Goal: Contribute content: Contribute content

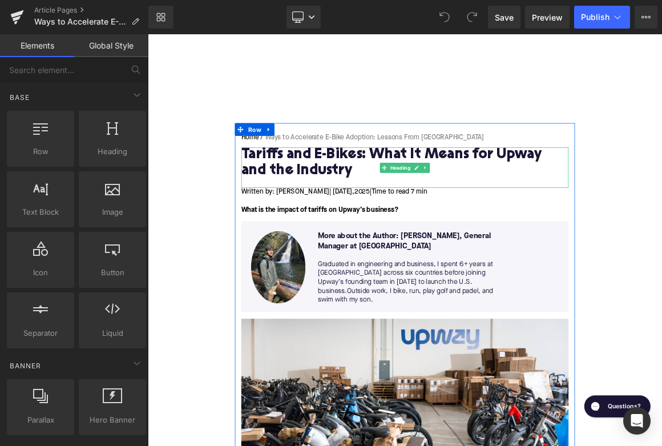
click at [336, 198] on h1 "Tariffs and E-Bikes: What It Means for Upway and the Industry" at bounding box center [493, 207] width 440 height 42
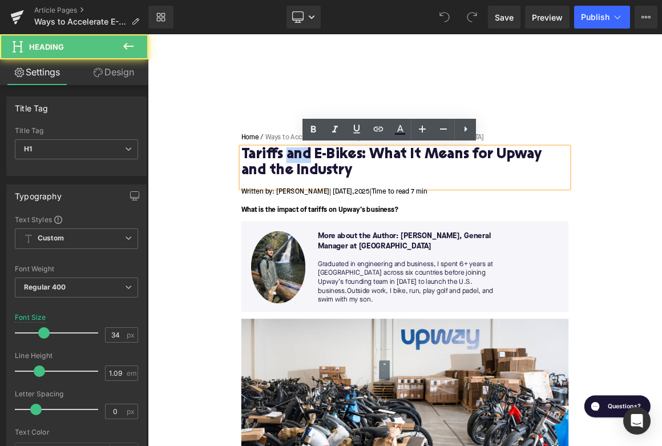
click at [336, 198] on h1 "Tariffs and E-Bikes: What It Means for Upway and the Industry" at bounding box center [493, 207] width 440 height 42
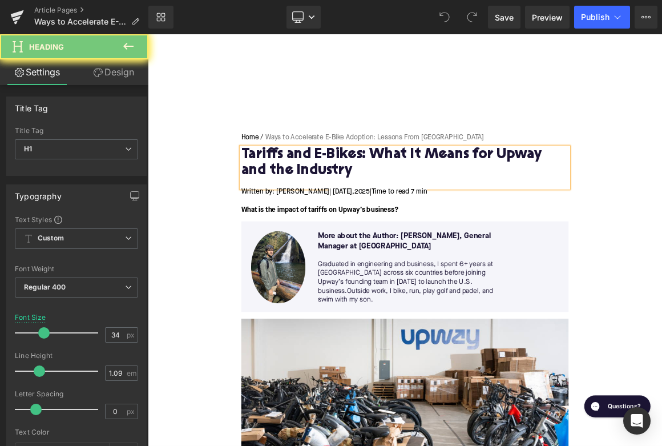
paste div
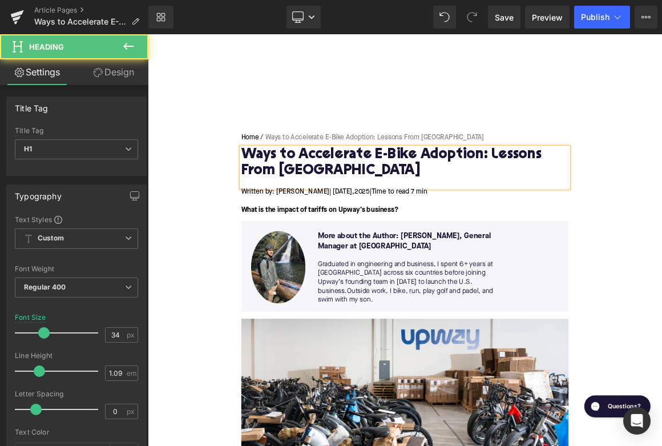
click at [296, 231] on div at bounding box center [493, 234] width 440 height 12
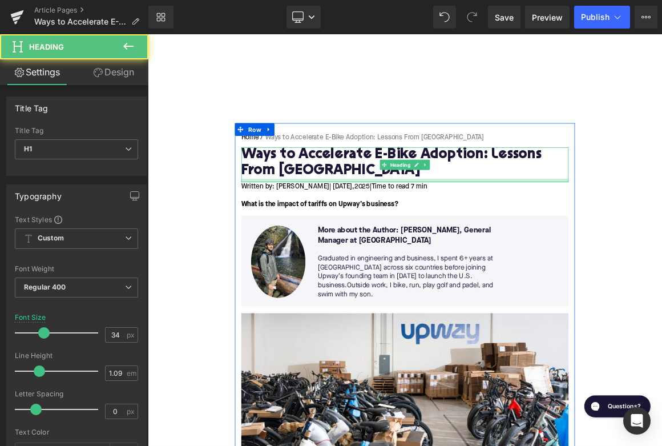
click at [297, 232] on div at bounding box center [493, 230] width 440 height 5
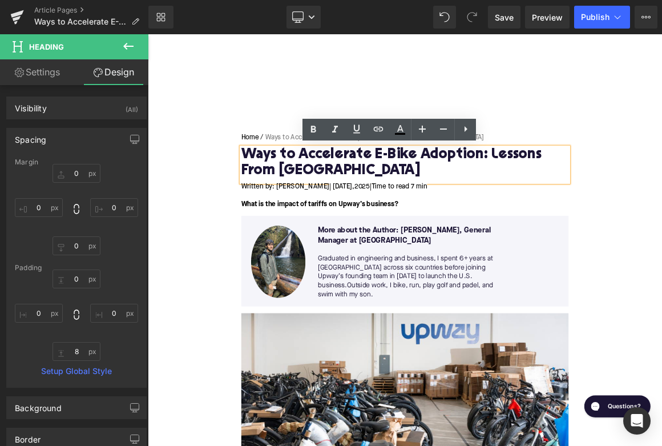
click at [402, 237] on span "| [DATE]," at bounding box center [409, 238] width 34 height 9
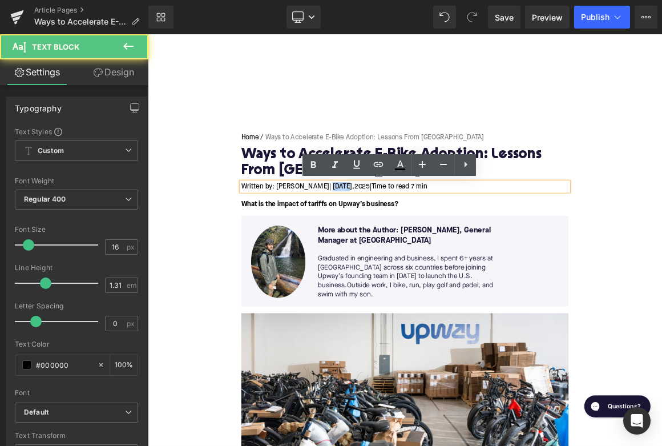
click at [402, 237] on span "| [DATE]," at bounding box center [409, 238] width 34 height 9
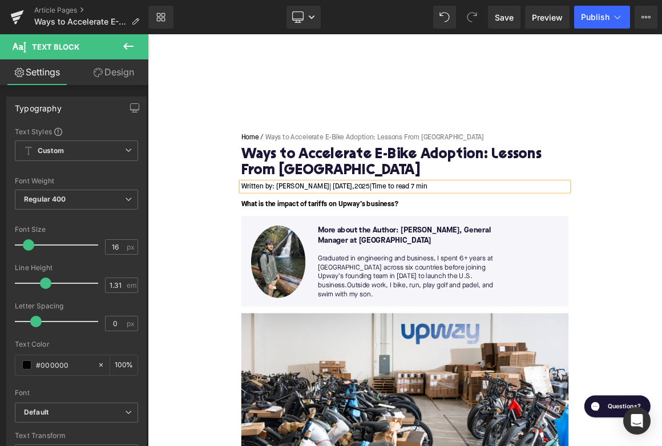
click at [523, 237] on span "Time to read 7 min" at bounding box center [485, 238] width 75 height 9
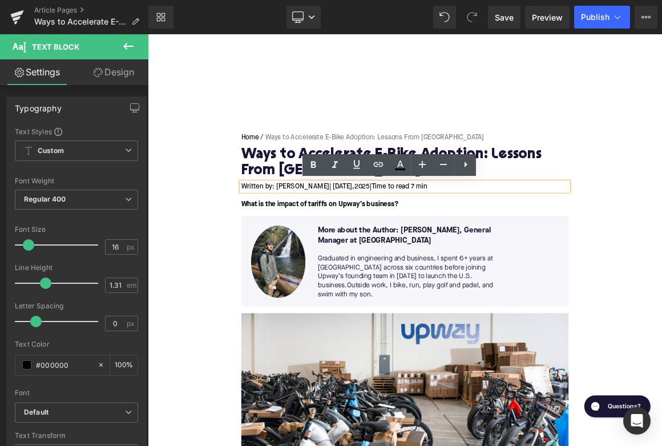
click at [461, 261] on span at bounding box center [463, 257] width 12 height 14
click at [405, 265] on strong "What is the impact of tariffs on Upway’s business?" at bounding box center [378, 262] width 211 height 9
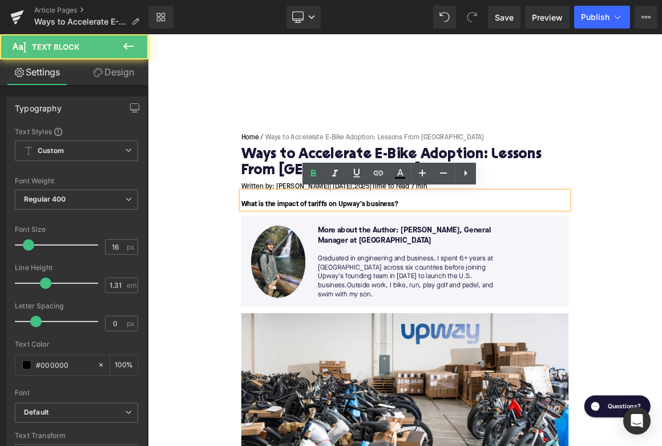
click at [405, 265] on strong "What is the impact of tariffs on Upway’s business?" at bounding box center [378, 262] width 211 height 9
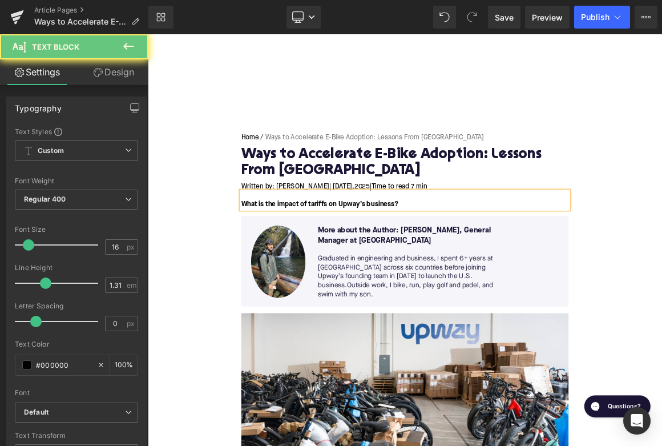
paste div
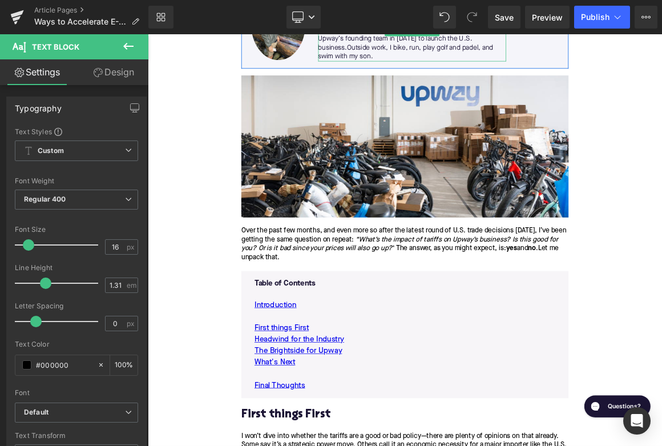
scroll to position [350, 0]
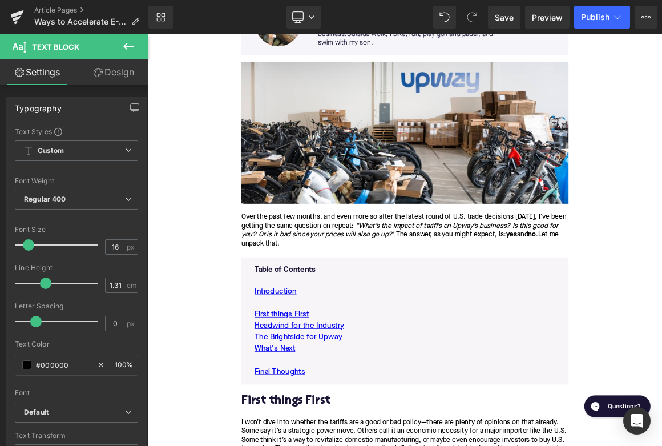
click at [398, 294] on p "Over the past few months, and even more so after the latest round of U.S. trade…" at bounding box center [493, 297] width 440 height 48
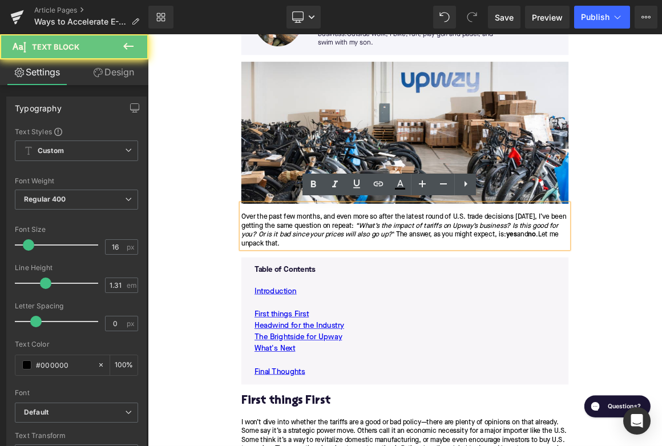
click at [398, 294] on p "Over the past few months, and even more so after the latest round of U.S. trade…" at bounding box center [493, 297] width 440 height 48
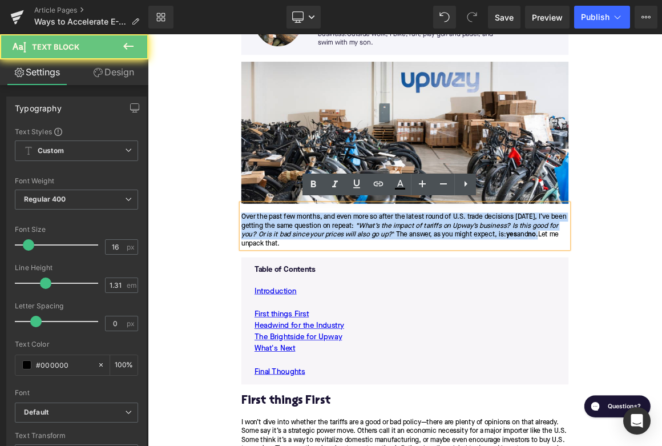
click at [398, 294] on p "Over the past few months, and even more so after the latest round of U.S. trade…" at bounding box center [493, 297] width 440 height 48
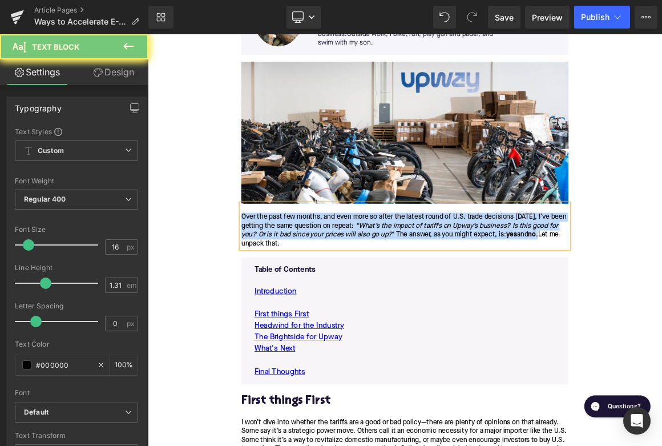
paste div
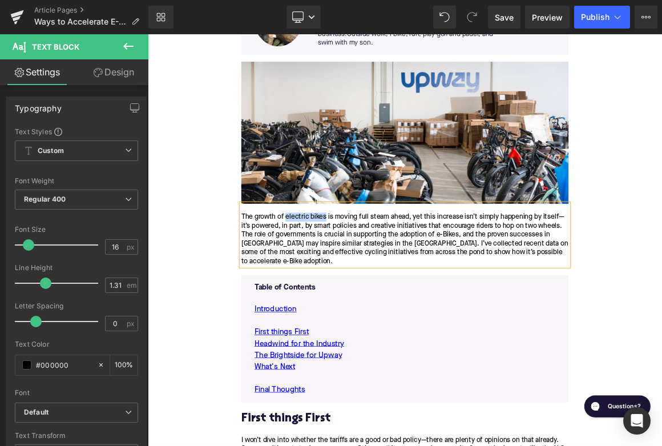
drag, startPoint x: 386, startPoint y: 277, endPoint x: 333, endPoint y: 280, distance: 53.7
click at [332, 280] on p "The growth of electric bikes is moving full steam ahead, yet this increase isn’…" at bounding box center [493, 309] width 440 height 72
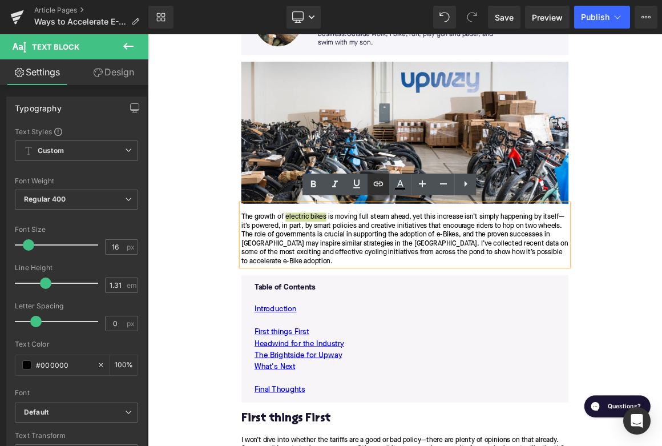
click at [377, 183] on icon at bounding box center [379, 184] width 14 height 14
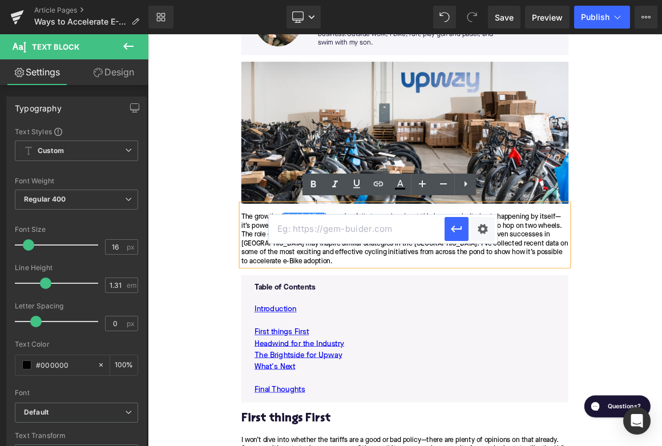
click at [339, 229] on input "text" at bounding box center [357, 229] width 176 height 29
paste input "[URL][DOMAIN_NAME]"
type input "[URL][DOMAIN_NAME]"
click at [454, 234] on icon "button" at bounding box center [457, 229] width 14 height 14
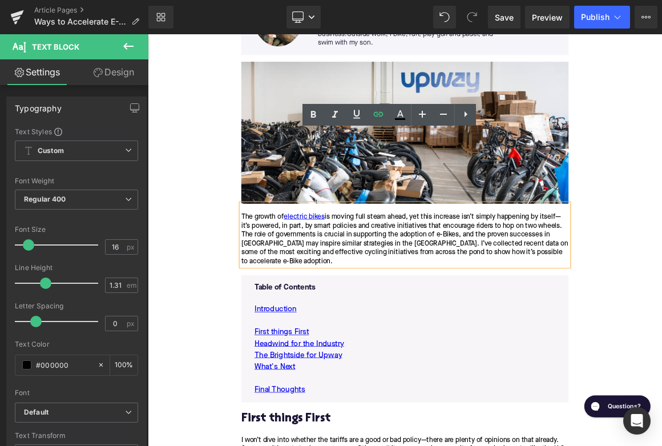
scroll to position [605, 0]
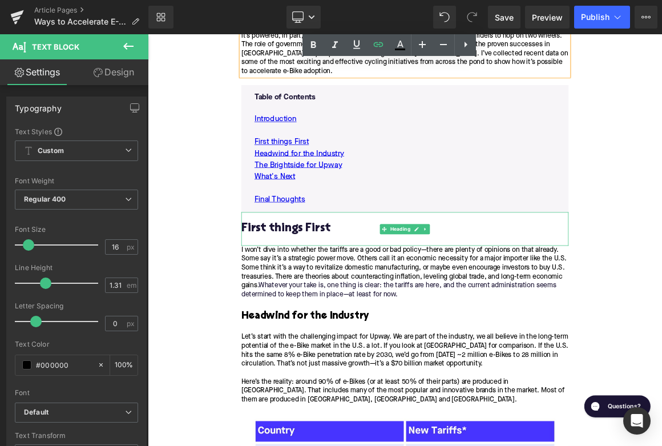
click at [336, 287] on h2 "First things First" at bounding box center [493, 296] width 440 height 18
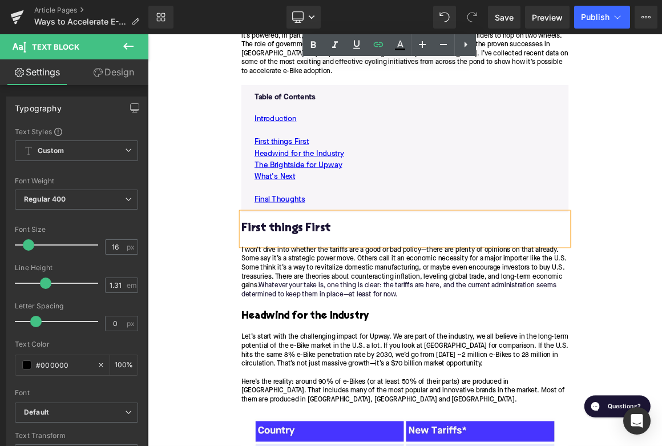
click at [336, 287] on h2 "First things First" at bounding box center [493, 296] width 440 height 18
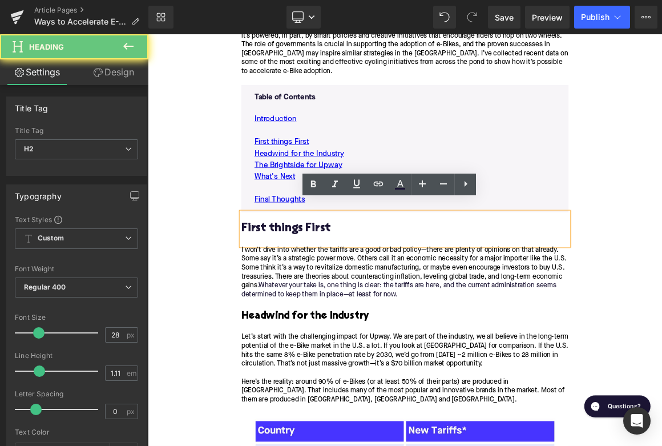
click at [336, 287] on h2 "First things First" at bounding box center [493, 296] width 440 height 18
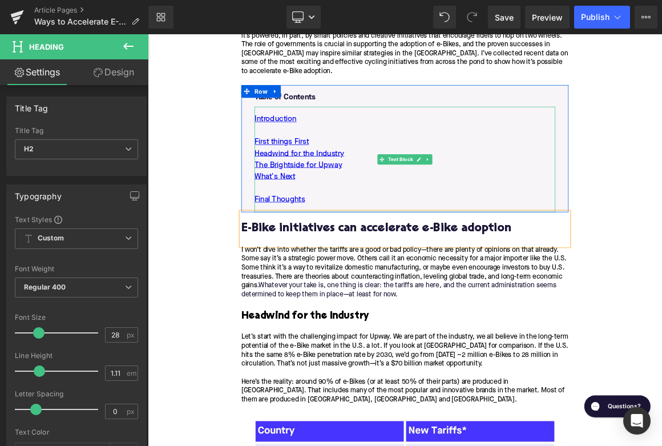
click at [372, 249] on p "Final Thoughts" at bounding box center [493, 256] width 404 height 15
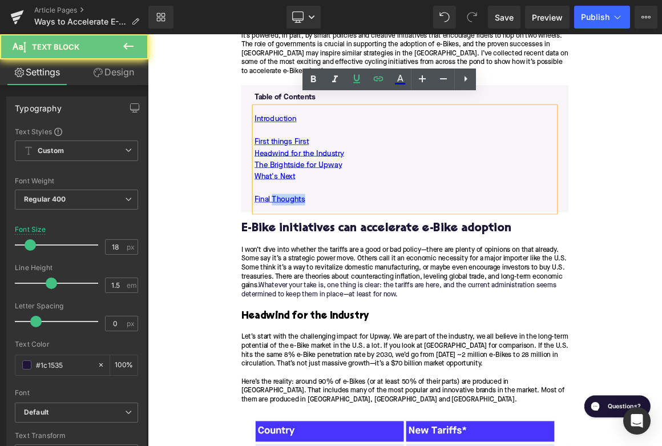
click at [372, 249] on p "Final Thoughts" at bounding box center [493, 256] width 404 height 15
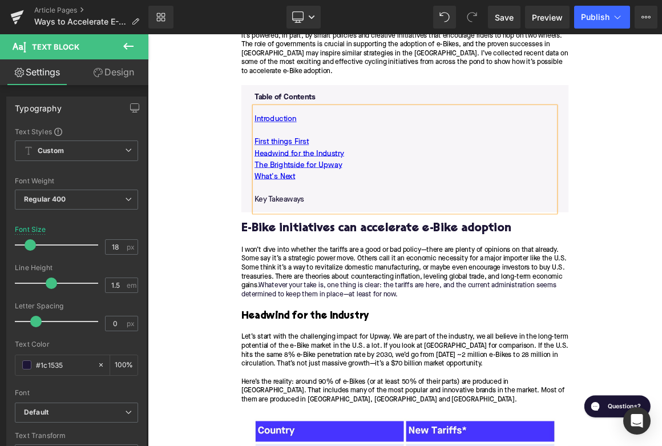
click at [394, 341] on div "Some say it’s a strategic power move. Others call it an economic necessity for …" at bounding box center [493, 361] width 440 height 60
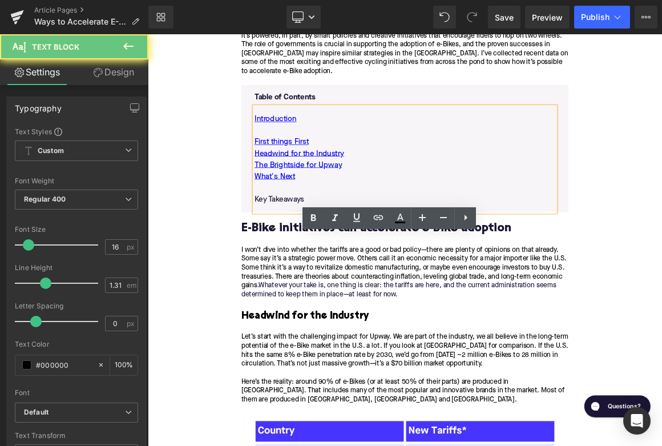
click at [394, 341] on div "Some say it’s a strategic power move. Others call it an economic necessity for …" at bounding box center [493, 361] width 440 height 60
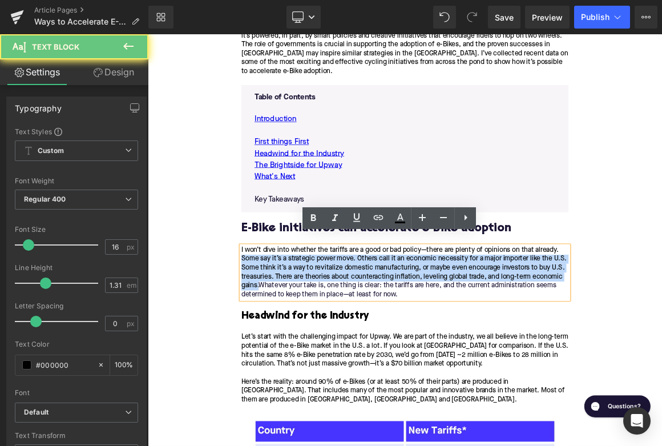
paste div
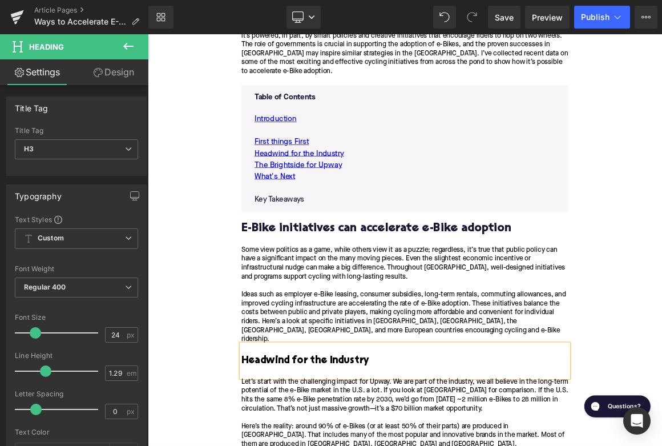
paste div
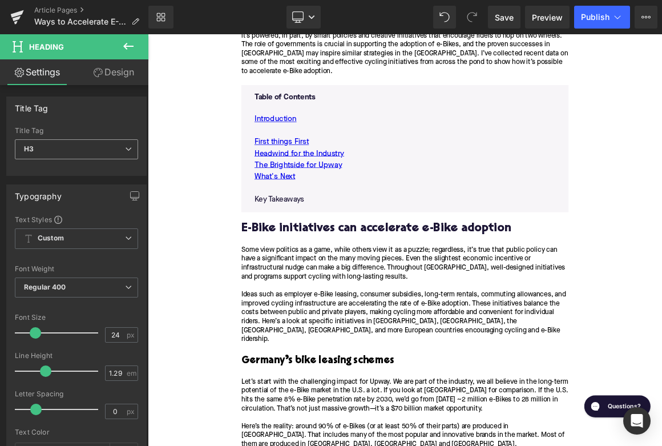
click at [84, 157] on span "H3" at bounding box center [76, 149] width 123 height 20
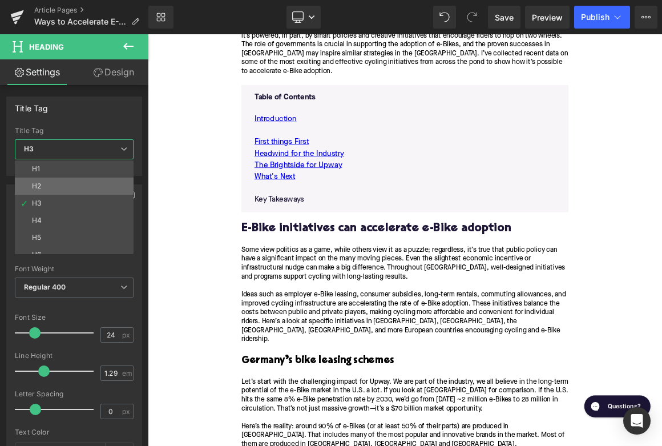
click at [102, 181] on li "H2" at bounding box center [77, 186] width 124 height 17
type input "28"
type input "1.11"
type input "#1c1535"
type input "100"
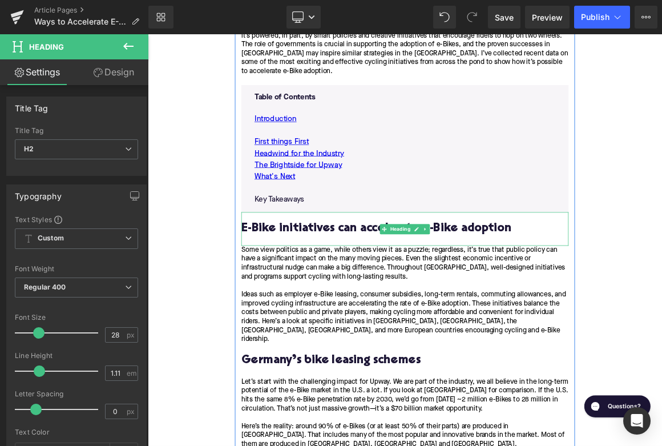
click at [416, 273] on div "E-Bike initiatives can accelerate e-Bike adoption" at bounding box center [493, 295] width 440 height 45
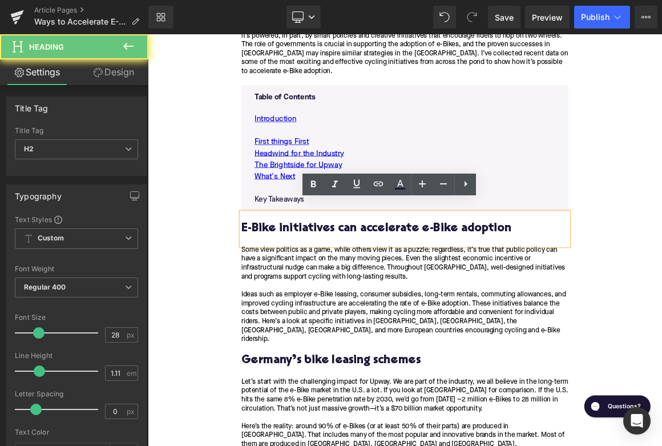
click at [412, 287] on h2 "E-Bike initiatives can accelerate e-Bike adoption" at bounding box center [493, 296] width 440 height 18
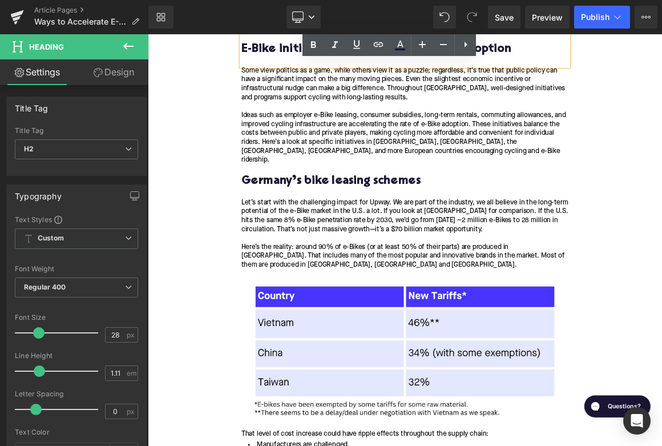
scroll to position [866, 0]
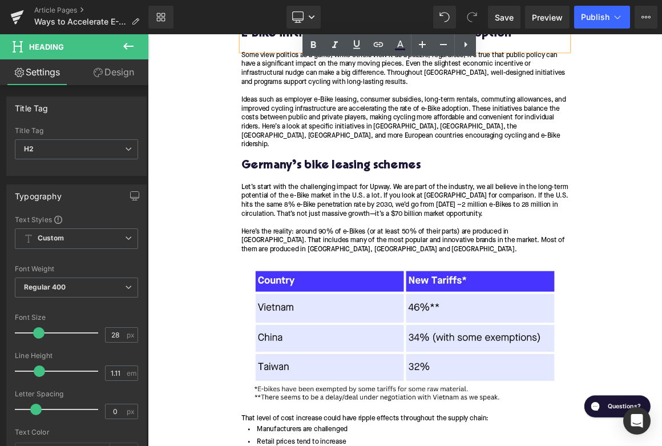
click at [340, 253] on div "Let’s start with the challenging impact for Upway. We are part of the industry,…" at bounding box center [493, 258] width 440 height 48
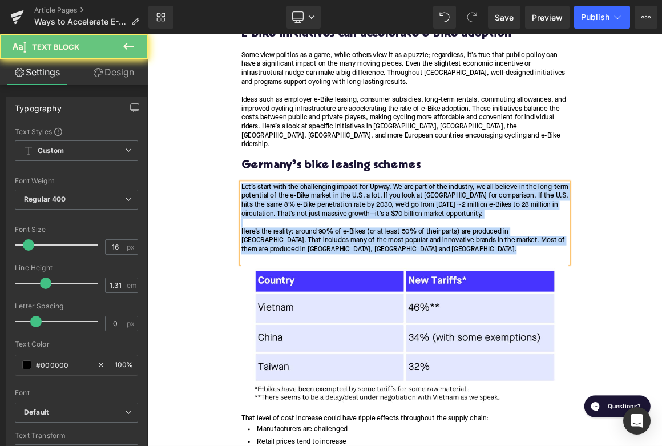
paste div
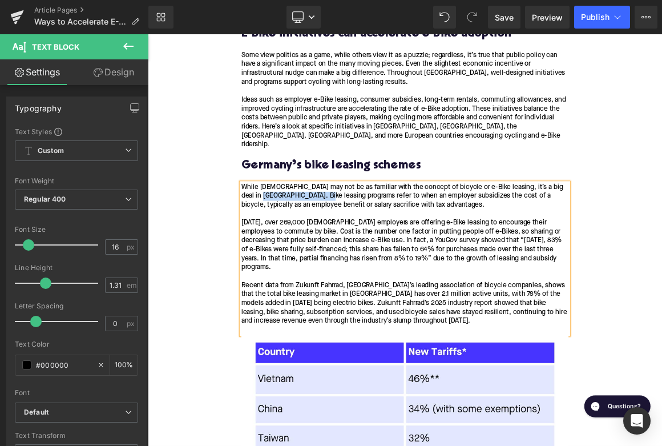
drag, startPoint x: 314, startPoint y: 224, endPoint x: 403, endPoint y: 228, distance: 89.2
click at [403, 234] on div "While [DEMOGRAPHIC_DATA] may not be as familiar with the concept of bicycle or …" at bounding box center [493, 336] width 440 height 204
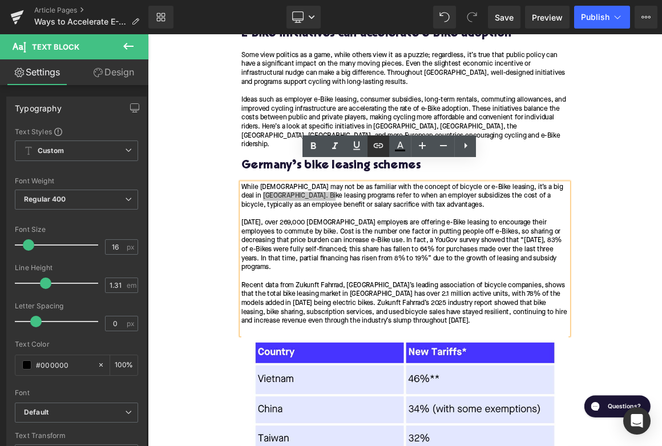
click at [375, 143] on icon at bounding box center [379, 146] width 14 height 14
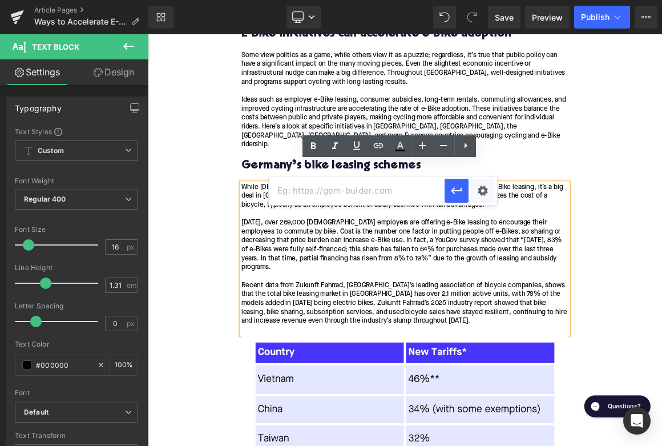
click at [313, 198] on input "text" at bounding box center [357, 190] width 176 height 29
paste input "[URL][DOMAIN_NAME]"
click at [452, 194] on icon "button" at bounding box center [457, 191] width 14 height 14
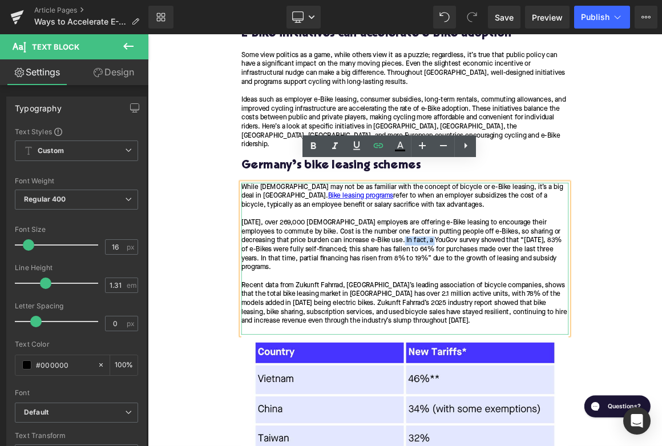
drag, startPoint x: 470, startPoint y: 287, endPoint x: 526, endPoint y: 287, distance: 56.5
click at [526, 287] on div "While [DEMOGRAPHIC_DATA] may not be as familiar with the concept of bicycle or …" at bounding box center [493, 336] width 440 height 204
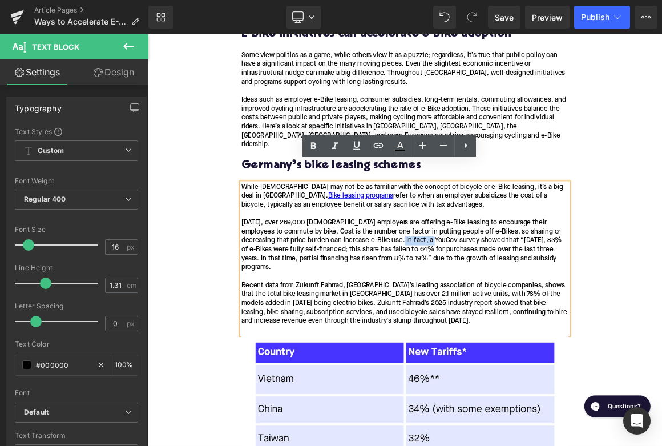
click at [526, 287] on div "While [DEMOGRAPHIC_DATA] may not be as familiar with the concept of bicycle or …" at bounding box center [493, 336] width 440 height 204
drag, startPoint x: 526, startPoint y: 287, endPoint x: 468, endPoint y: 285, distance: 58.2
click at [468, 285] on div "While [DEMOGRAPHIC_DATA] may not be as familiar with the concept of bicycle or …" at bounding box center [493, 336] width 440 height 204
click at [376, 146] on icon at bounding box center [379, 146] width 14 height 14
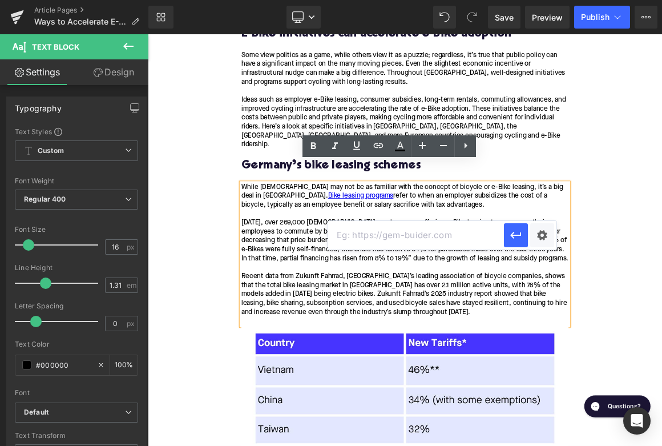
click at [400, 243] on input "text" at bounding box center [416, 235] width 176 height 29
paste input "[URL][DOMAIN_NAME]"
type input "[URL][DOMAIN_NAME]"
click at [514, 233] on icon "button" at bounding box center [515, 235] width 11 height 7
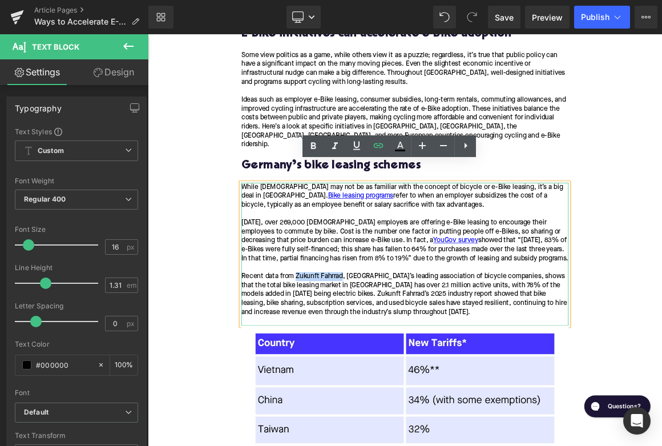
drag, startPoint x: 347, startPoint y: 334, endPoint x: 411, endPoint y: 337, distance: 64.6
click at [411, 354] on div "Recent data from Zukunft Fahrrad, [GEOGRAPHIC_DATA]’s leading association of bi…" at bounding box center [493, 384] width 440 height 60
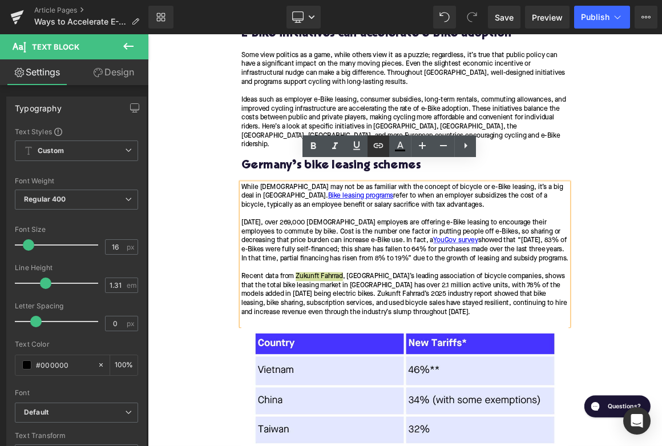
drag, startPoint x: 376, startPoint y: 143, endPoint x: 293, endPoint y: 275, distance: 155.5
click at [376, 143] on icon at bounding box center [379, 146] width 14 height 14
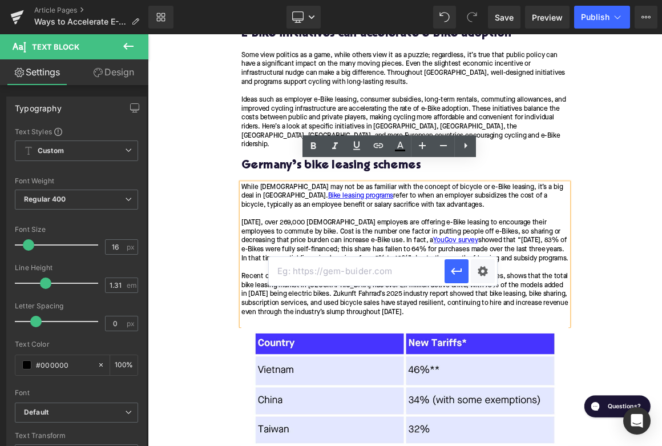
click at [357, 276] on input "text" at bounding box center [357, 271] width 176 height 29
paste input "[URL][DOMAIN_NAME]"
drag, startPoint x: 452, startPoint y: 273, endPoint x: 469, endPoint y: 323, distance: 52.5
click at [452, 273] on icon "button" at bounding box center [457, 271] width 14 height 14
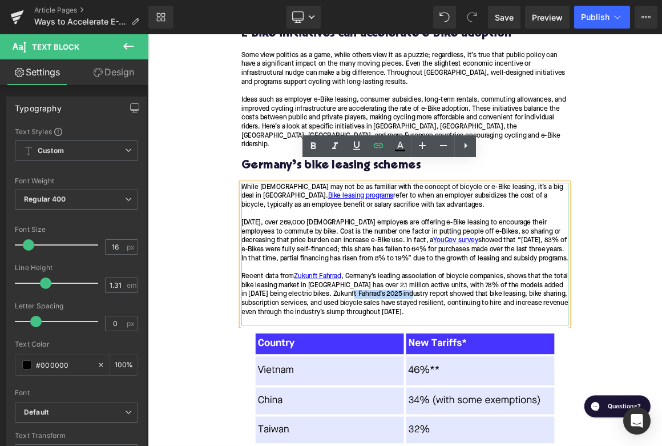
drag, startPoint x: 432, startPoint y: 358, endPoint x: 515, endPoint y: 356, distance: 82.8
click at [515, 356] on div "Recent data from Zukunft Fahrrad , [GEOGRAPHIC_DATA]’s leading association of b…" at bounding box center [493, 384] width 440 height 60
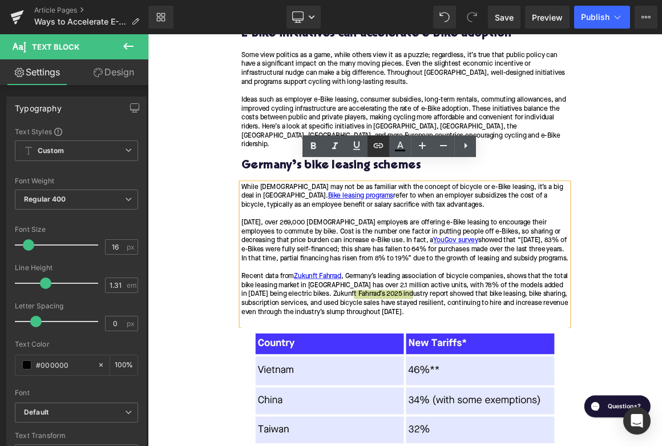
click at [380, 144] on icon at bounding box center [379, 145] width 10 height 5
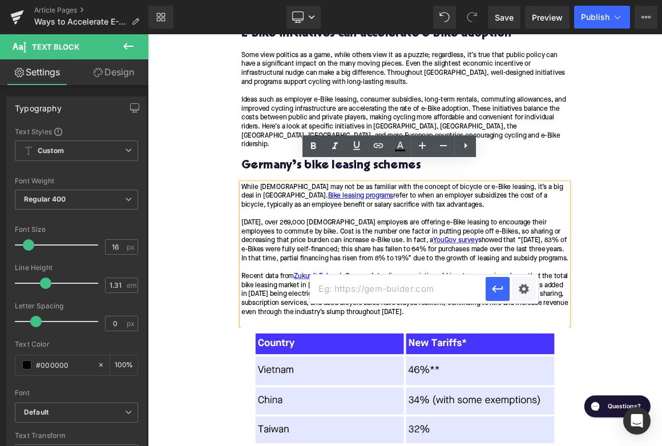
click at [382, 292] on input "text" at bounding box center [398, 289] width 176 height 29
paste input "[URL][DOMAIN_NAME]"
type input "[URL][DOMAIN_NAME]"
click at [494, 289] on icon "button" at bounding box center [498, 288] width 11 height 7
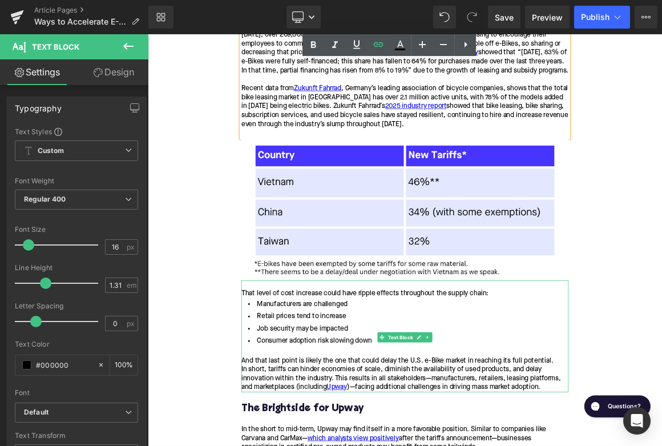
scroll to position [1119, 0]
click at [526, 437] on icon at bounding box center [524, 440] width 6 height 7
click at [531, 437] on icon at bounding box center [530, 440] width 6 height 6
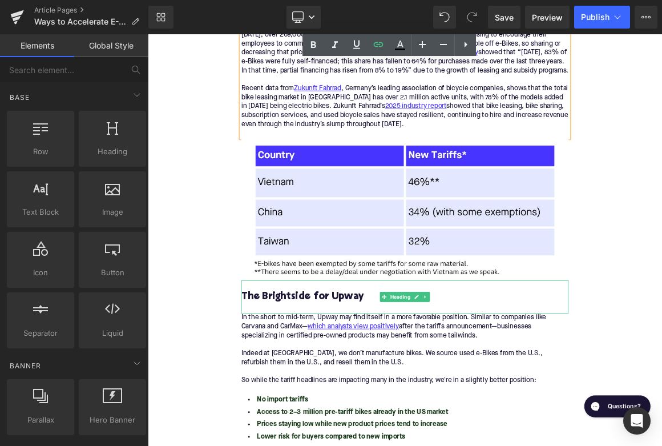
click at [371, 378] on h3 "The Brightside for Upway" at bounding box center [493, 387] width 440 height 18
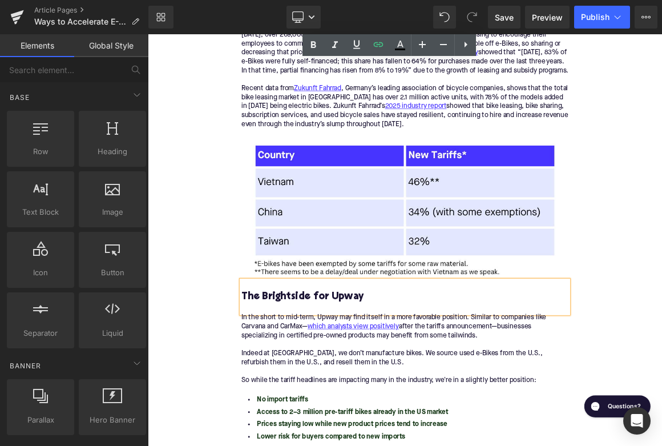
click at [371, 378] on h3 "The Brightside for Upway" at bounding box center [493, 387] width 440 height 18
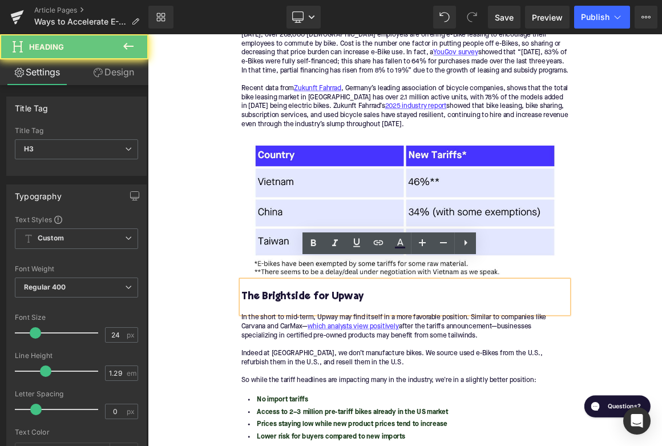
click at [371, 378] on h3 "The Brightside for Upway" at bounding box center [493, 387] width 440 height 18
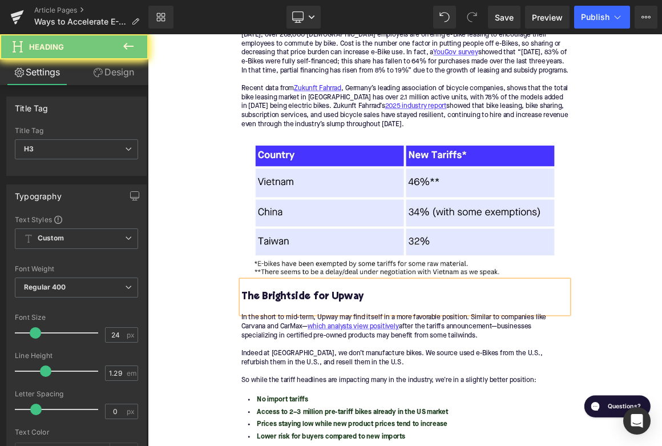
paste div
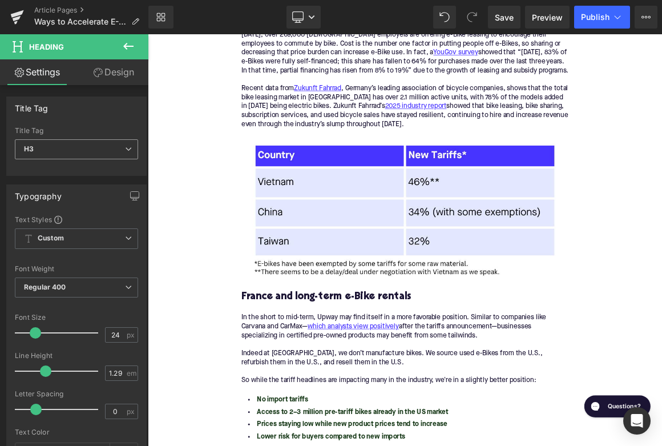
click at [66, 152] on span "H3" at bounding box center [76, 149] width 123 height 20
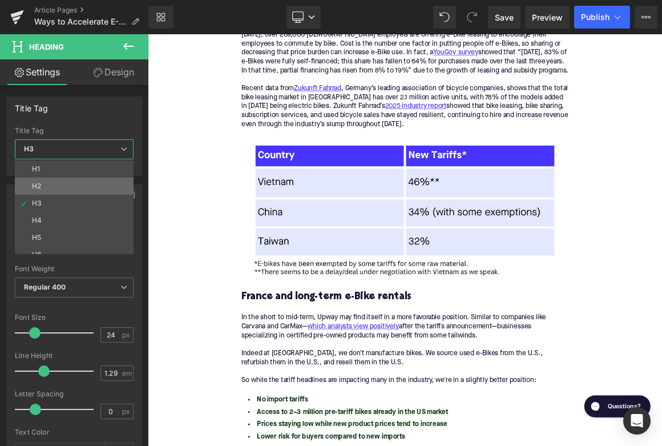
drag, startPoint x: 76, startPoint y: 186, endPoint x: 486, endPoint y: 232, distance: 411.9
click at [76, 186] on li "H2" at bounding box center [77, 186] width 124 height 17
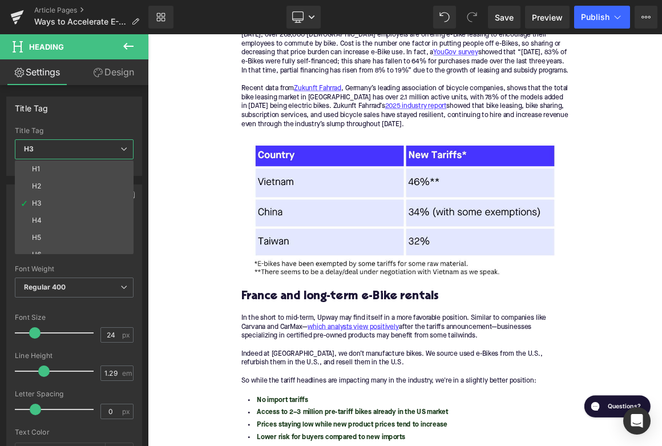
type input "28"
type input "1.11"
type input "100"
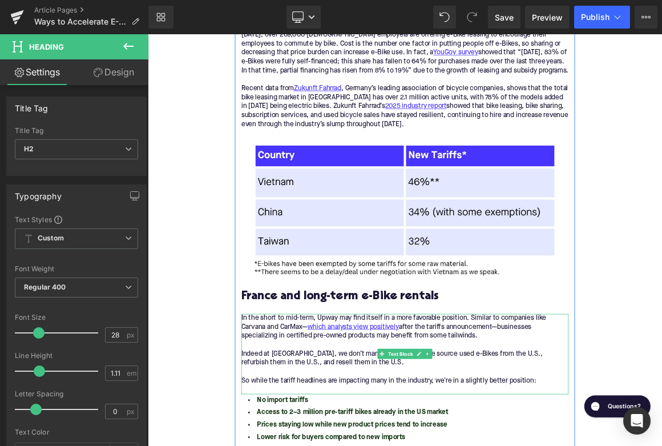
click at [409, 418] on p "​In the short to mid-term, Upway may find itself in a more favorable position. …" at bounding box center [493, 427] width 440 height 36
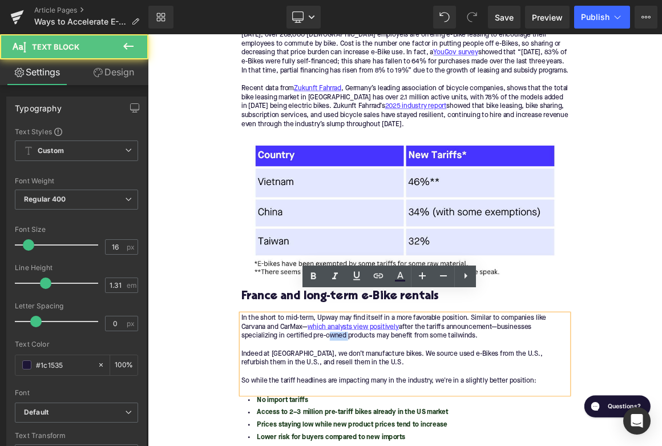
click at [409, 418] on p "​In the short to mid-term, Upway may find itself in a more favorable position. …" at bounding box center [493, 427] width 440 height 36
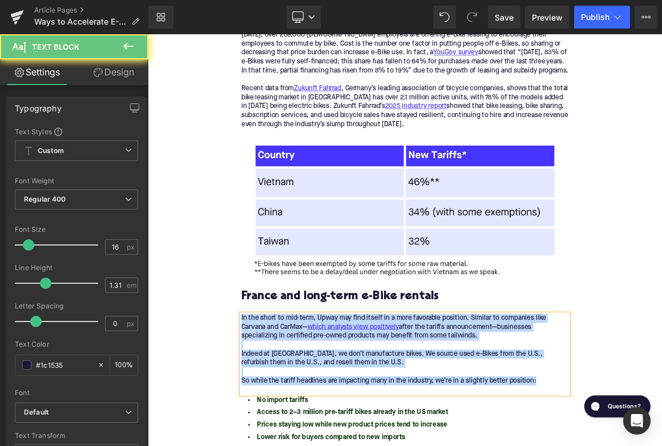
paste div
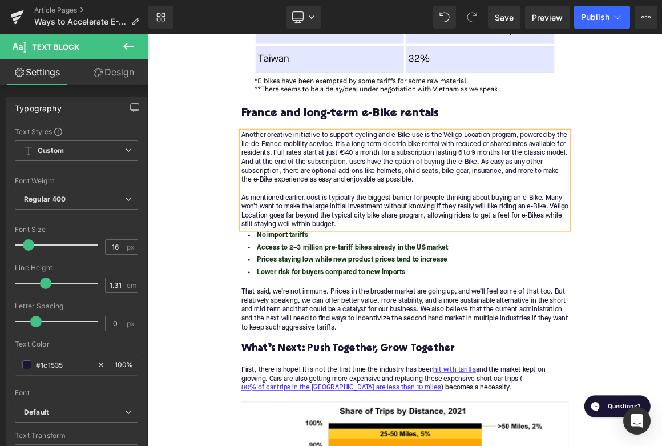
scroll to position [1375, 0]
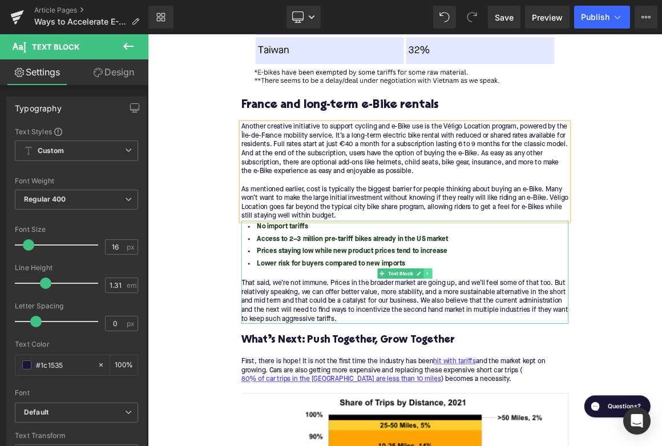
click at [519, 349] on link at bounding box center [524, 356] width 12 height 14
click at [525, 349] on link at bounding box center [530, 356] width 12 height 14
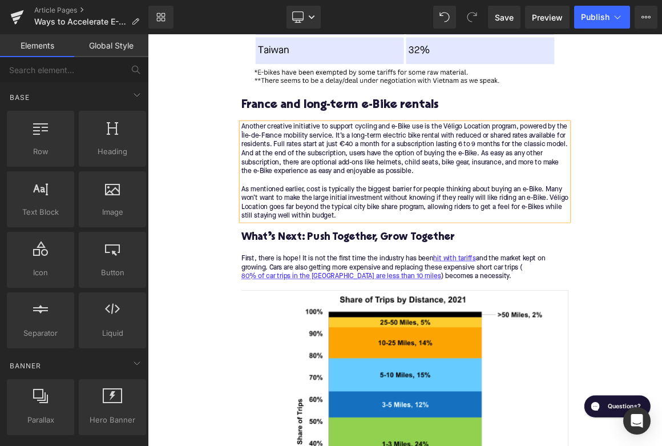
click at [433, 299] on h3 "What’s Next: Push Together, Grow Together" at bounding box center [493, 308] width 440 height 18
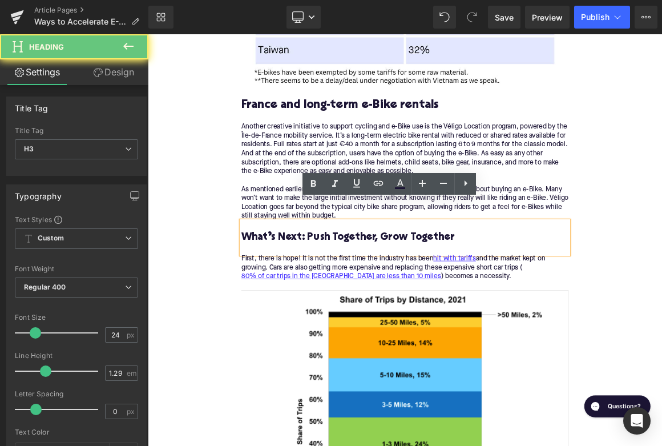
paste div
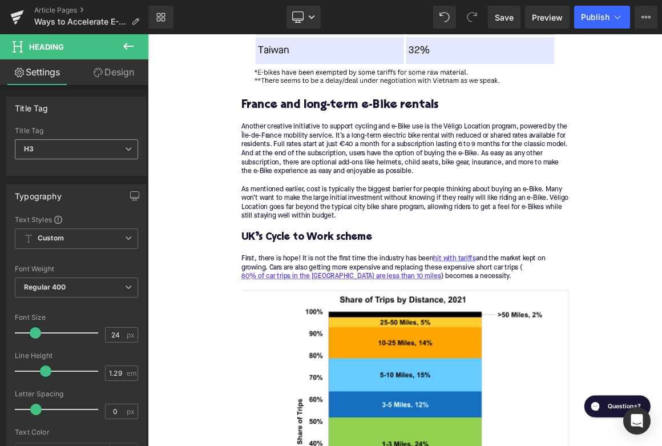
click at [27, 150] on b "H3" at bounding box center [29, 148] width 10 height 9
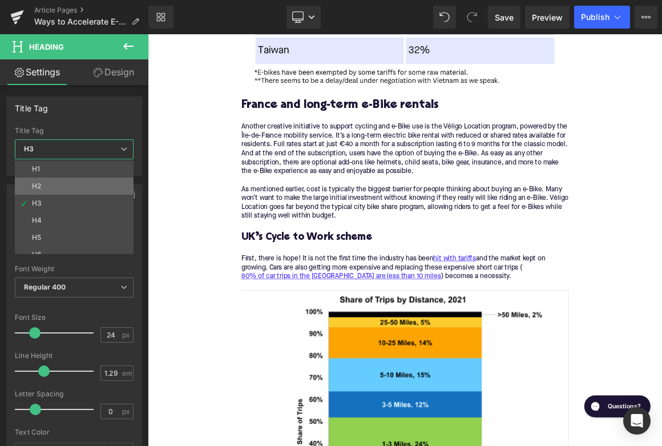
click at [55, 190] on li "H2" at bounding box center [77, 186] width 124 height 17
type input "28"
type input "1.11"
type input "100"
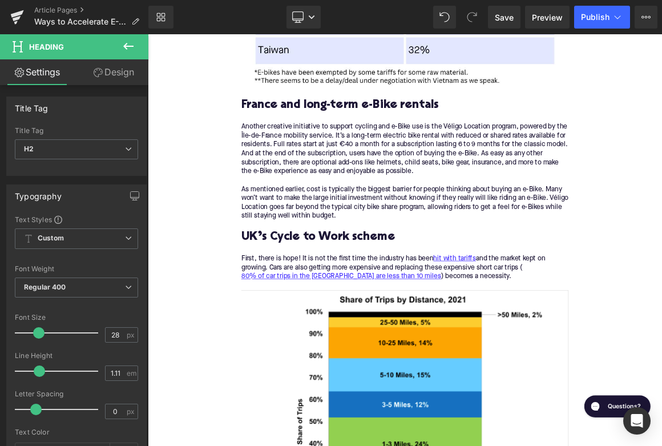
click at [457, 347] on span at bounding box center [463, 354] width 12 height 14
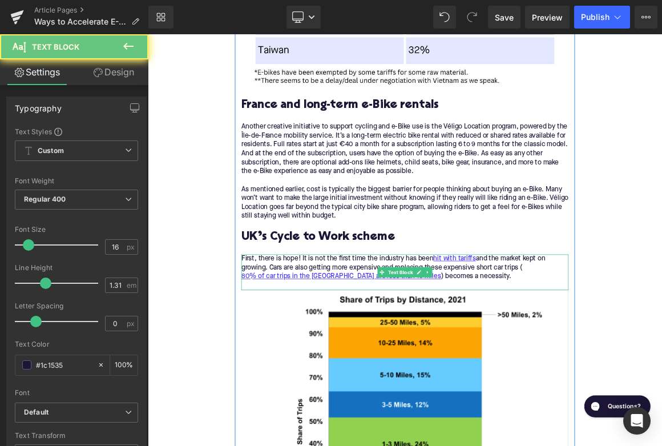
click at [424, 330] on p "First, there is hope! It is not the first time the industry has been hit with t…" at bounding box center [493, 348] width 440 height 36
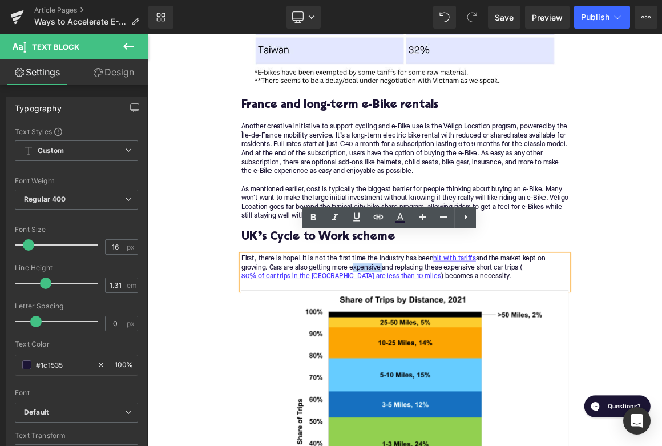
click at [424, 330] on p "First, there is hope! It is not the first time the industry has been hit with t…" at bounding box center [493, 348] width 440 height 36
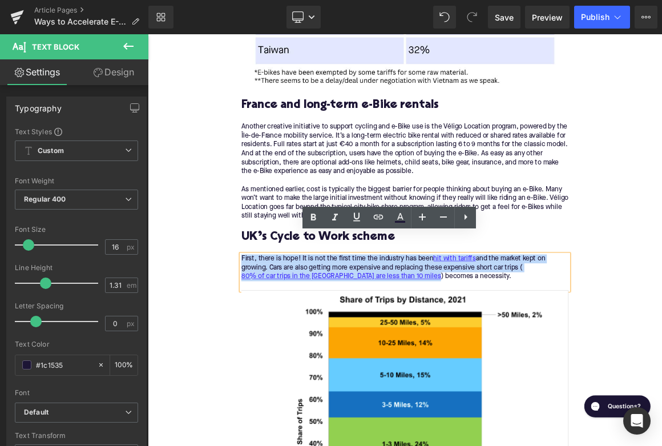
click at [424, 330] on p "First, there is hope! It is not the first time the industry has been hit with t…" at bounding box center [493, 348] width 440 height 36
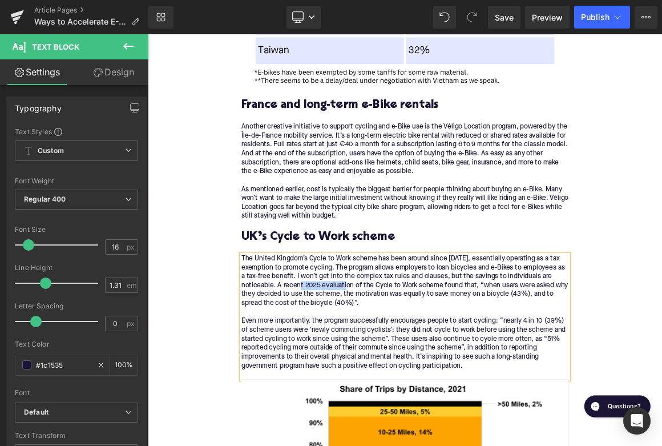
drag, startPoint x: 360, startPoint y: 347, endPoint x: 424, endPoint y: 341, distance: 64.2
click at [424, 341] on div "The United Kingdom’s Cycle to Work scheme has been around since [DATE], essenti…" at bounding box center [493, 414] width 440 height 168
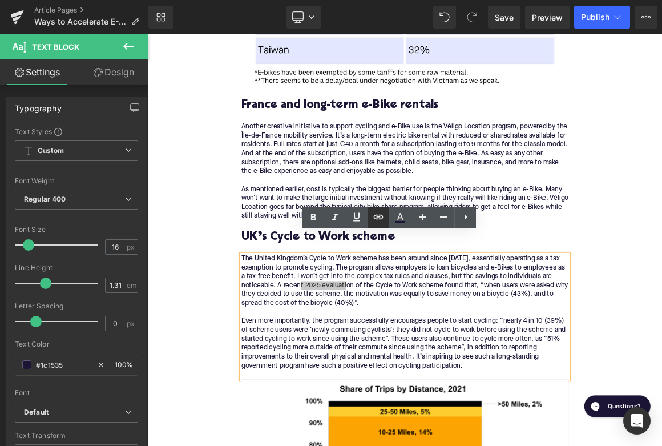
click at [376, 215] on icon at bounding box center [379, 217] width 14 height 14
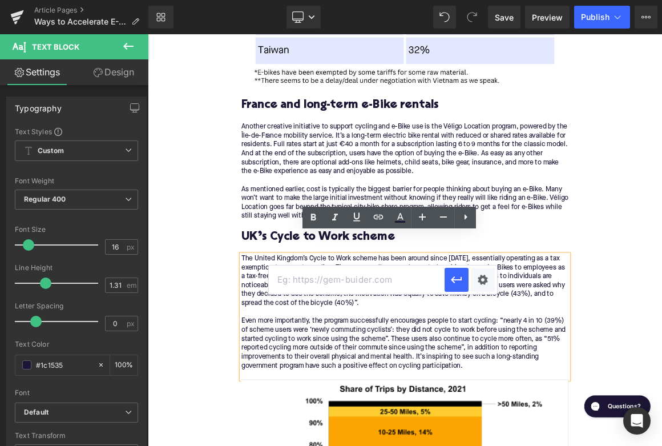
click at [352, 284] on input "text" at bounding box center [357, 279] width 176 height 29
paste input "[URL][DOMAIN_NAME]"
type input "[URL][DOMAIN_NAME]"
click at [456, 281] on icon "button" at bounding box center [457, 280] width 14 height 14
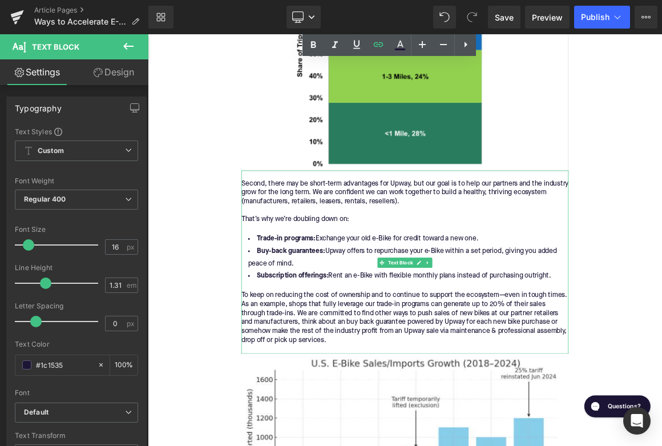
scroll to position [2015, 0]
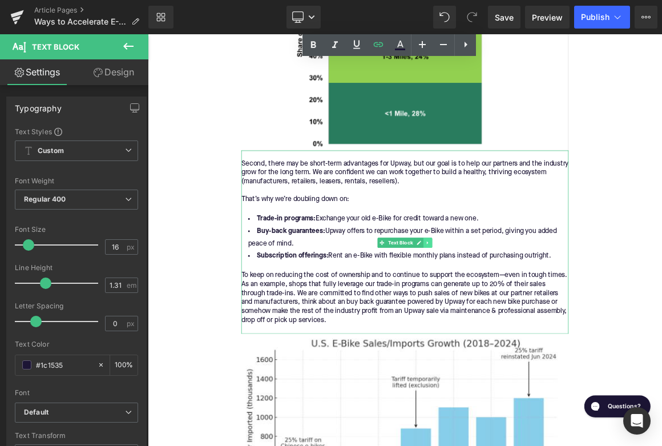
click at [525, 308] on link at bounding box center [524, 315] width 12 height 14
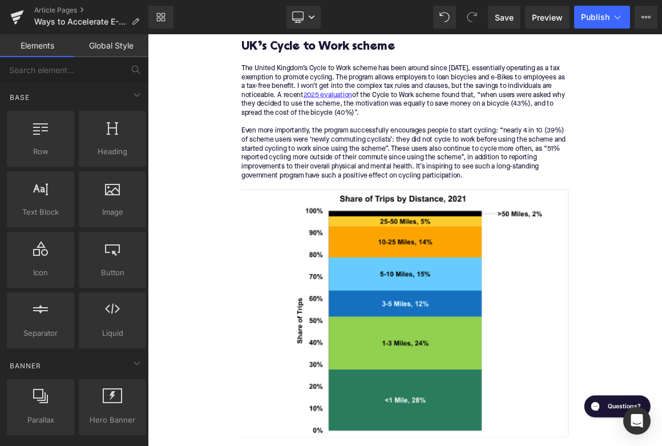
scroll to position [1525, 0]
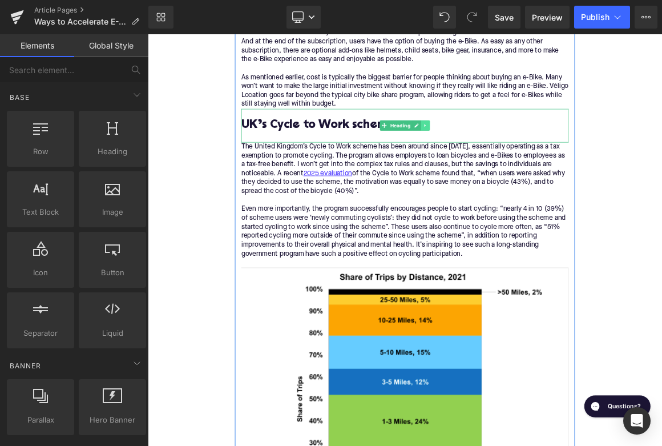
click at [519, 155] on icon at bounding box center [520, 157] width 2 height 4
click at [515, 154] on icon at bounding box center [514, 157] width 6 height 6
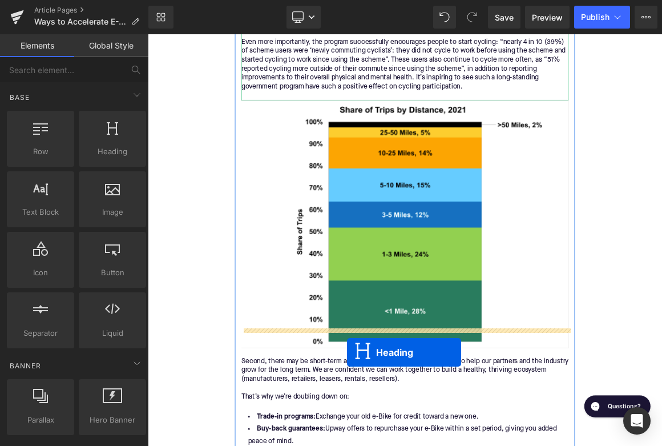
drag, startPoint x: 465, startPoint y: 177, endPoint x: 412, endPoint y: 444, distance: 272.4
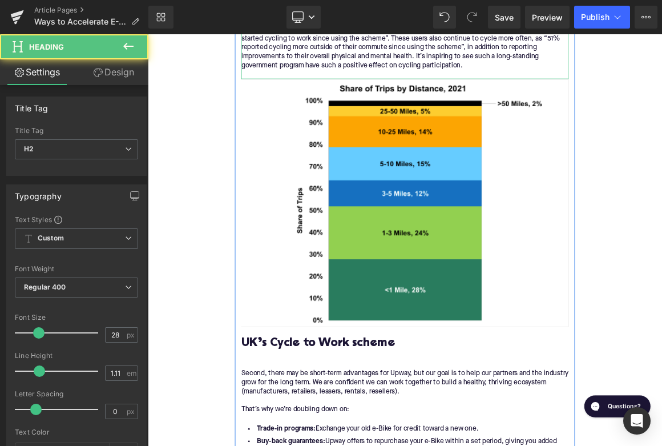
scroll to position [1750, 0]
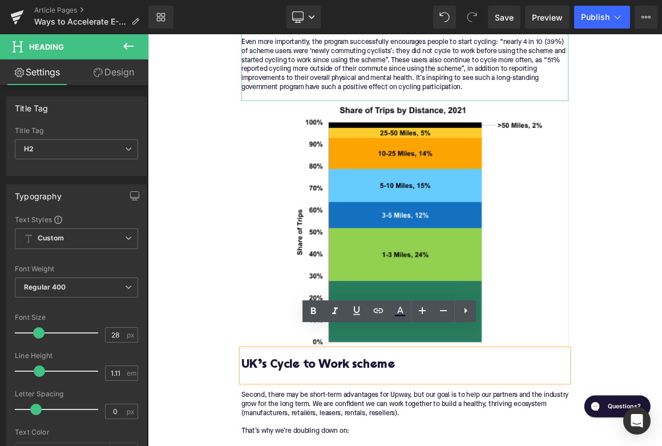
paste div
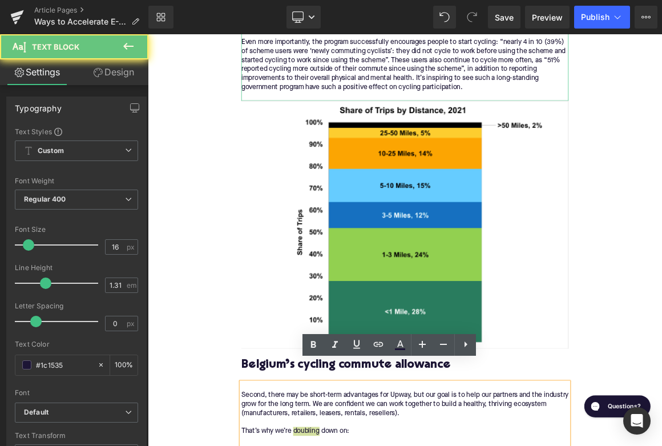
click at [309, 406] on div "Rendering Content" at bounding box center [331, 400] width 70 height 13
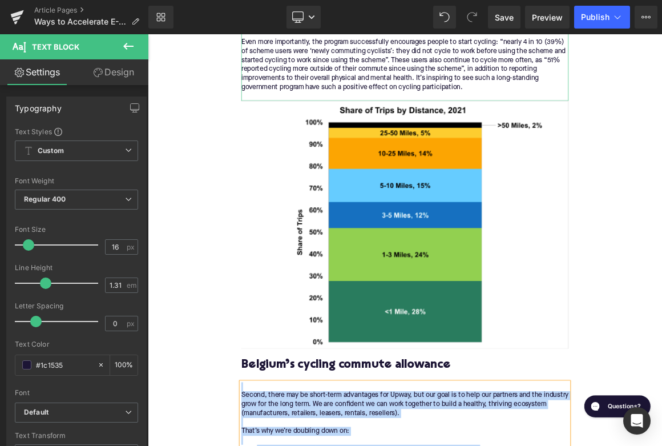
paste div
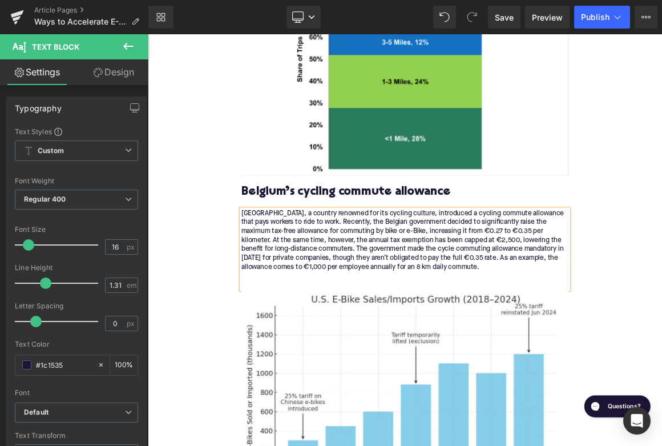
scroll to position [1963, 0]
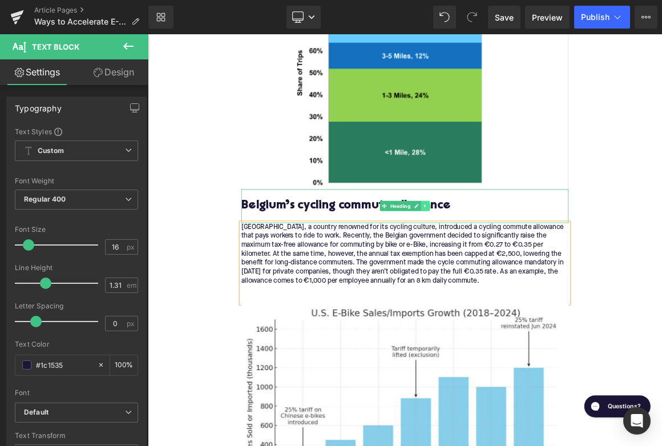
click at [522, 261] on icon at bounding box center [521, 264] width 6 height 7
click at [517, 262] on icon at bounding box center [514, 265] width 6 height 6
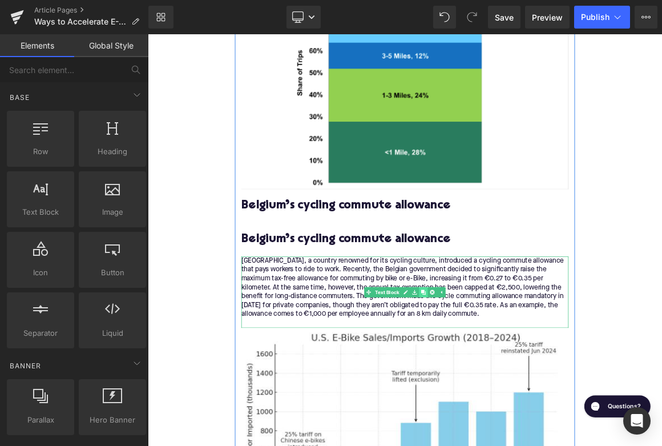
click at [519, 377] on icon at bounding box center [518, 380] width 6 height 6
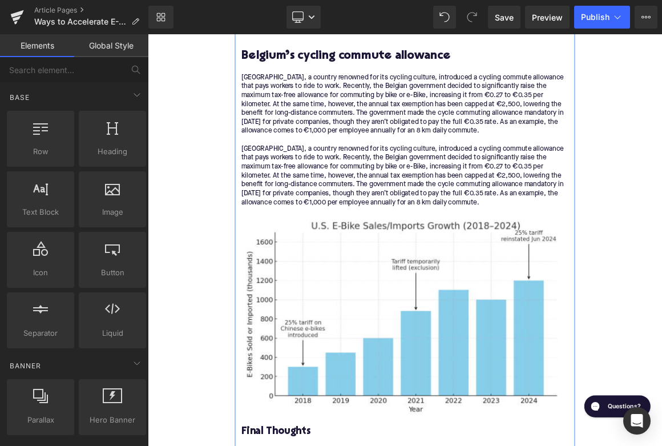
scroll to position [2032, 0]
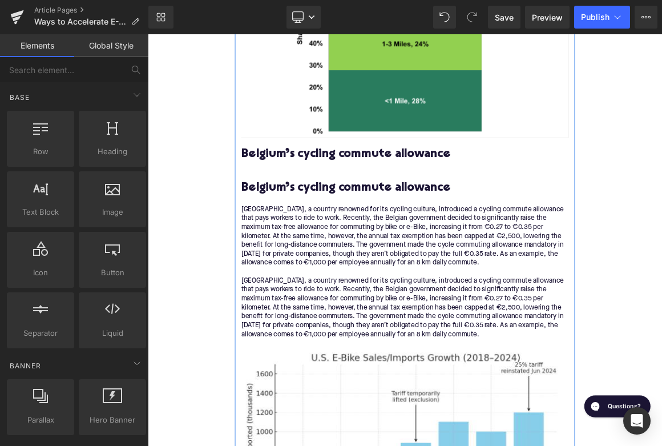
click at [402, 293] on div "[GEOGRAPHIC_DATA], a country renowned for its cycling culture, introduced a cyc…" at bounding box center [493, 312] width 440 height 96
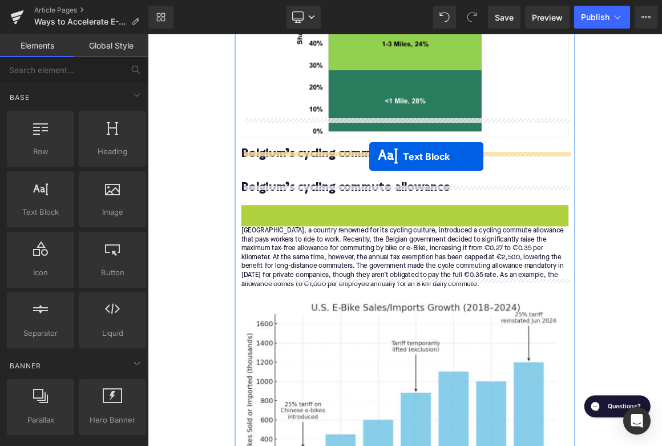
drag, startPoint x: 445, startPoint y: 289, endPoint x: 445, endPoint y: 198, distance: 90.8
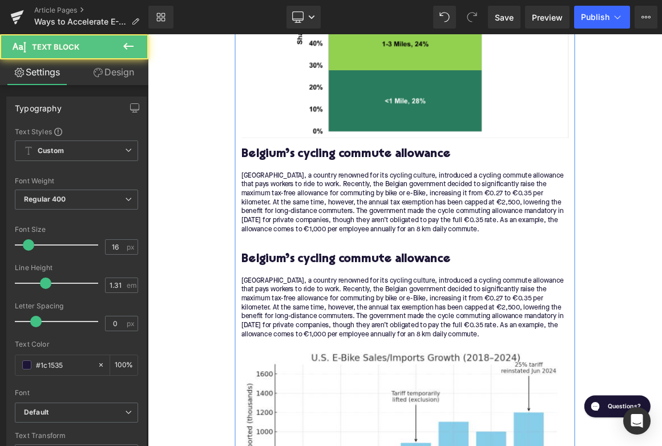
click at [411, 328] on h2 "Belgium’s cycling commute allowance" at bounding box center [493, 337] width 440 height 18
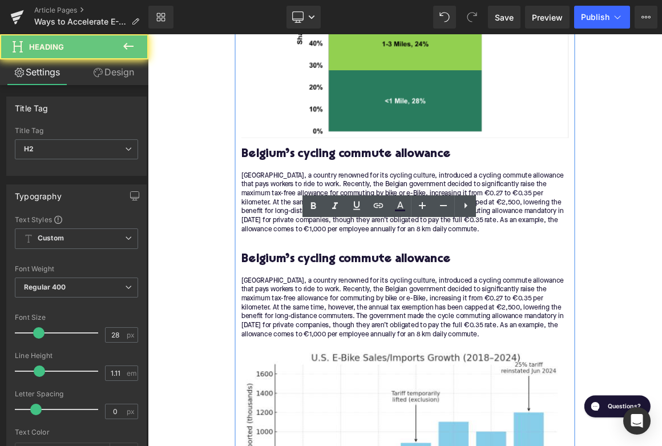
click at [411, 328] on h2 "Belgium’s cycling commute allowance" at bounding box center [493, 337] width 440 height 18
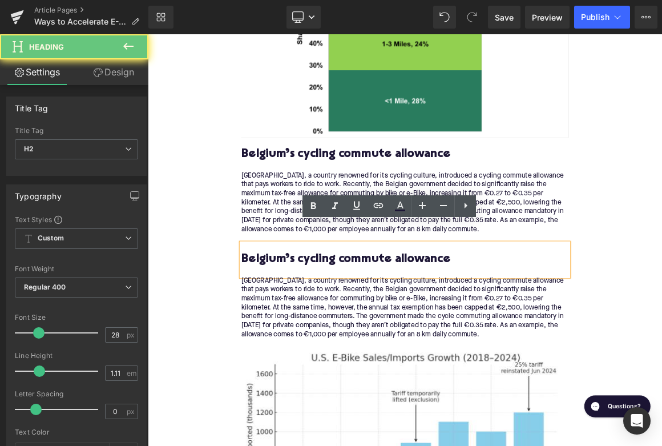
click at [411, 328] on h2 "Belgium’s cycling commute allowance" at bounding box center [493, 337] width 440 height 18
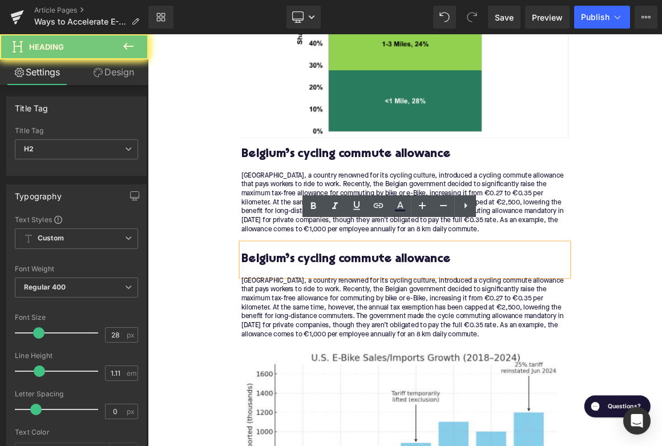
paste div
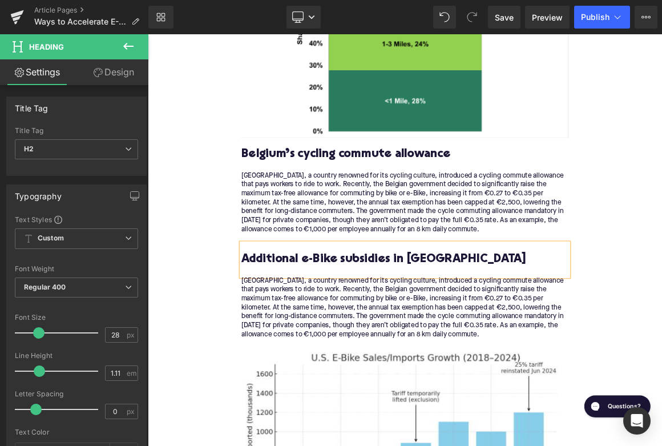
click at [431, 360] on div "[GEOGRAPHIC_DATA], a country renowned for its cycling culture, introduced a cyc…" at bounding box center [493, 408] width 440 height 96
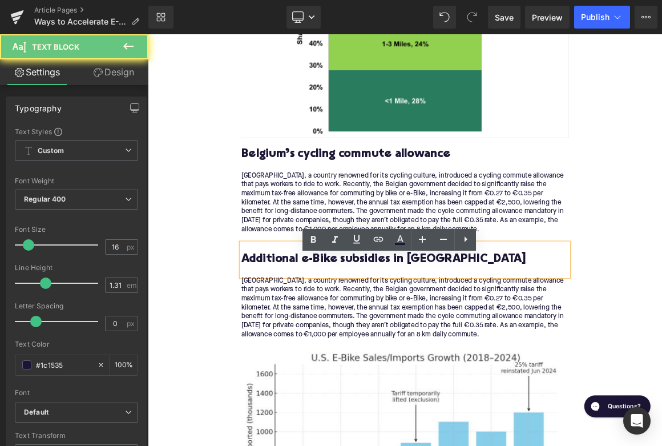
click at [431, 360] on div "[GEOGRAPHIC_DATA], a country renowned for its cycling culture, introduced a cyc…" at bounding box center [493, 408] width 440 height 96
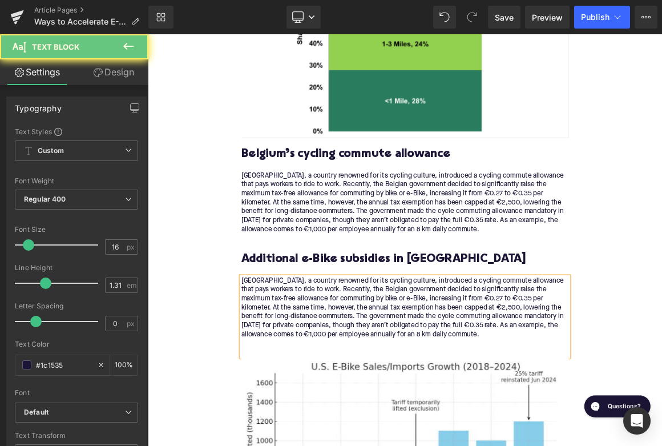
paste div
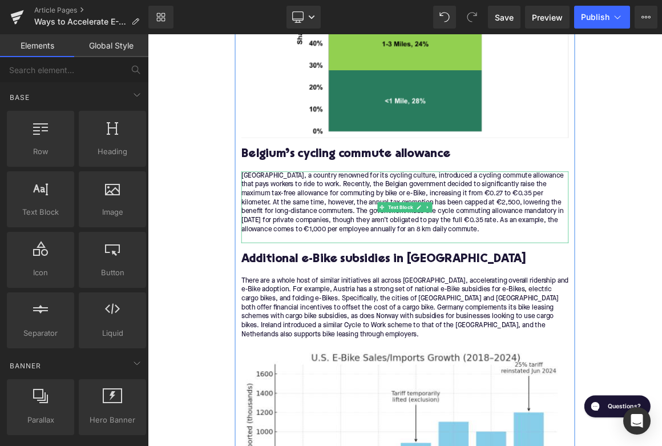
click at [481, 280] on div "[GEOGRAPHIC_DATA], a country renowned for its cycling culture, introduced a cyc…" at bounding box center [493, 267] width 440 height 96
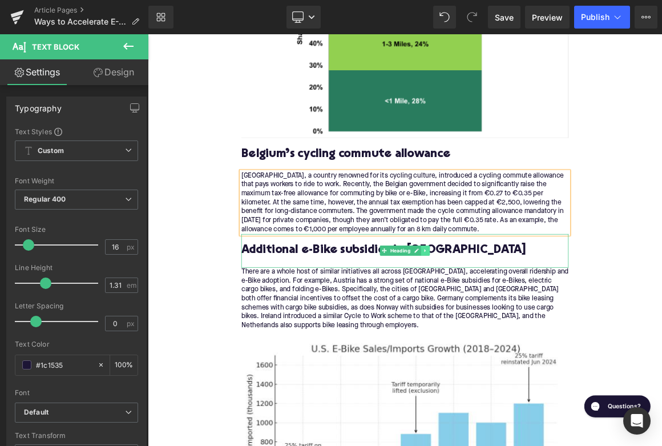
click at [523, 321] on icon at bounding box center [521, 324] width 6 height 7
click at [515, 321] on icon at bounding box center [514, 324] width 6 height 7
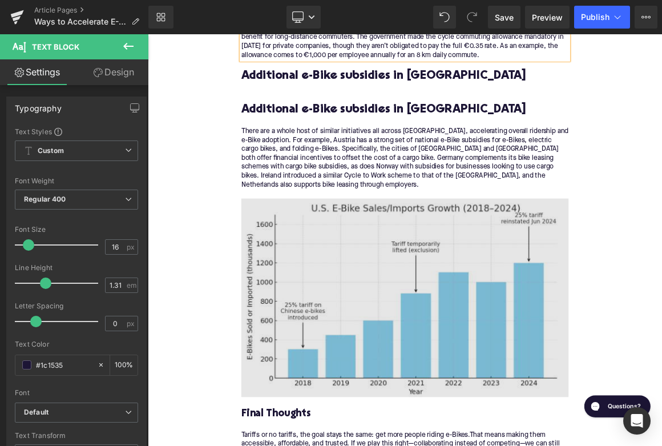
scroll to position [2274, 0]
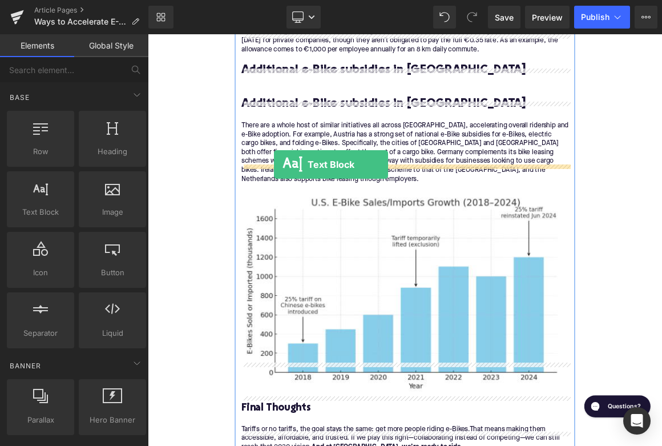
drag, startPoint x: 202, startPoint y: 239, endPoint x: 317, endPoint y: 209, distance: 119.6
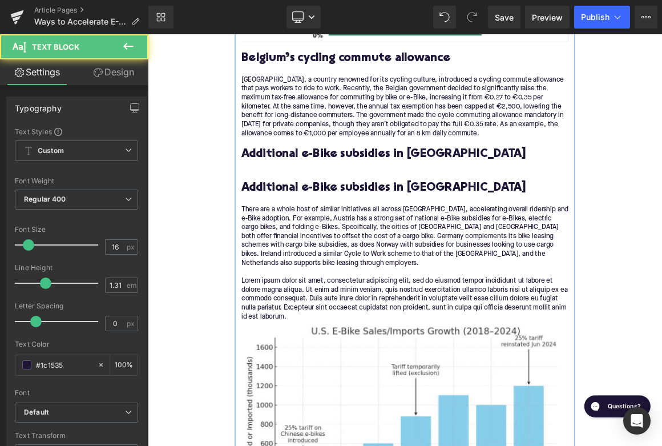
scroll to position [2102, 0]
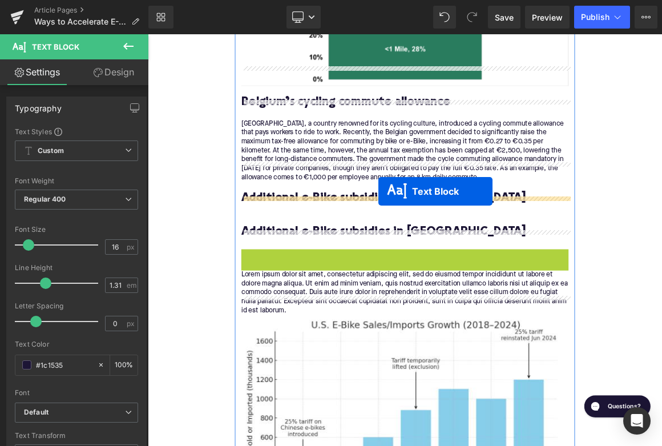
drag, startPoint x: 463, startPoint y: 341, endPoint x: 458, endPoint y: 240, distance: 101.2
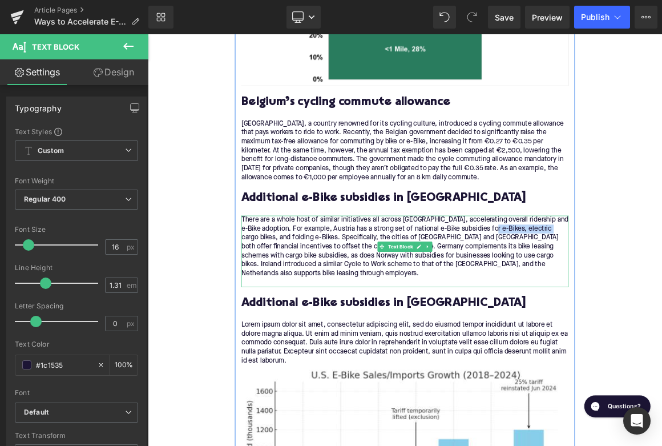
drag, startPoint x: 631, startPoint y: 272, endPoint x: 295, endPoint y: 282, distance: 336.4
click at [295, 282] on div "There are a whole host of similar initiatives all across [GEOGRAPHIC_DATA], acc…" at bounding box center [493, 325] width 440 height 96
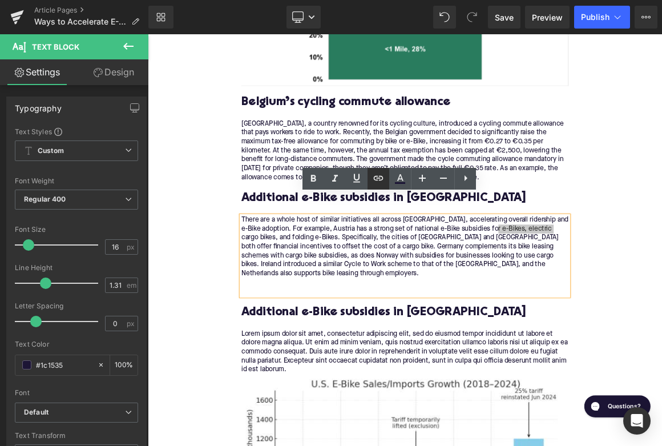
click at [370, 179] on link at bounding box center [379, 179] width 22 height 22
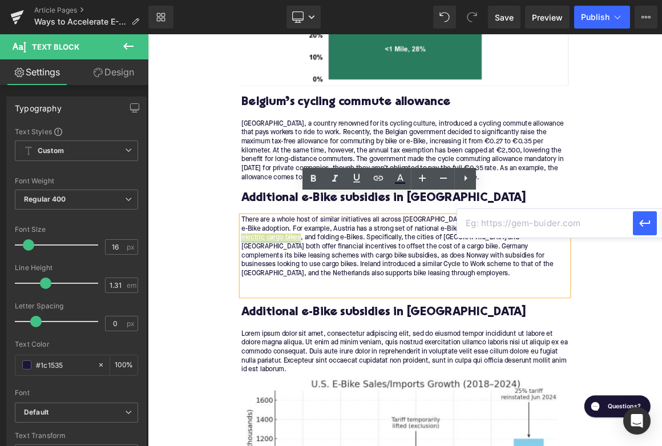
click at [479, 220] on input "text" at bounding box center [545, 223] width 176 height 29
paste input "[URL][DOMAIN_NAME]"
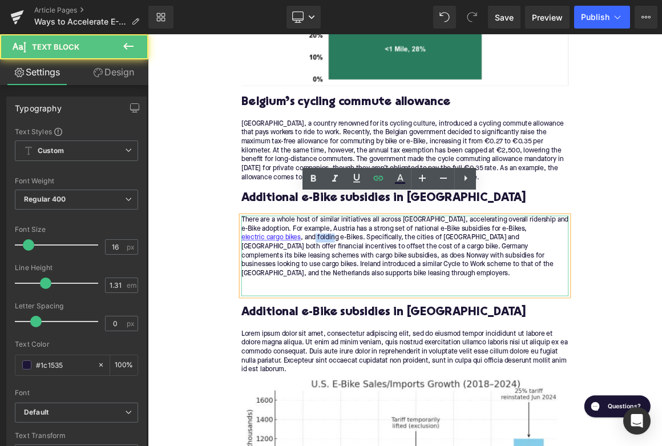
drag, startPoint x: 295, startPoint y: 280, endPoint x: 317, endPoint y: 281, distance: 22.8
click at [316, 281] on div "There are a whole host of similar initiatives all across [GEOGRAPHIC_DATA], acc…" at bounding box center [493, 331] width 440 height 108
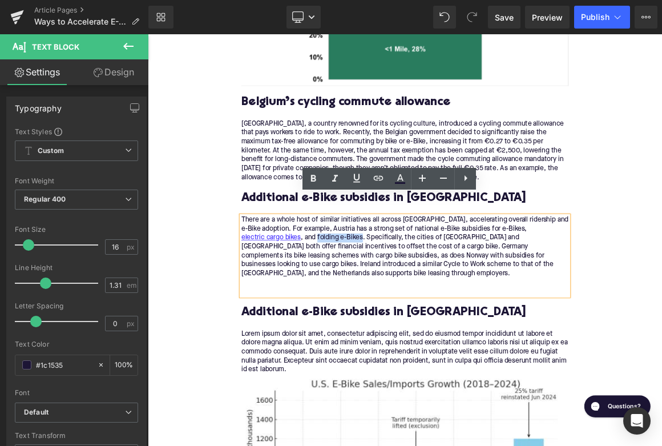
drag, startPoint x: 297, startPoint y: 281, endPoint x: 356, endPoint y: 283, distance: 58.8
click at [356, 283] on div "There are a whole host of similar initiatives all across [GEOGRAPHIC_DATA], acc…" at bounding box center [493, 331] width 440 height 108
drag, startPoint x: 374, startPoint y: 180, endPoint x: 299, endPoint y: 223, distance: 87.0
click at [374, 180] on icon at bounding box center [379, 178] width 10 height 5
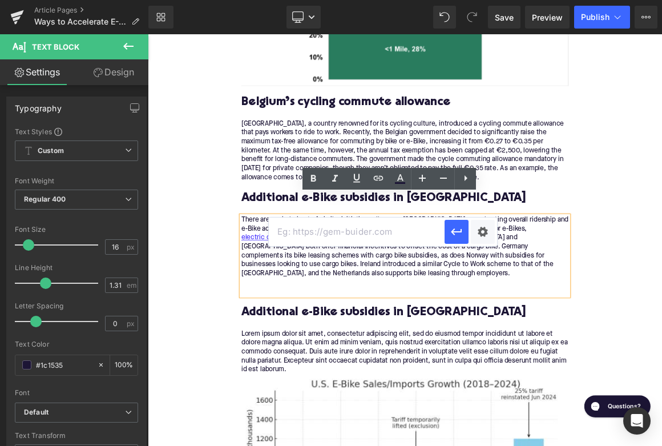
click at [360, 241] on input "text" at bounding box center [357, 231] width 176 height 29
paste input "[URL][DOMAIN_NAME]"
type input "[URL][DOMAIN_NAME]"
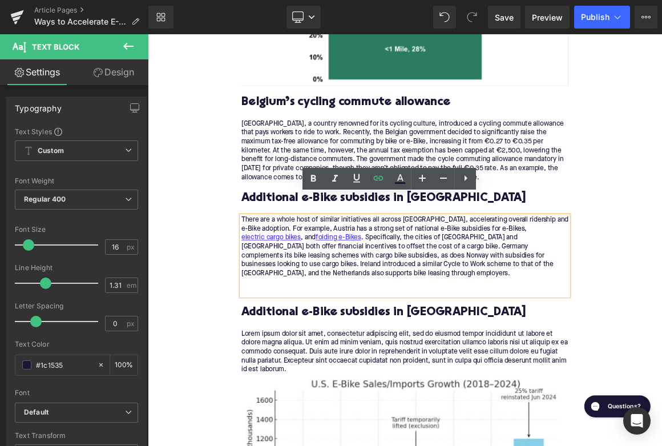
click at [448, 399] on h2 "Additional e-Bike subsidies in [GEOGRAPHIC_DATA]" at bounding box center [493, 408] width 440 height 18
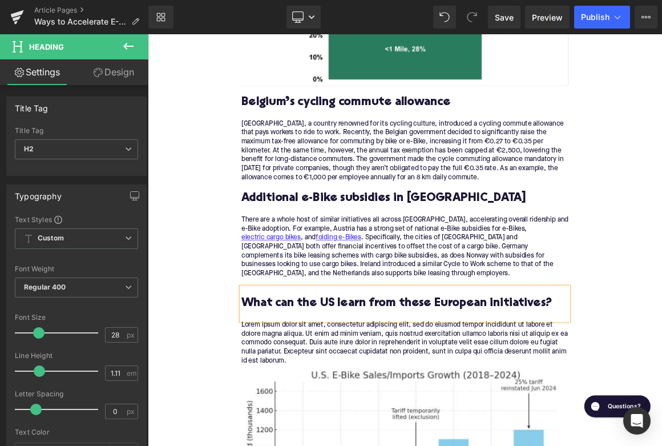
click at [421, 418] on p "Lorem ipsum dolor sit amet, consectetur adipiscing elit, sed do eiusmod tempor …" at bounding box center [493, 448] width 440 height 60
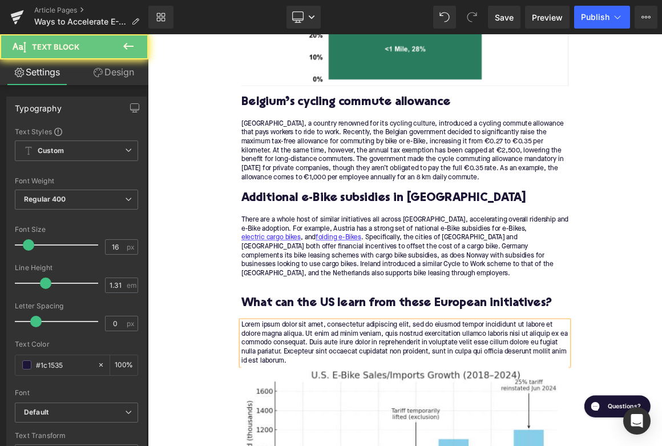
paste div
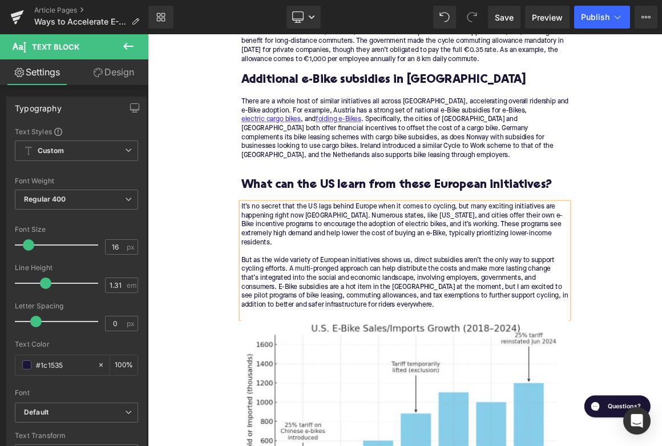
scroll to position [2394, 0]
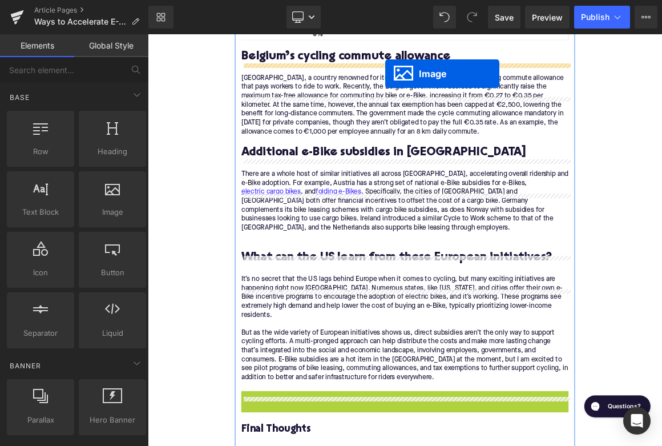
scroll to position [2106, 0]
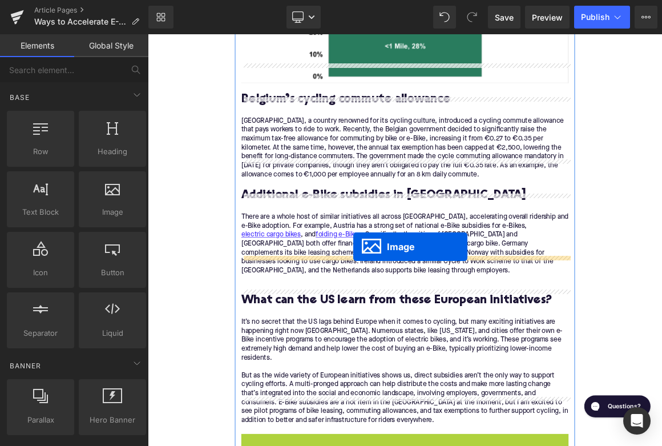
drag, startPoint x: 474, startPoint y: 367, endPoint x: 424, endPoint y: 320, distance: 69.1
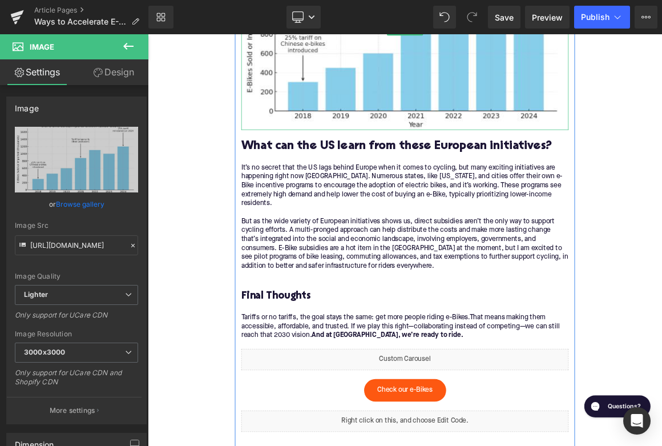
scroll to position [2585, 0]
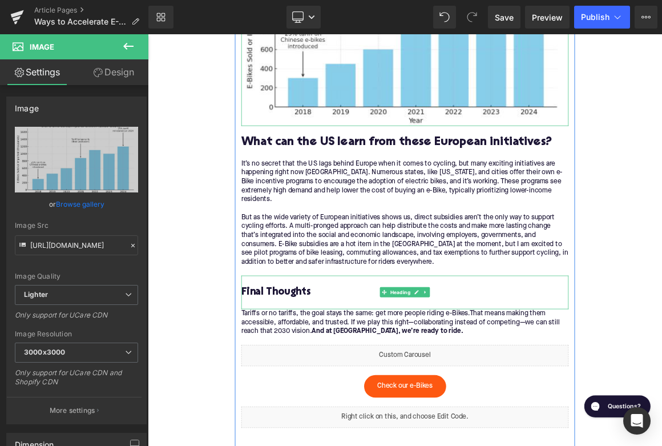
click at [343, 372] on h3 "Final Thoughts" at bounding box center [493, 381] width 440 height 18
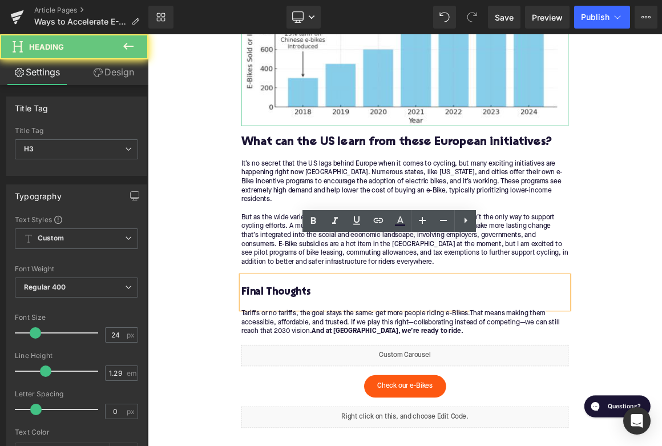
click at [343, 372] on h3 "Final Thoughts" at bounding box center [493, 381] width 440 height 18
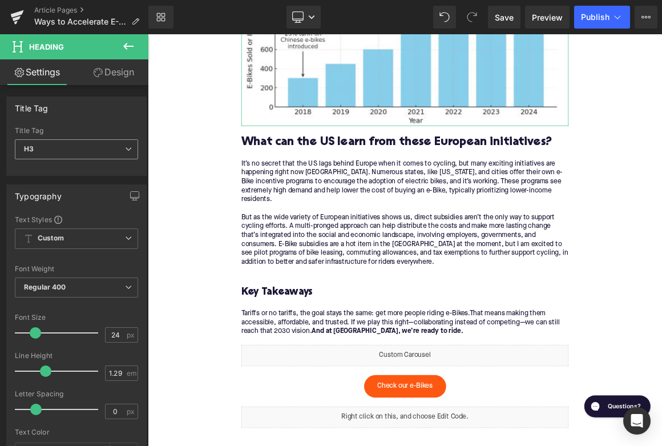
click at [69, 147] on span "H3" at bounding box center [76, 149] width 123 height 20
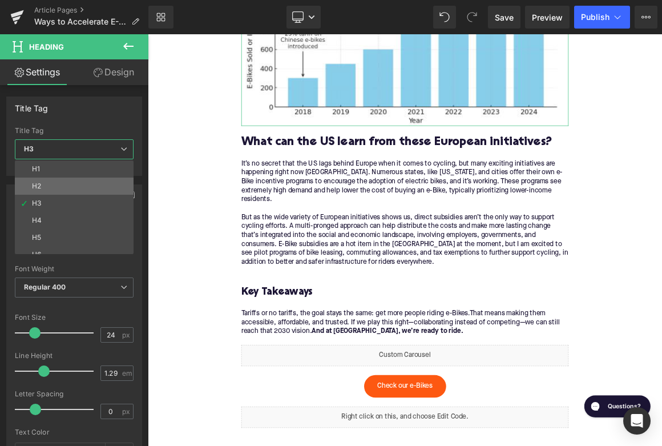
click at [78, 187] on li "H2" at bounding box center [77, 186] width 124 height 17
type input "28"
type input "1.11"
type input "100"
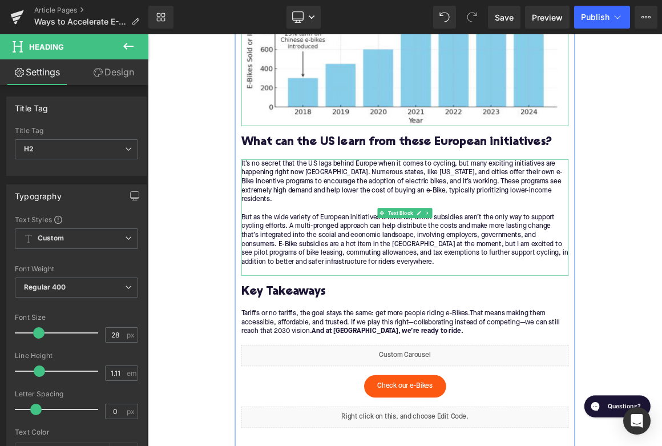
click at [327, 303] on p "It’s no secret that the US lags behind Europe when it comes to cycling, but man…" at bounding box center [493, 281] width 440 height 156
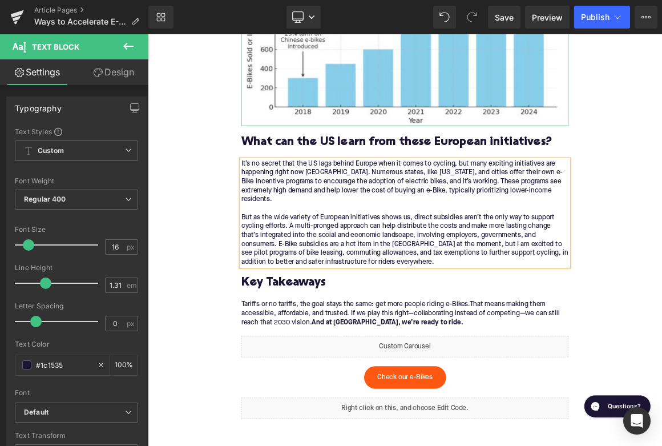
click at [503, 203] on p "It’s no secret that the US lags behind Europe when it comes to cycling, but man…" at bounding box center [493, 275] width 440 height 144
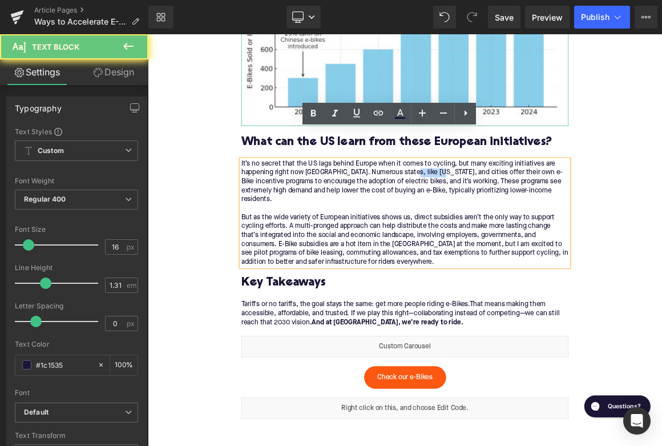
click at [503, 203] on p "It’s no secret that the US lags behind Europe when it comes to cycling, but man…" at bounding box center [493, 275] width 440 height 144
click at [373, 117] on icon at bounding box center [379, 113] width 14 height 14
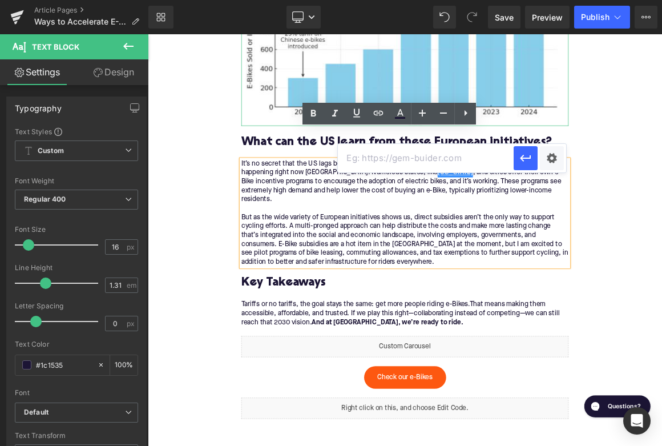
click at [394, 160] on input "text" at bounding box center [426, 158] width 176 height 29
paste input "[URL][DOMAIN_NAME][US_STATE]"
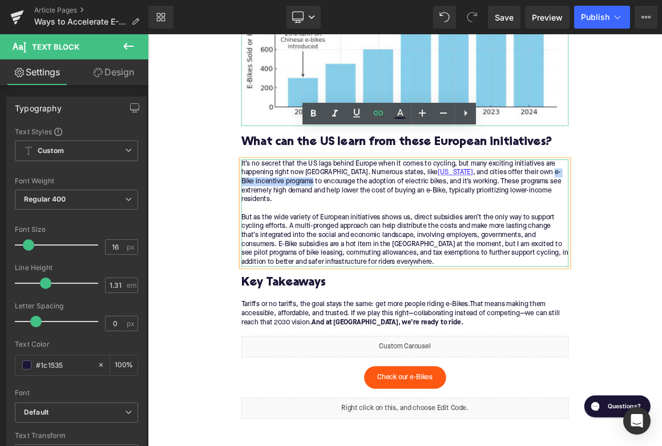
drag, startPoint x: 639, startPoint y: 184, endPoint x: 312, endPoint y: 198, distance: 328.0
click at [311, 203] on p "It’s no secret that the US lags behind Europe when it comes to cycling, but man…" at bounding box center [493, 275] width 440 height 144
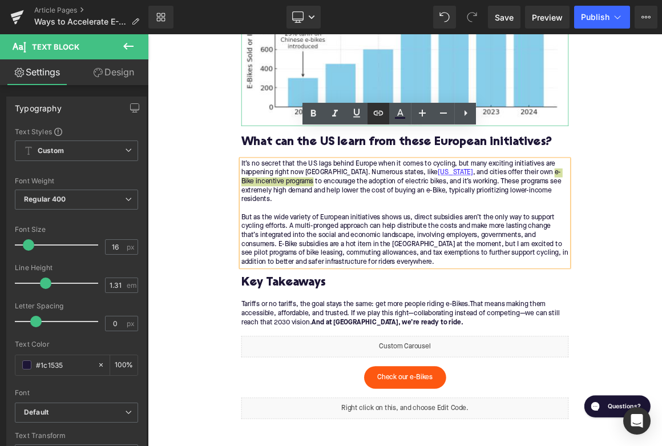
click at [381, 117] on icon at bounding box center [379, 113] width 14 height 14
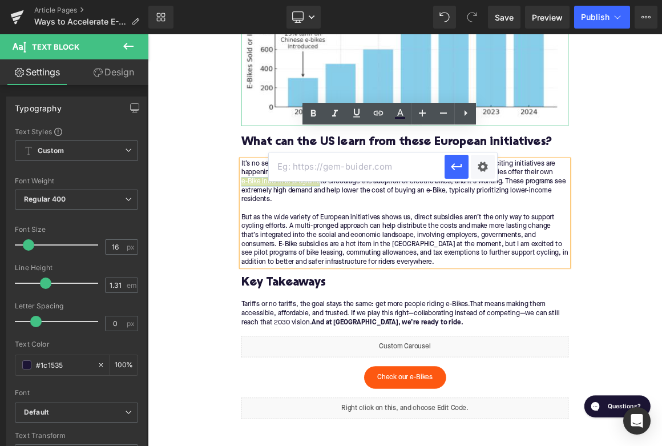
click at [378, 175] on input "text" at bounding box center [357, 166] width 176 height 29
paste input "[URL][DOMAIN_NAME]"
type input "[URL][DOMAIN_NAME]"
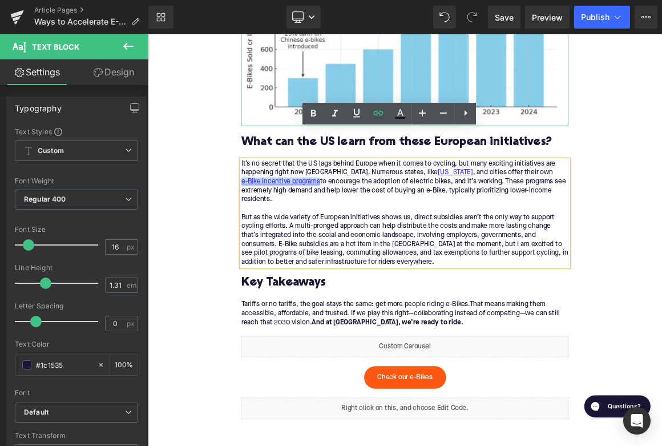
click at [389, 392] on p "Tariffs or no tariffs, the goal stays the same: get more people riding e-Bikes.…" at bounding box center [493, 410] width 440 height 36
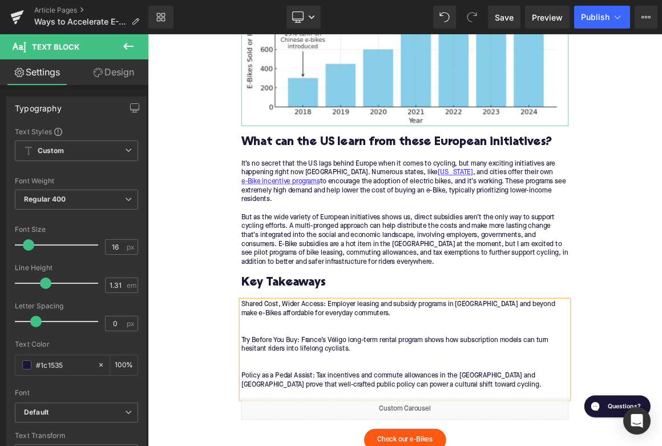
click at [385, 392] on p "Shared Cost, Wider Access: Employer leasing and subsidy programs in [GEOGRAPHIC…" at bounding box center [493, 452] width 440 height 120
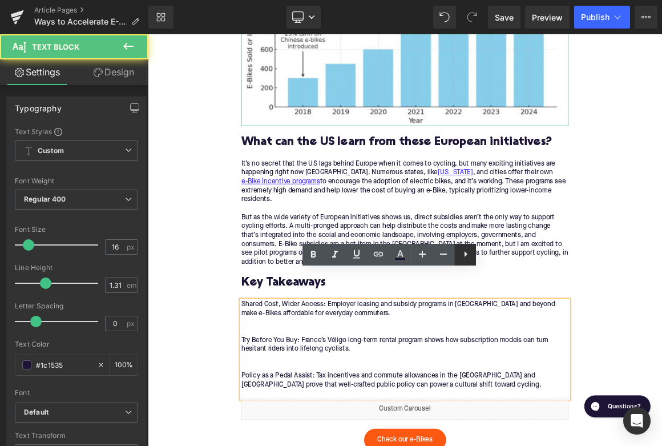
click at [468, 256] on icon at bounding box center [466, 254] width 14 height 14
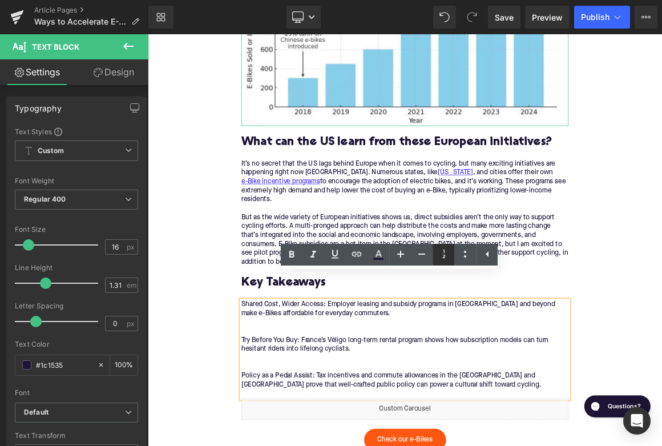
click at [442, 255] on icon at bounding box center [444, 254] width 14 height 14
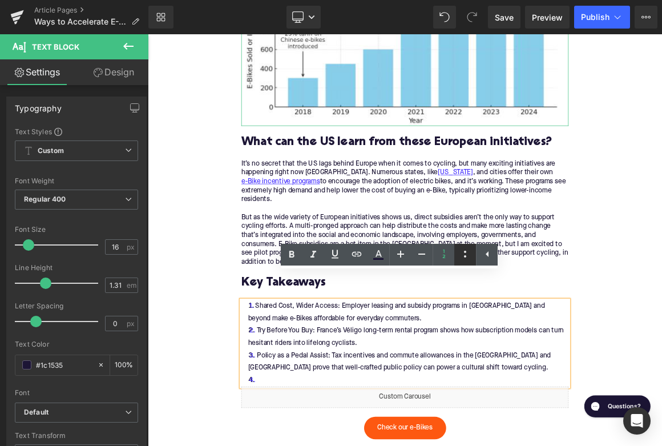
click at [465, 252] on icon at bounding box center [465, 254] width 2 height 7
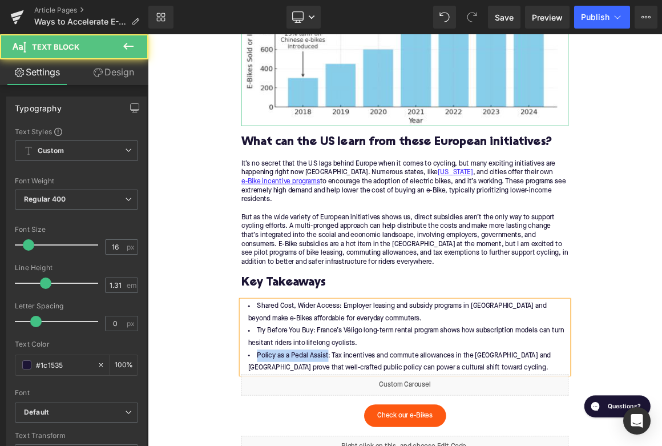
drag, startPoint x: 386, startPoint y: 430, endPoint x: 292, endPoint y: 429, distance: 94.8
drag, startPoint x: 366, startPoint y: 398, endPoint x: 291, endPoint y: 394, distance: 75.4
click at [291, 425] on li "Try Before You Buy: France’s Véligo long-term rental program shows how subscrip…" at bounding box center [493, 441] width 440 height 33
drag, startPoint x: 402, startPoint y: 364, endPoint x: 292, endPoint y: 362, distance: 110.8
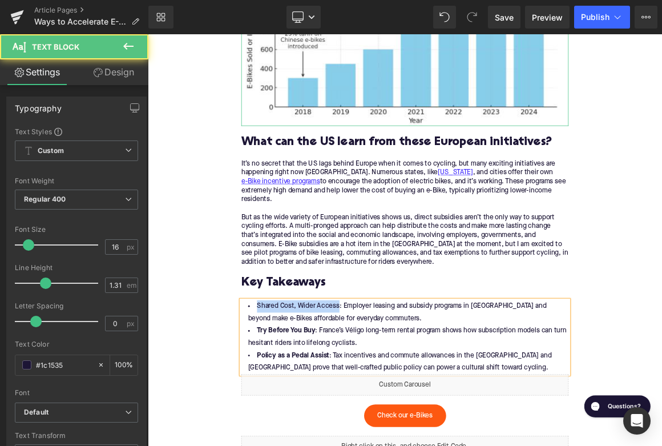
click at [291, 392] on li "Shared Cost, Wider Access: Employer leasing and subsidy programs in [GEOGRAPHIC…" at bounding box center [493, 408] width 440 height 33
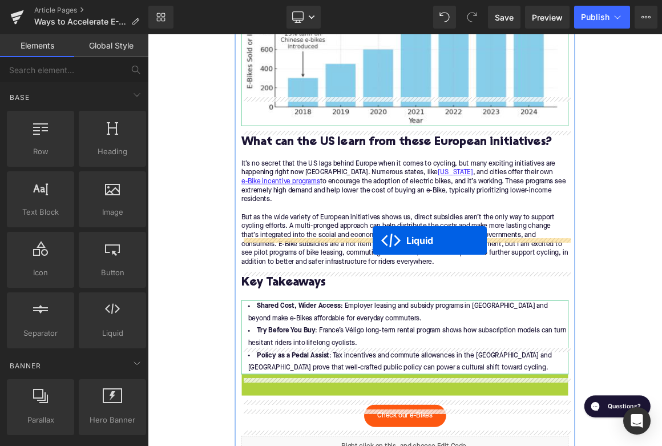
drag, startPoint x: 463, startPoint y: 463, endPoint x: 450, endPoint y: 311, distance: 152.4
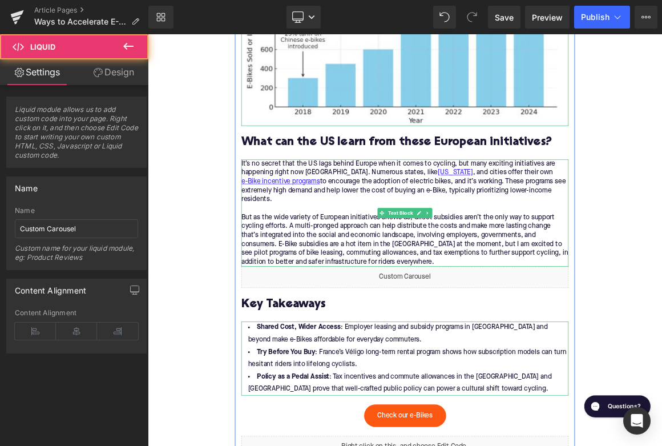
click at [489, 298] on p "It’s no secret that the US lags behind Europe when it comes to cycling, but man…" at bounding box center [493, 275] width 440 height 144
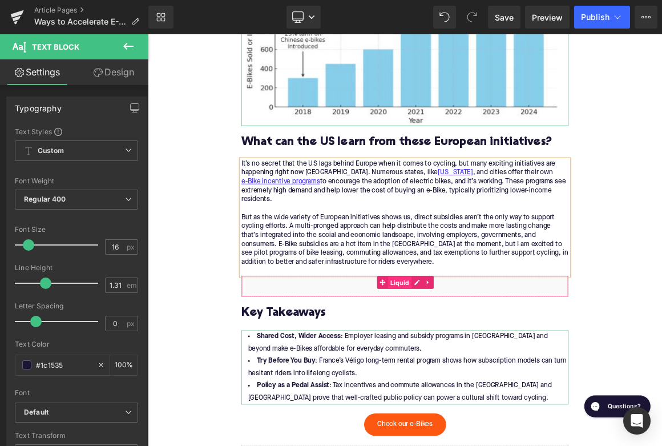
click at [501, 360] on span "Liquid" at bounding box center [486, 368] width 31 height 17
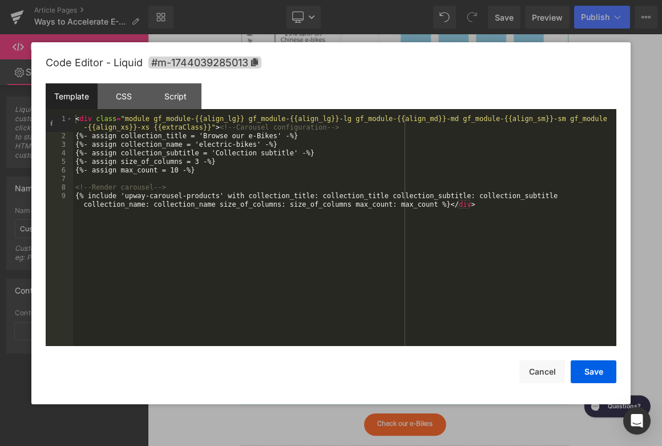
click at [247, 135] on div "< div class = "module gf_module-{{align_lg}} gf_module-{{align_lg}}-lg gf_modul…" at bounding box center [344, 247] width 543 height 265
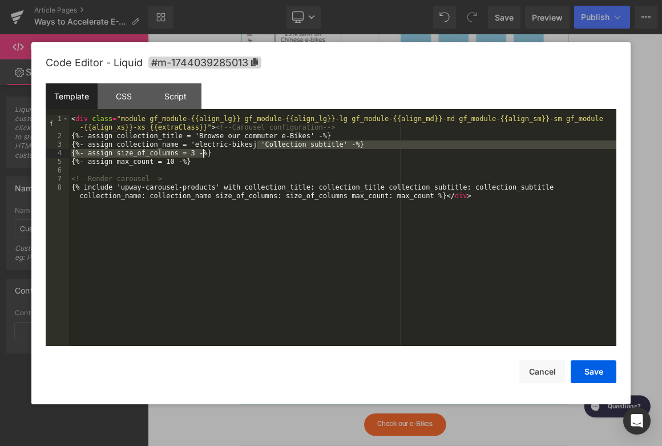
drag, startPoint x: 255, startPoint y: 144, endPoint x: 204, endPoint y: 149, distance: 51.0
click at [204, 149] on div "< div class = "module gf_module-{{align_lg}} gf_module-{{align_lg}}-lg gf_modul…" at bounding box center [342, 247] width 547 height 265
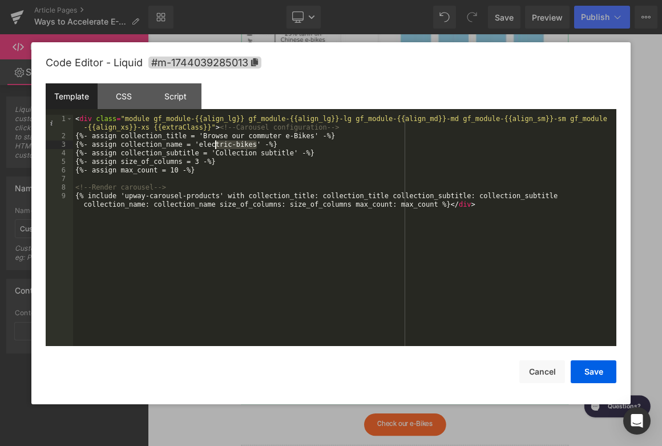
drag, startPoint x: 251, startPoint y: 144, endPoint x: 207, endPoint y: 147, distance: 44.0
click at [207, 147] on div "< div class = "module gf_module-{{align_lg}} gf_module-{{align_lg}}-lg gf_modul…" at bounding box center [344, 247] width 543 height 265
click at [588, 369] on button "Save" at bounding box center [594, 371] width 46 height 23
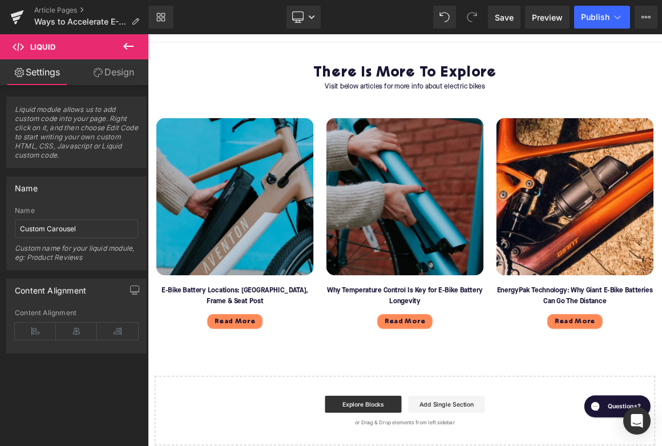
scroll to position [3225, 0]
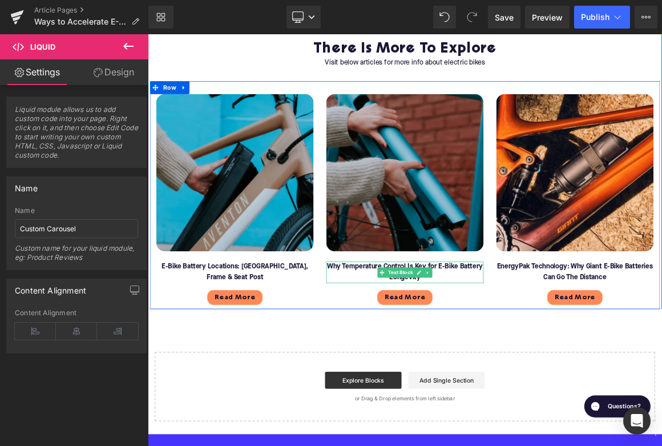
click at [414, 341] on font "Why Temperature Control Is Key for E-Bike Battery Longevity" at bounding box center [493, 353] width 209 height 24
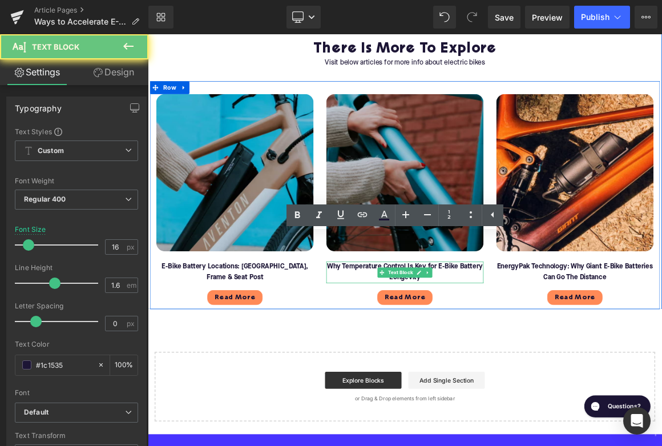
click at [414, 341] on font "Why Temperature Control Is Key for E-Bike Battery Longevity" at bounding box center [493, 353] width 209 height 24
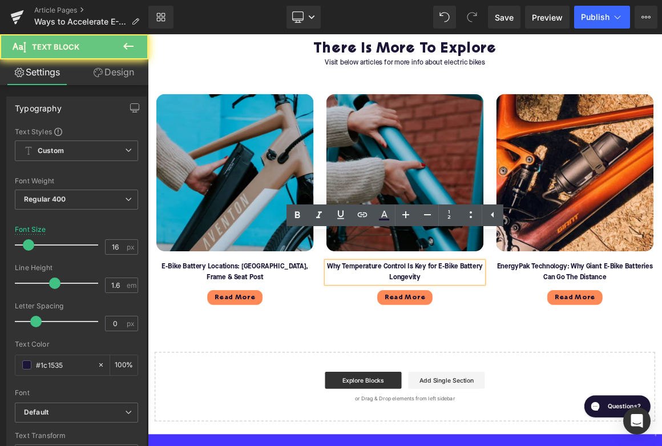
click at [414, 341] on font "Why Temperature Control Is Key for E-Bike Battery Longevity" at bounding box center [493, 353] width 209 height 24
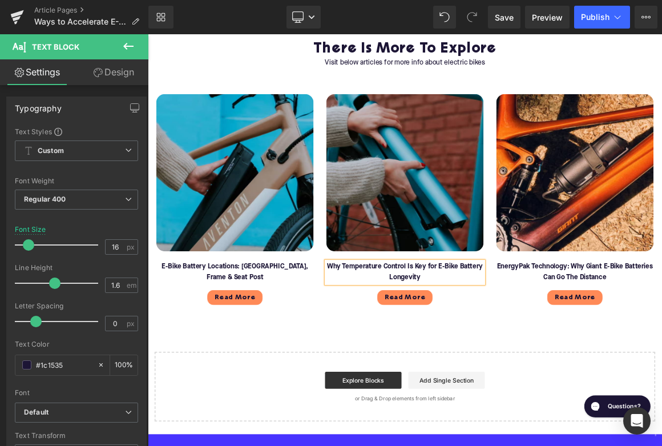
paste div
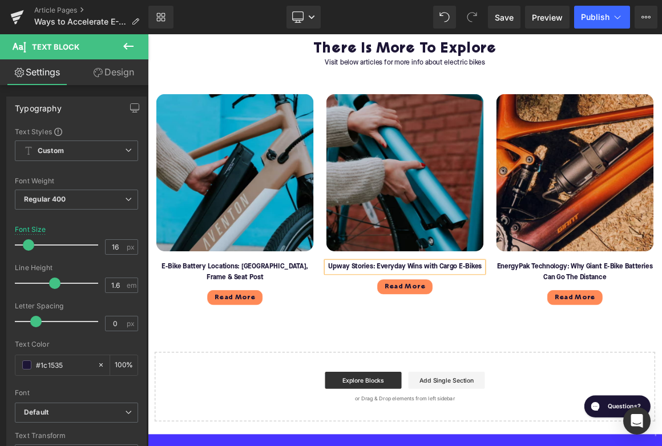
click at [219, 341] on font "E-Bike Battery Locations: [GEOGRAPHIC_DATA], Frame & Seat Post" at bounding box center [264, 353] width 197 height 24
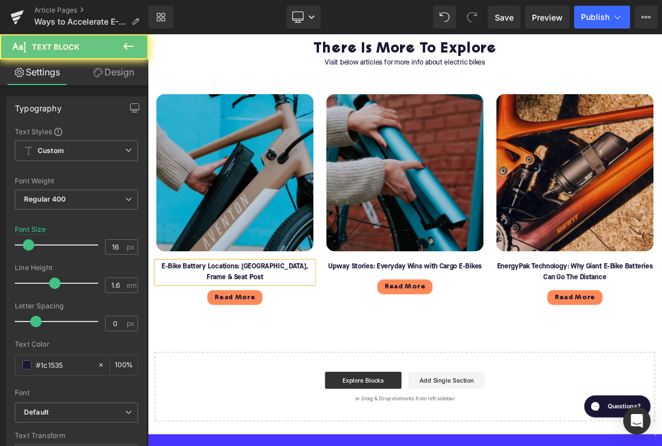
paste div
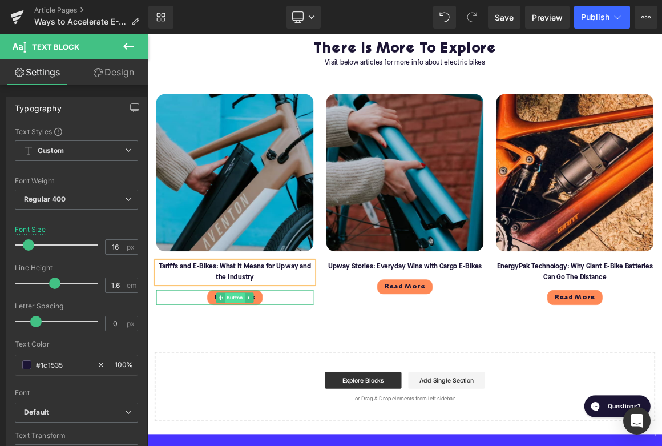
click at [266, 381] on span "Button" at bounding box center [265, 388] width 26 height 14
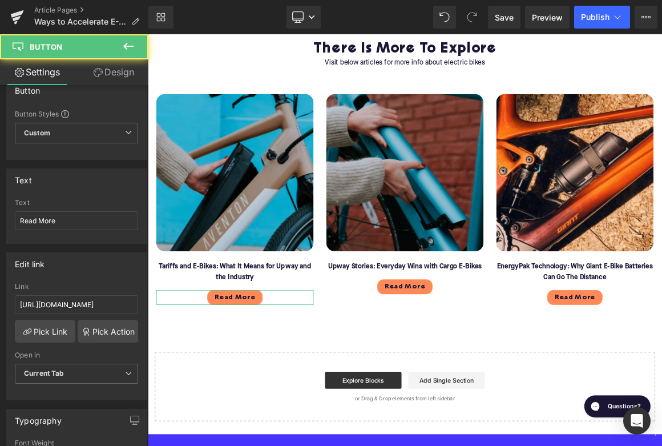
scroll to position [21, 0]
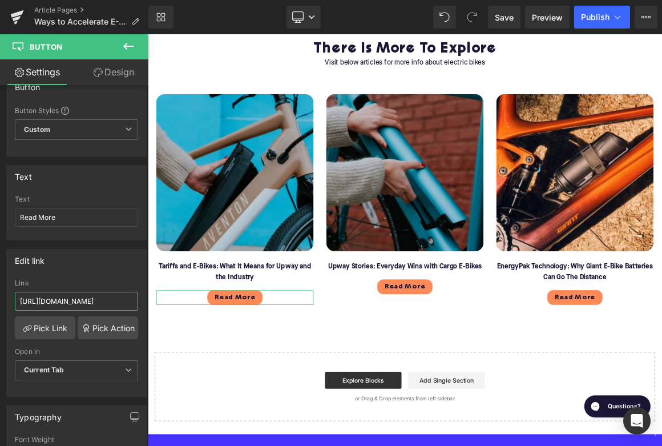
click at [55, 301] on input "[URL][DOMAIN_NAME]" at bounding box center [76, 301] width 123 height 19
type input "[URL][DOMAIN_NAME]"
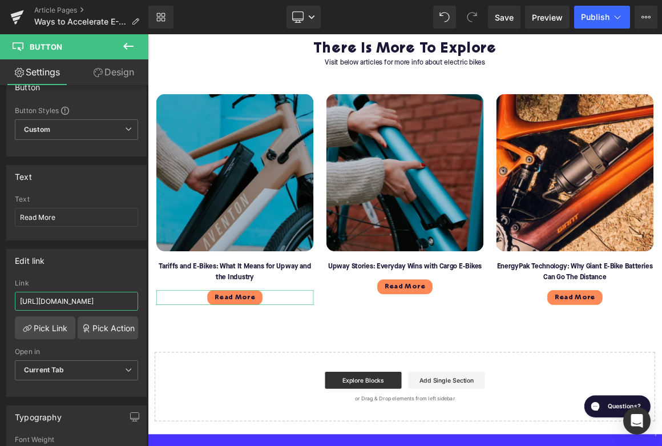
scroll to position [0, 450]
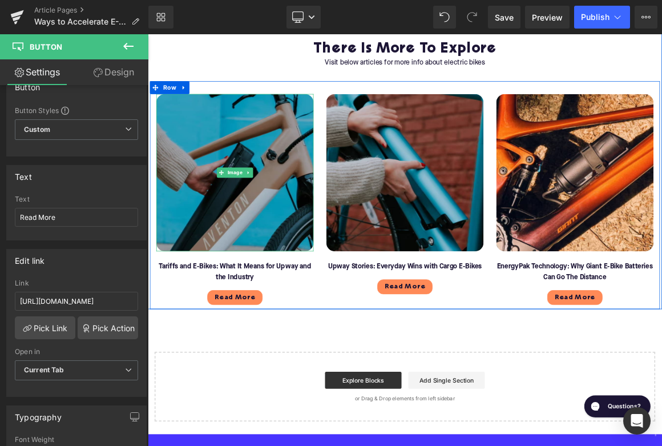
click at [222, 224] on img at bounding box center [264, 219] width 211 height 211
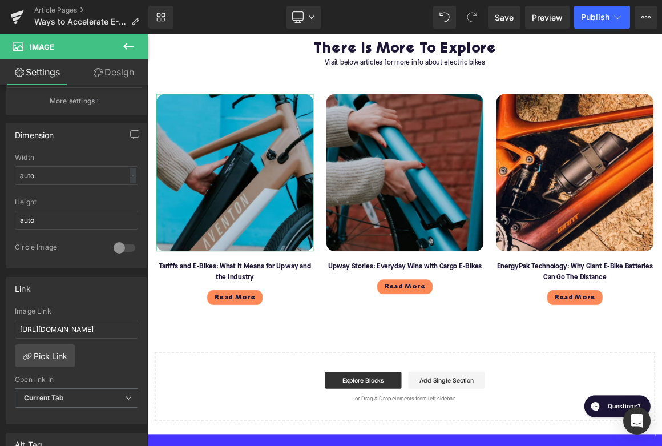
scroll to position [395, 0]
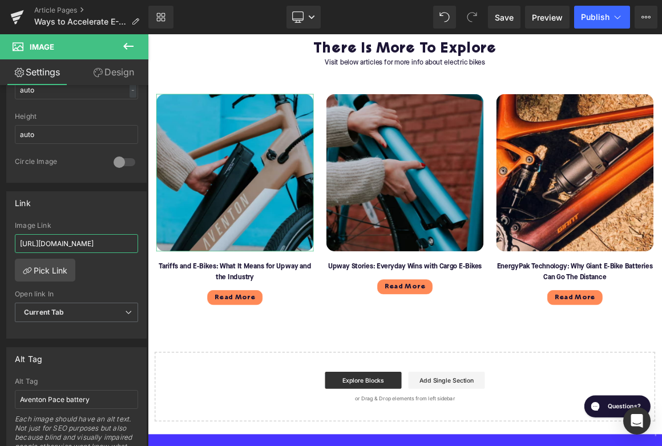
click at [61, 242] on input "[URL][DOMAIN_NAME]" at bounding box center [76, 243] width 123 height 19
type input "[URL][DOMAIN_NAME]"
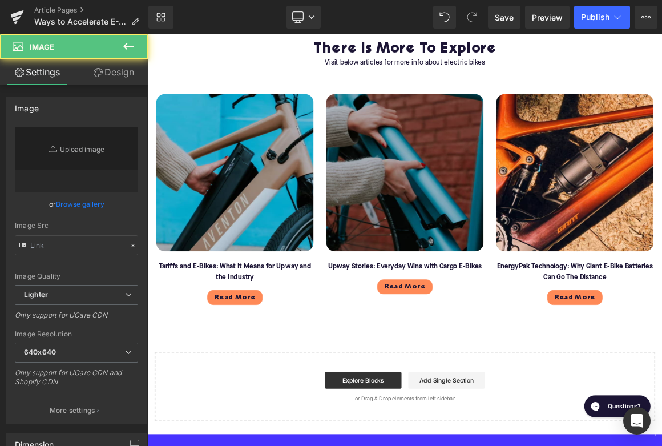
click at [511, 239] on img at bounding box center [493, 219] width 211 height 211
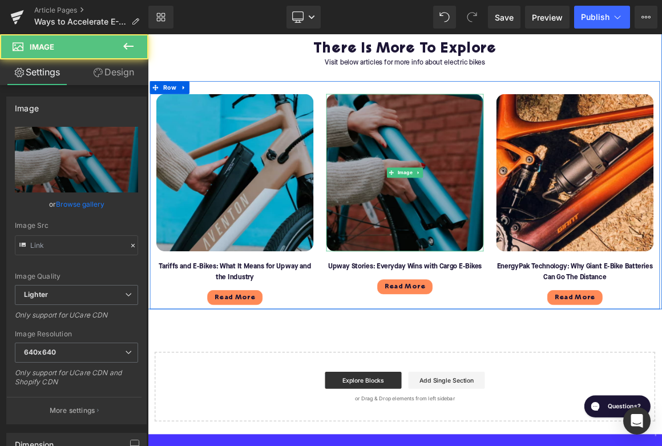
type input "[URL][DOMAIN_NAME]"
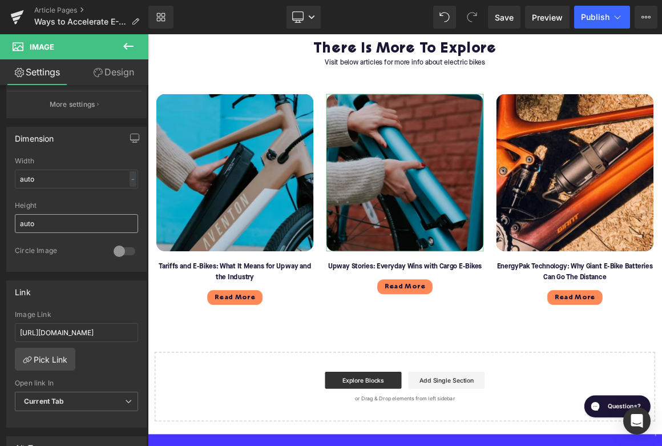
scroll to position [310, 0]
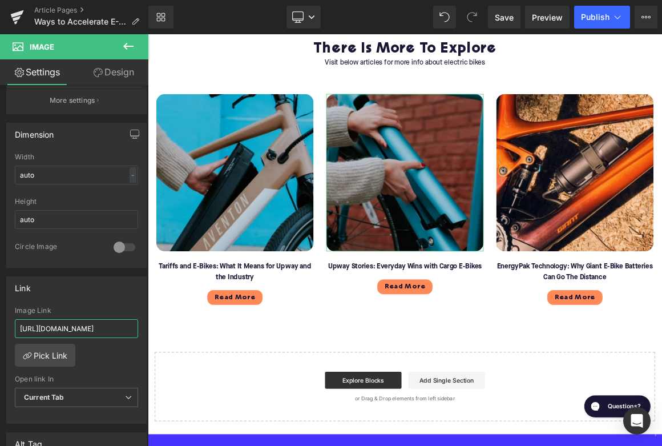
click at [71, 328] on input "[URL][DOMAIN_NAME]" at bounding box center [76, 328] width 123 height 19
type input "[URL][DOMAIN_NAME]"
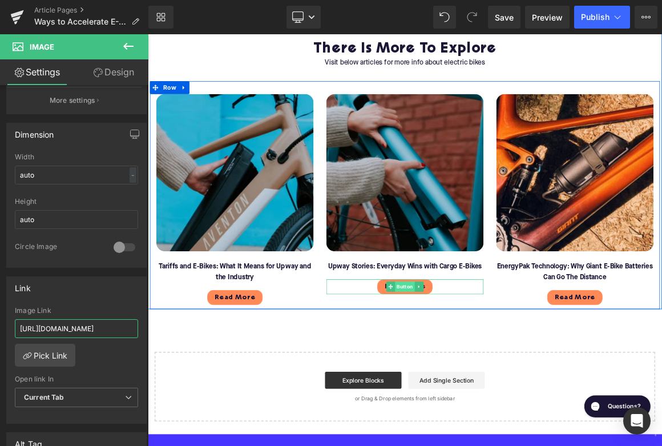
click at [493, 366] on span "Button" at bounding box center [493, 373] width 26 height 14
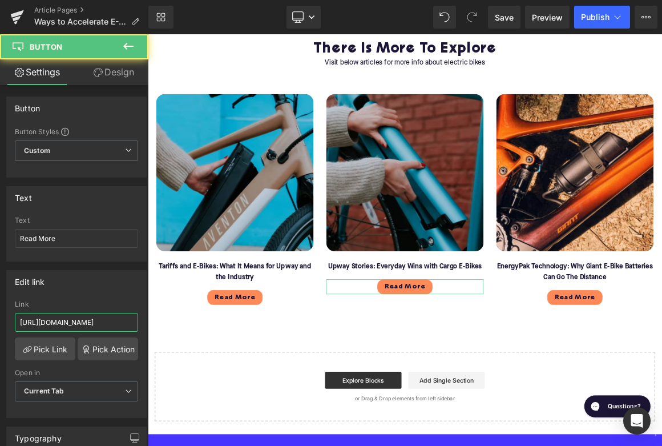
click at [51, 327] on input "[URL][DOMAIN_NAME]" at bounding box center [76, 322] width 123 height 19
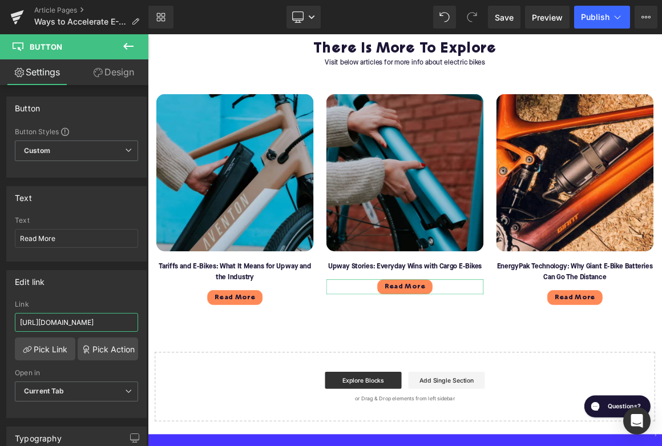
click at [51, 327] on input "[URL][DOMAIN_NAME]" at bounding box center [76, 322] width 123 height 19
paste input "big-benefits-of-cargo-ebikes?srsltid=AfmBOopS3qE6uQCMPVLpkE8wCiD8fxjQbErT_4tVlq…"
type input "[URL][DOMAIN_NAME]"
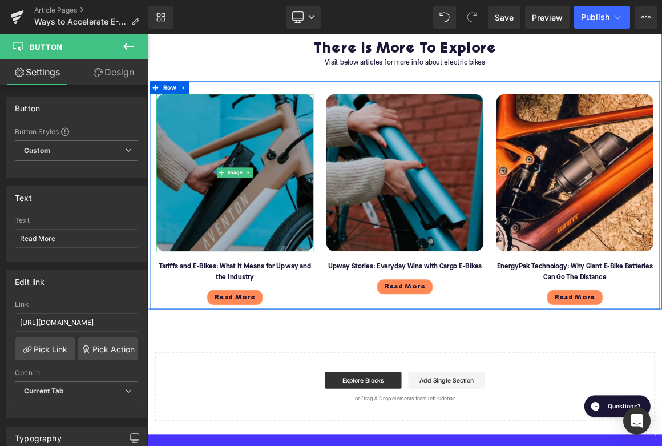
click at [270, 225] on img at bounding box center [264, 219] width 211 height 211
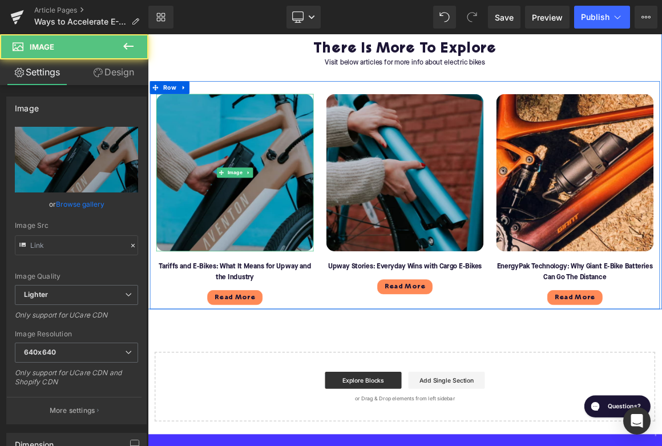
type input "[URL][DOMAIN_NAME]"
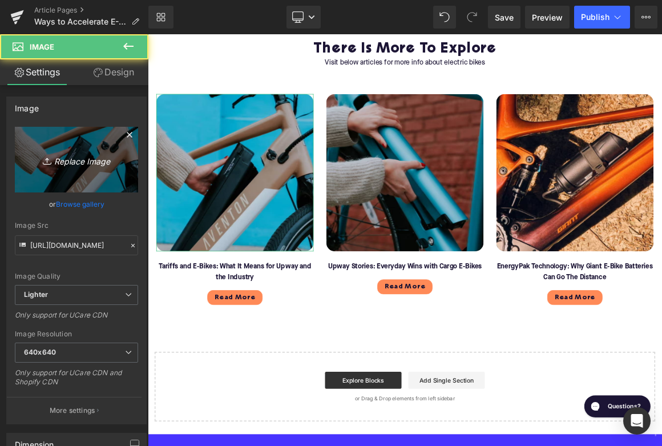
click at [84, 162] on icon "Replace Image" at bounding box center [76, 159] width 91 height 14
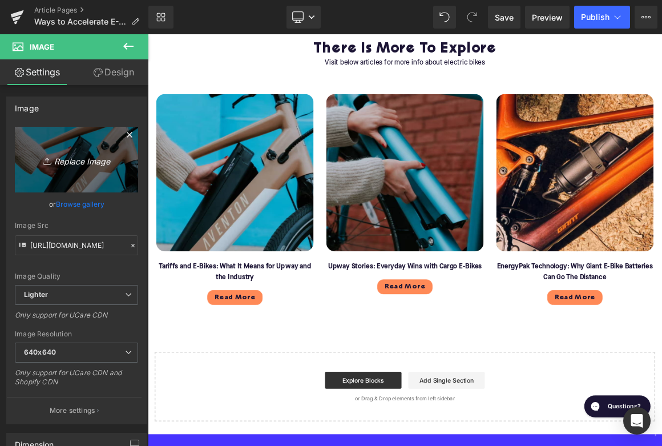
type input "C:\fakepath\Blog - More to explore(128).png"
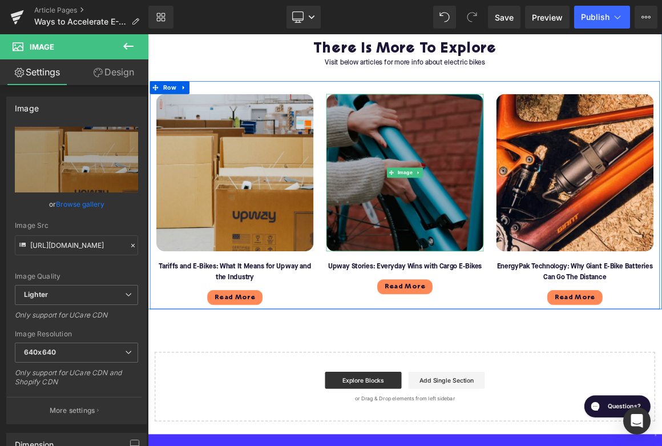
type input "[URL][DOMAIN_NAME]"
click at [496, 229] on img at bounding box center [493, 219] width 211 height 211
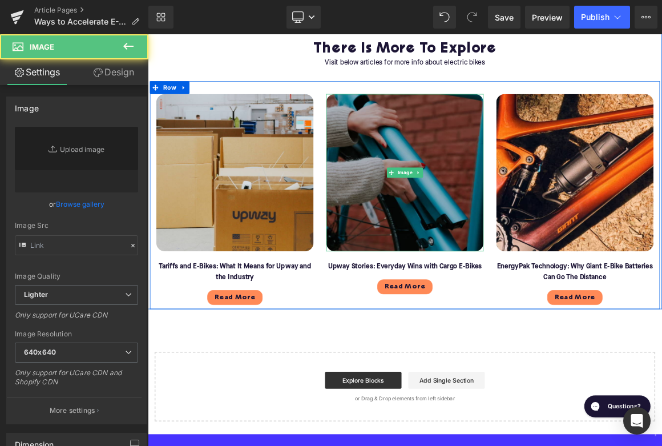
type input "[URL][DOMAIN_NAME]"
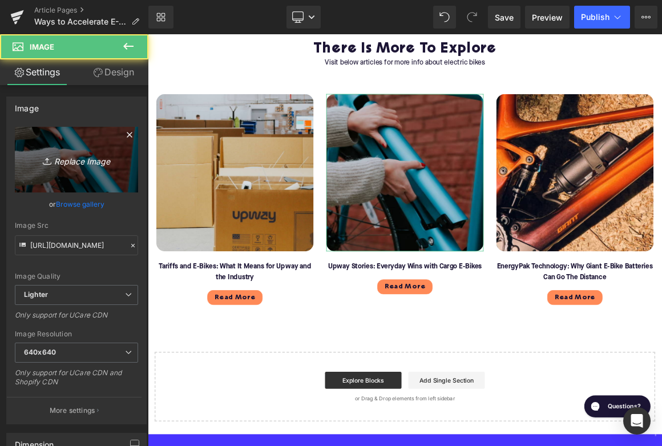
click at [59, 139] on link "Replace Image" at bounding box center [76, 160] width 123 height 66
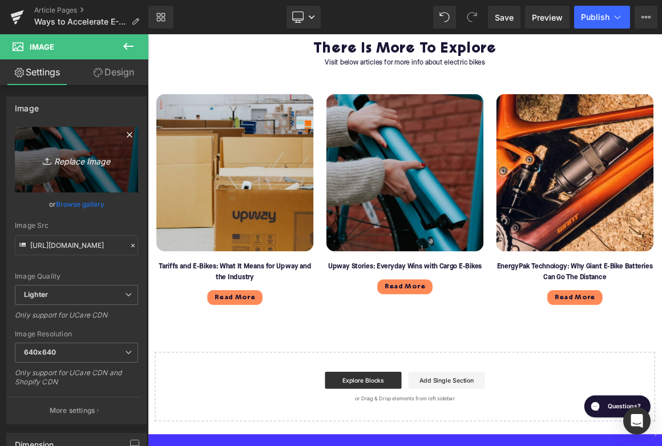
type input "C:\fakepath\Blog - More to explore(129).png"
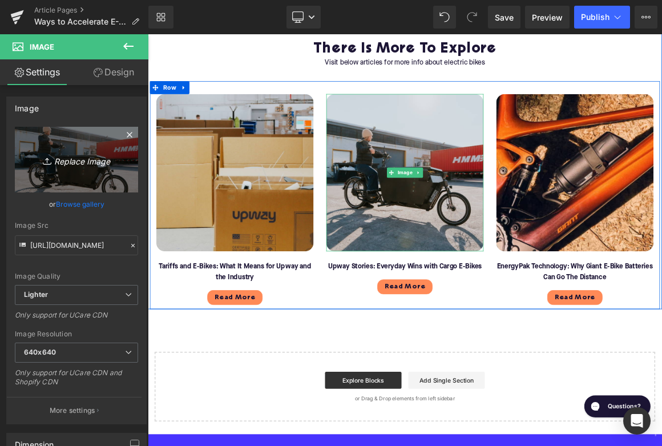
type input "[URL][DOMAIN_NAME]"
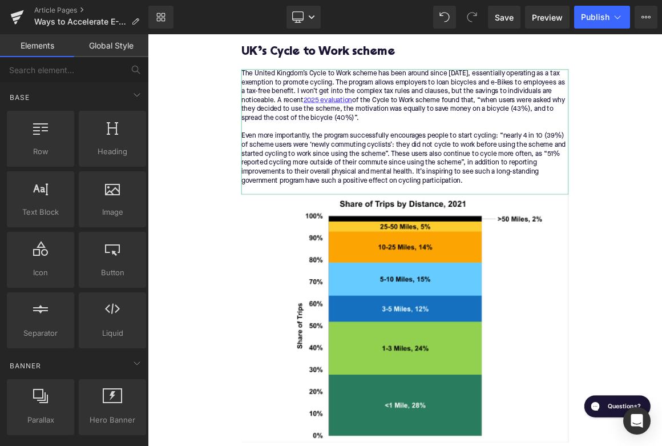
scroll to position [1647, 0]
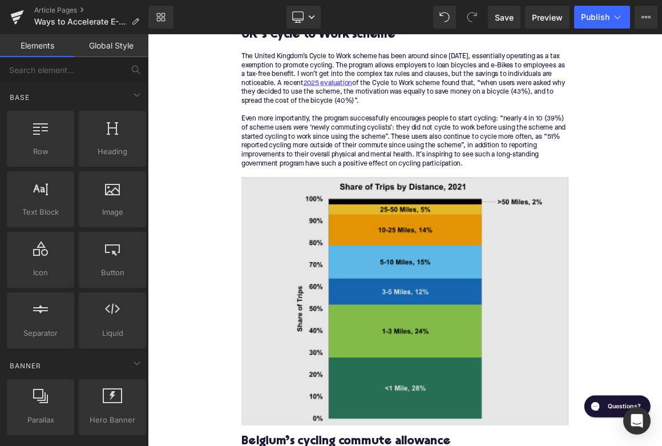
click at [517, 345] on img at bounding box center [493, 392] width 440 height 333
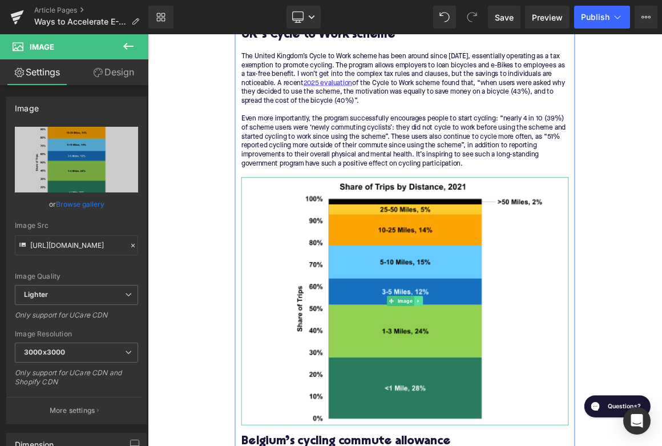
click at [514, 389] on icon at bounding box center [511, 392] width 6 height 7
click at [515, 389] on icon at bounding box center [517, 392] width 6 height 6
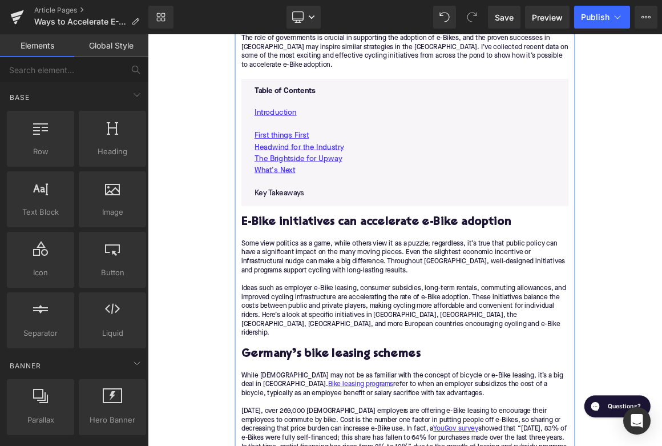
scroll to position [537, 0]
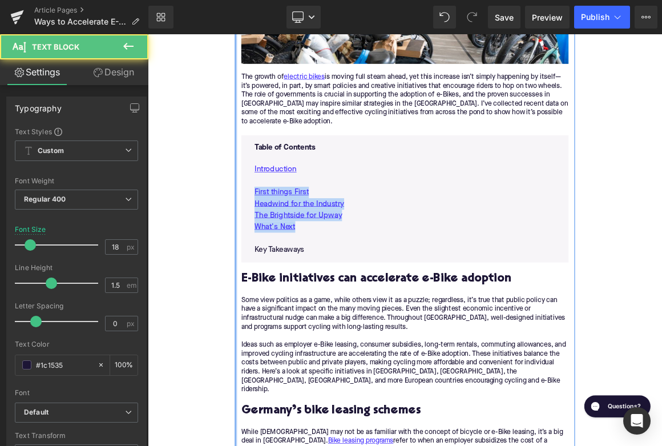
drag, startPoint x: 399, startPoint y: 283, endPoint x: 266, endPoint y: 233, distance: 142.2
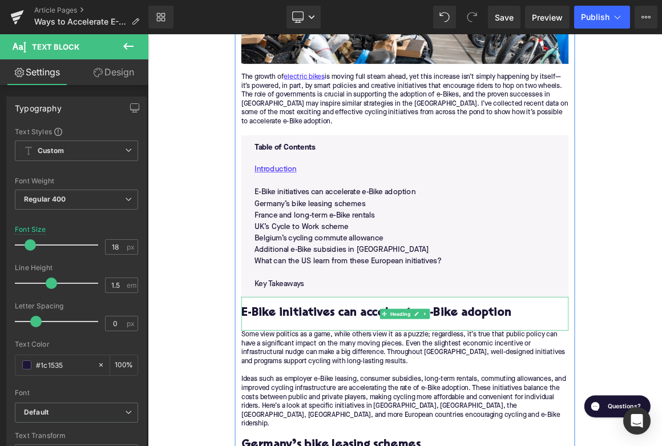
click at [402, 401] on h2 "E-Bike initiatives can accelerate e-Bike adoption" at bounding box center [493, 410] width 440 height 18
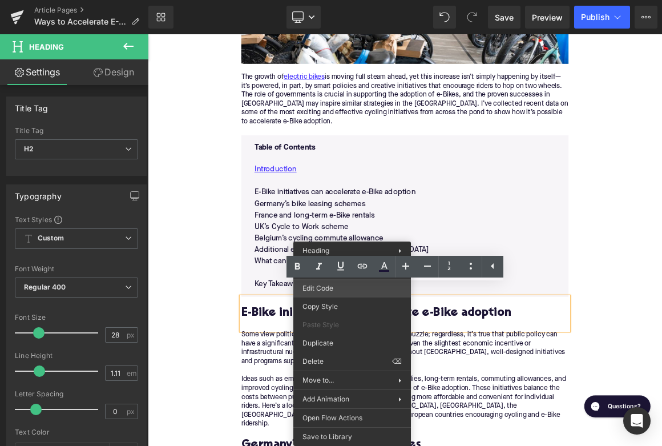
click at [327, 0] on div "Button You are previewing how the will restyle your page. You can not edit Elem…" at bounding box center [331, 0] width 662 height 0
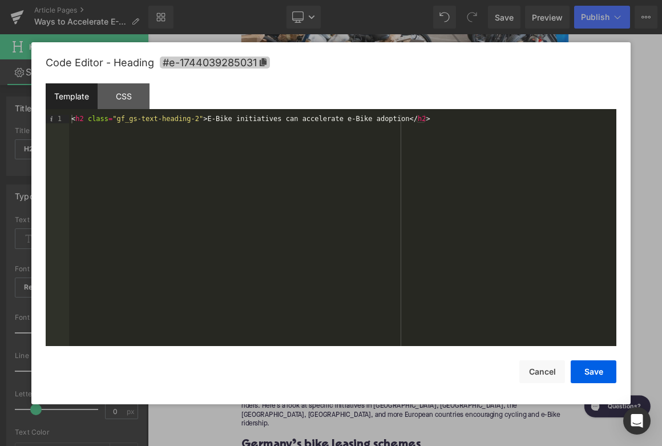
click at [214, 66] on span "#e-1744039285031" at bounding box center [215, 63] width 110 height 12
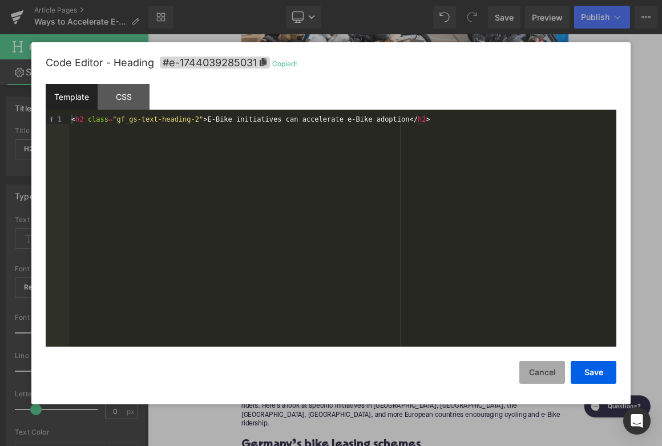
click at [545, 371] on button "Cancel" at bounding box center [542, 372] width 46 height 23
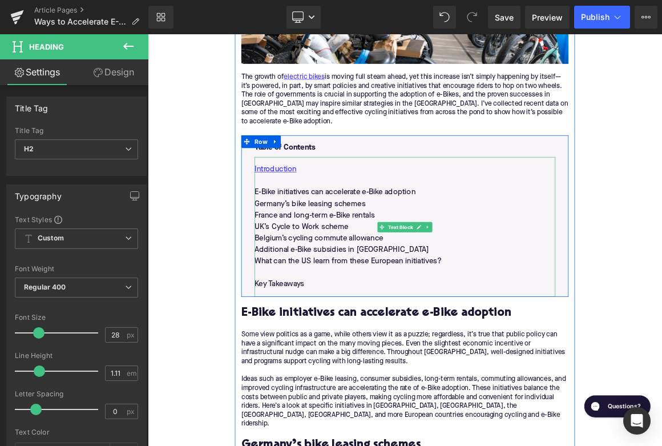
click at [329, 239] on p "E-Bike initiatives can accelerate e-Bike adoption" at bounding box center [493, 246] width 404 height 15
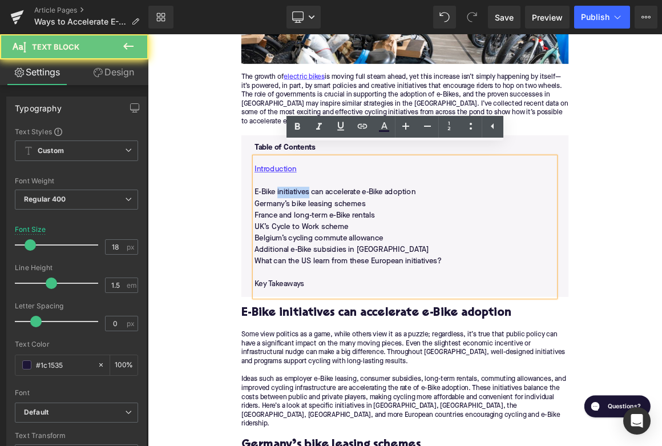
click at [329, 239] on p "E-Bike initiatives can accelerate e-Bike adoption" at bounding box center [493, 246] width 404 height 15
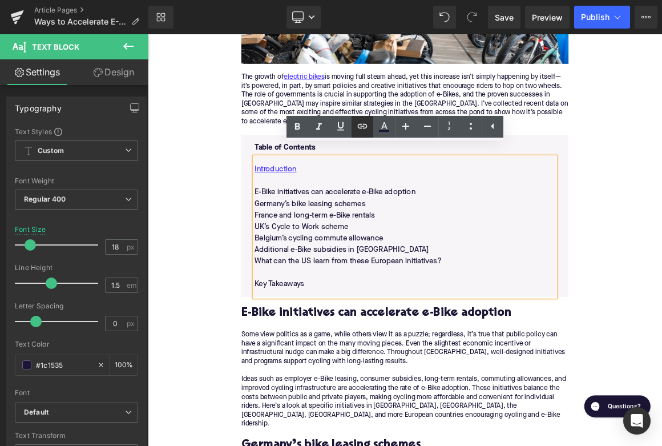
click at [370, 126] on link at bounding box center [363, 127] width 22 height 22
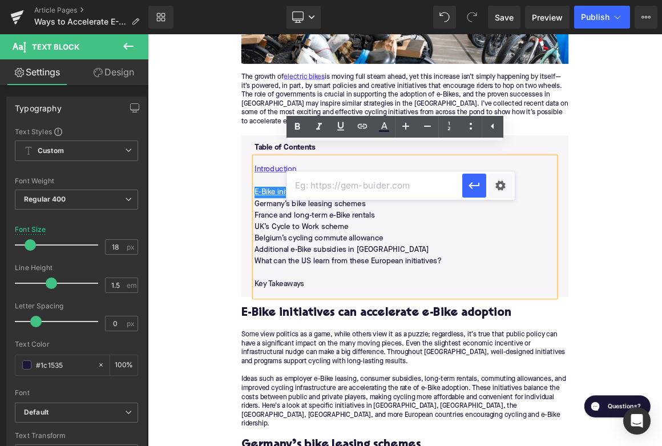
click at [358, 193] on input "text" at bounding box center [375, 185] width 176 height 29
paste input "#e-1744039285031"
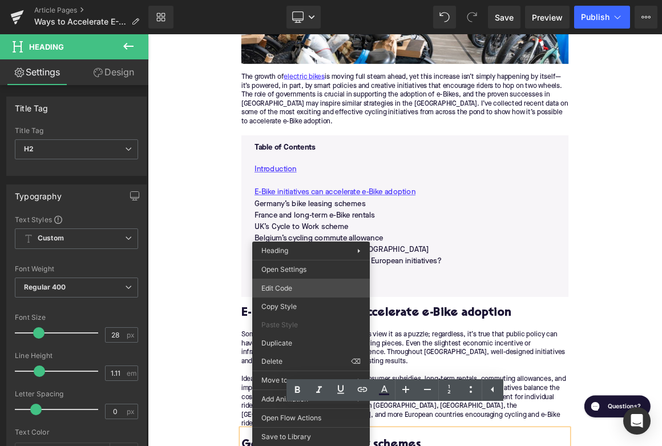
click at [281, 0] on div "Button You are previewing how the will restyle your page. You can not edit Elem…" at bounding box center [331, 0] width 662 height 0
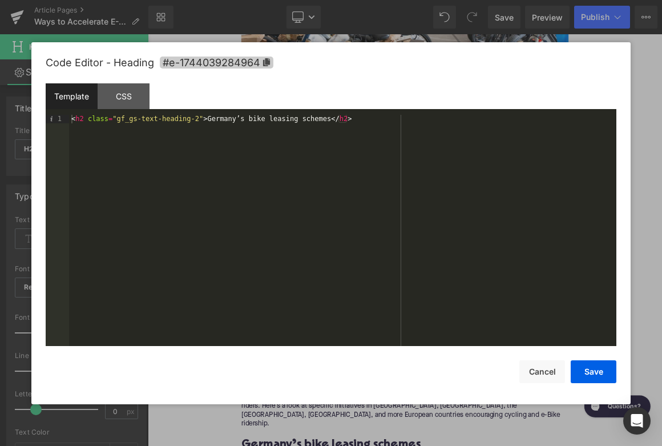
click at [249, 62] on span "#e-1744039284964" at bounding box center [217, 63] width 114 height 12
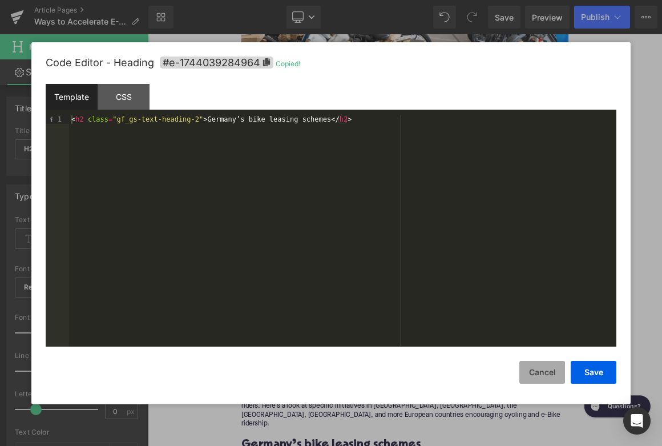
click at [535, 370] on button "Cancel" at bounding box center [542, 372] width 46 height 23
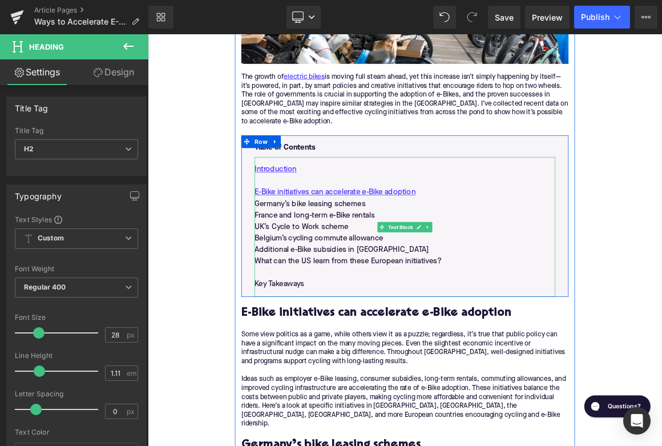
click at [366, 255] on p "Germany’s bike leasing schemes" at bounding box center [493, 262] width 404 height 15
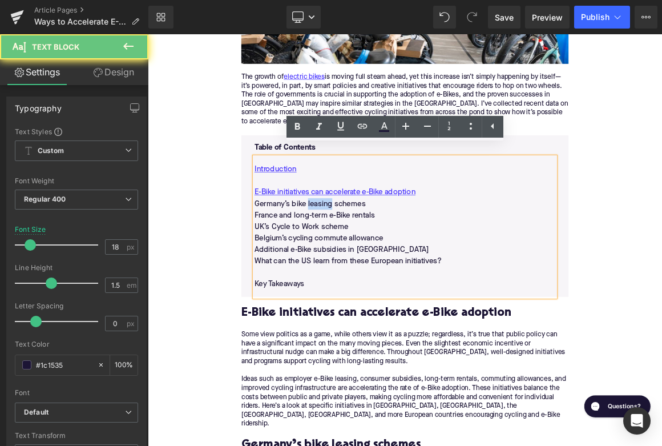
click at [366, 255] on p "Germany’s bike leasing schemes" at bounding box center [493, 262] width 404 height 15
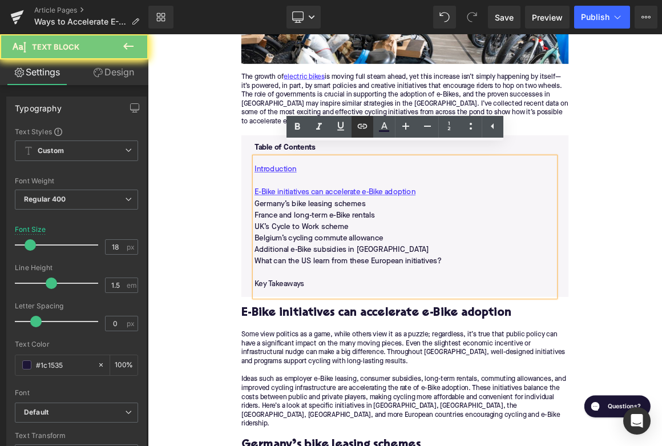
click at [362, 124] on icon at bounding box center [363, 126] width 14 height 14
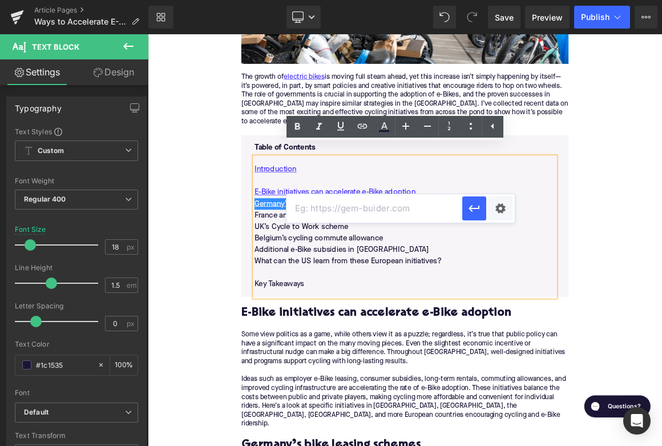
click at [351, 207] on input "text" at bounding box center [375, 208] width 176 height 29
paste input "#e-1744039284964"
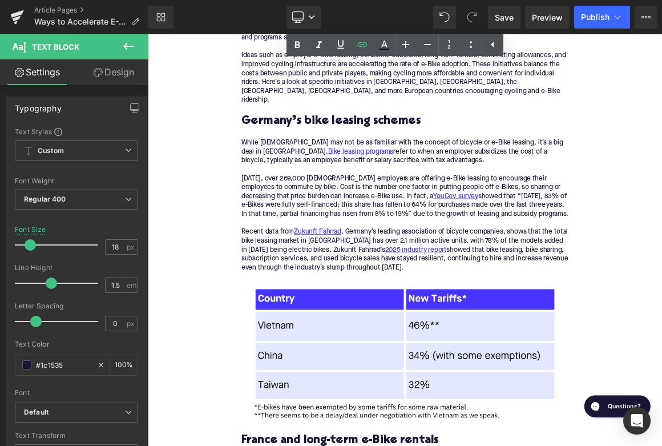
scroll to position [1176, 0]
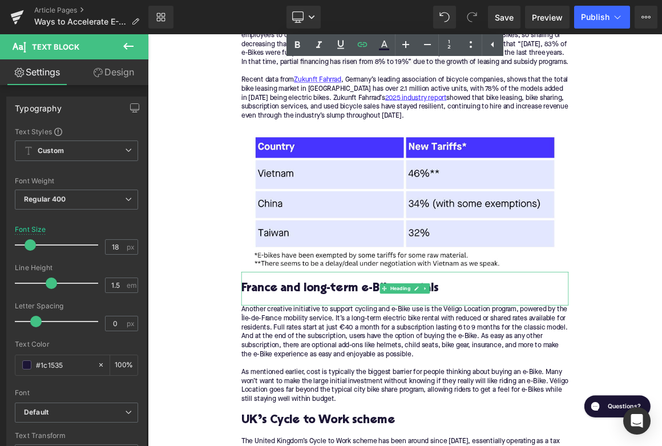
click at [365, 367] on h2 "France and long-term e-Bike rentals" at bounding box center [493, 376] width 440 height 18
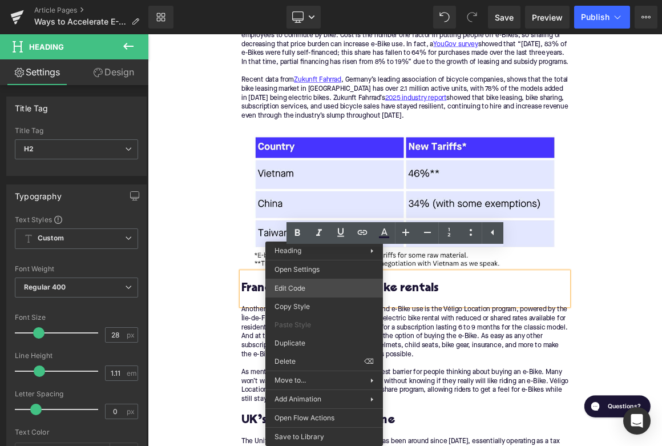
click at [307, 0] on div "Button You are previewing how the will restyle your page. You can not edit Elem…" at bounding box center [331, 0] width 662 height 0
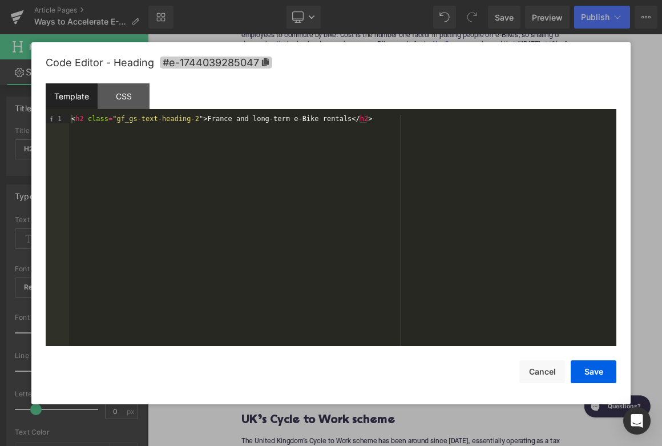
click at [258, 62] on span "#e-1744039285047" at bounding box center [216, 63] width 112 height 12
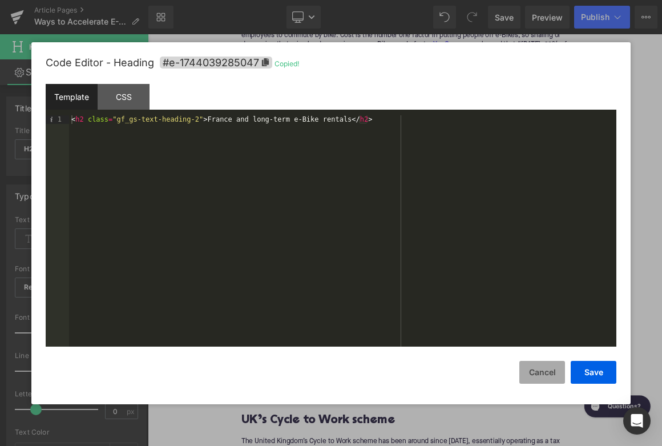
click at [538, 375] on button "Cancel" at bounding box center [542, 372] width 46 height 23
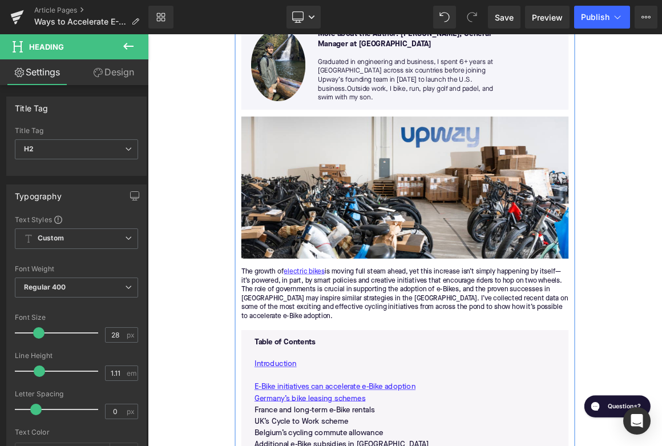
scroll to position [370, 0]
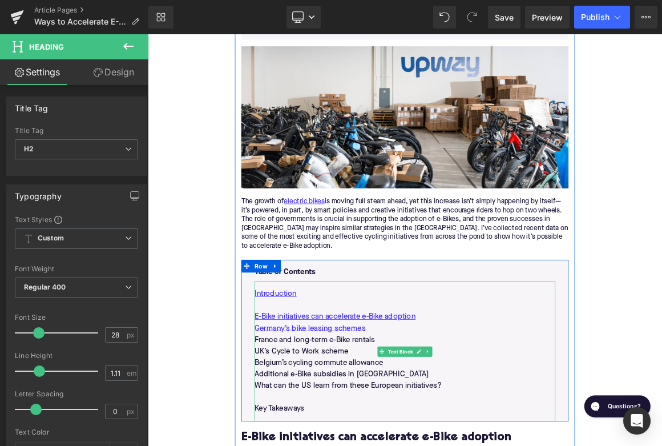
click at [352, 437] on p "France and long-term e-Bike rentals" at bounding box center [493, 444] width 404 height 15
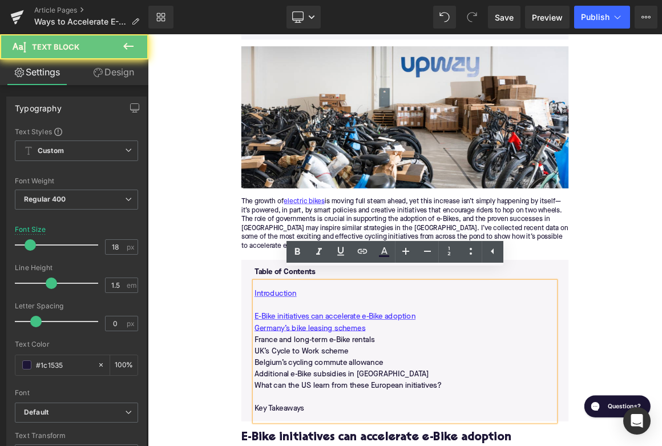
click at [352, 437] on p "France and long-term e-Bike rentals" at bounding box center [493, 444] width 404 height 15
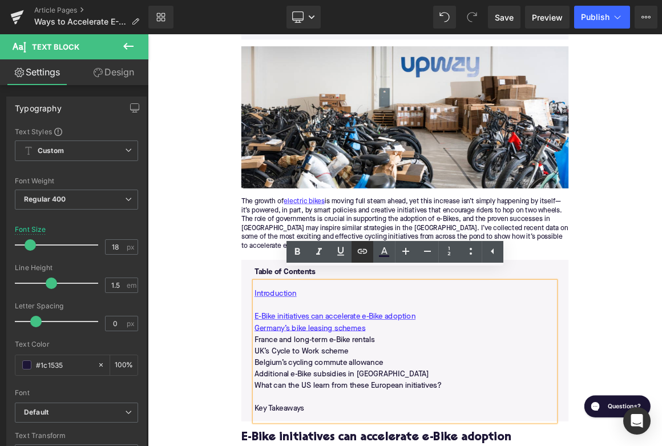
click at [364, 257] on icon at bounding box center [363, 251] width 14 height 14
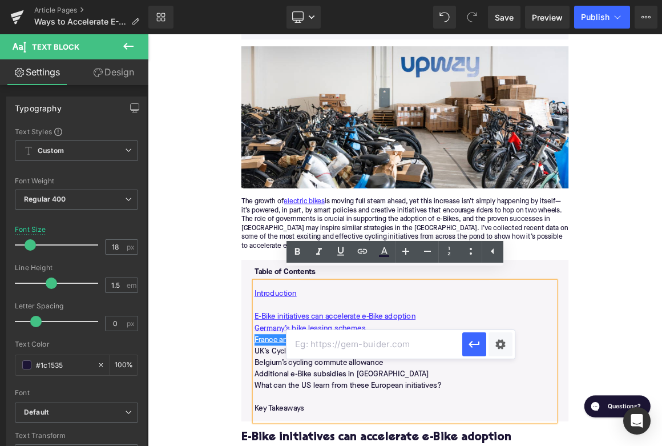
click at [333, 341] on input "text" at bounding box center [375, 344] width 176 height 29
paste input "#e-1744039285047"
type input "#e-1744039285047"
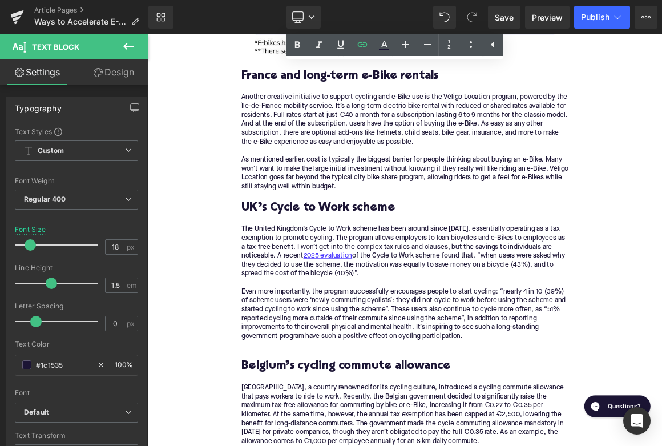
scroll to position [1492, 0]
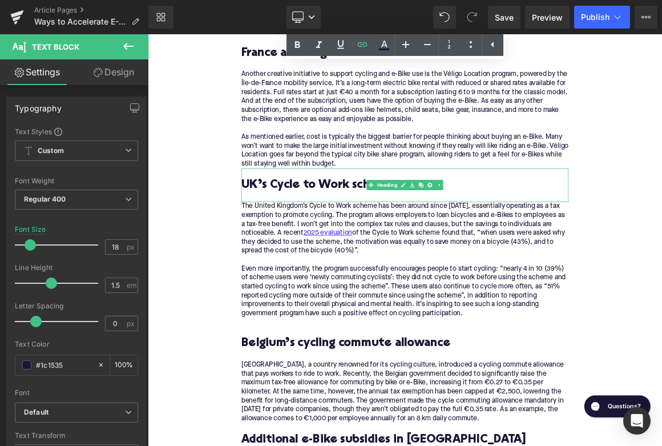
click at [372, 228] on h2 "UK’s Cycle to Work scheme" at bounding box center [493, 237] width 440 height 18
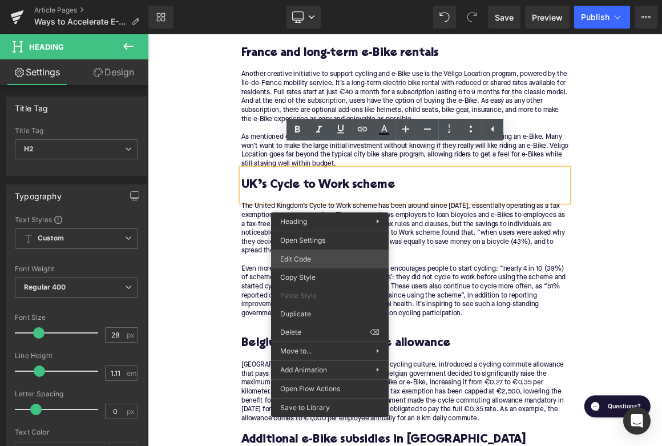
click at [315, 0] on div "Button You are previewing how the will restyle your page. You can not edit Elem…" at bounding box center [331, 0] width 662 height 0
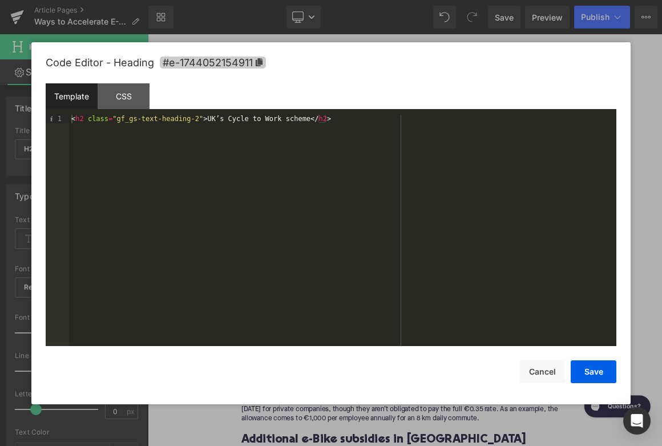
click at [245, 62] on span "#e-1744052154911" at bounding box center [213, 63] width 106 height 12
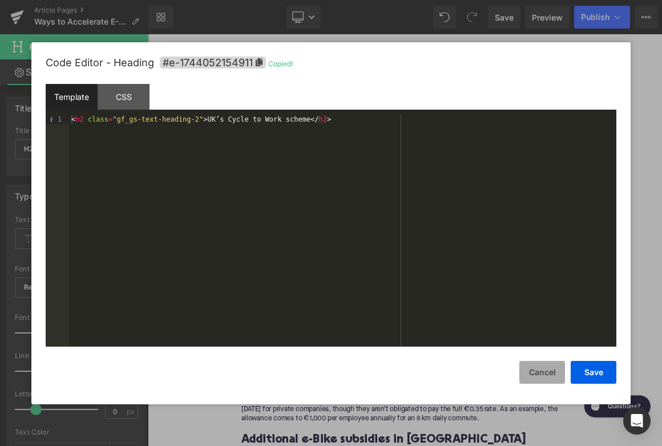
click at [555, 378] on button "Cancel" at bounding box center [542, 372] width 46 height 23
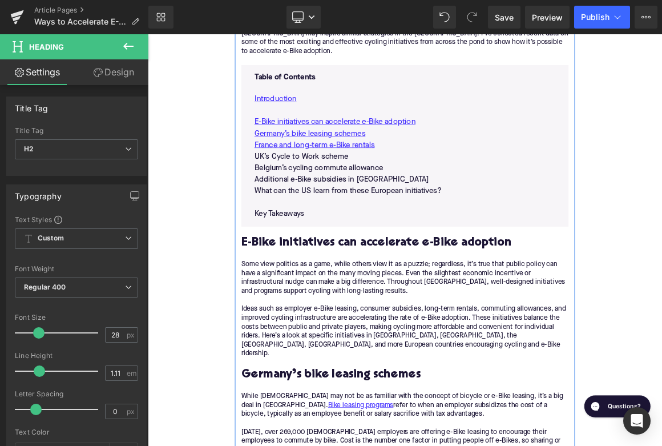
scroll to position [618, 0]
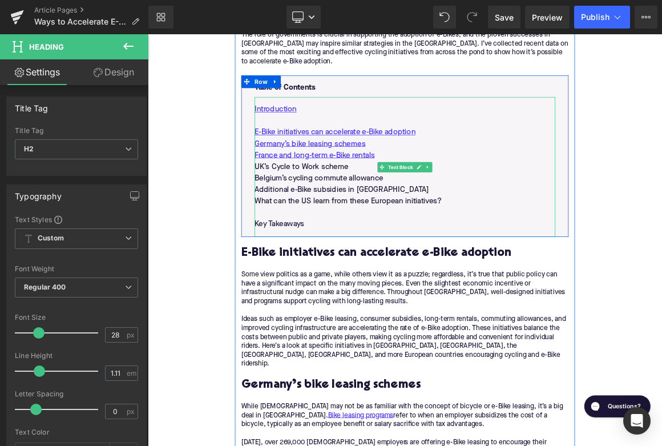
click at [389, 205] on p "UK’s Cycle to Work scheme" at bounding box center [493, 212] width 404 height 15
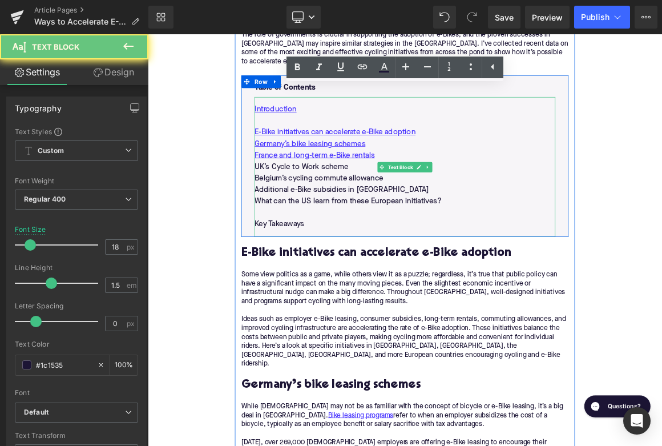
click at [389, 205] on p "UK’s Cycle to Work scheme" at bounding box center [493, 212] width 404 height 15
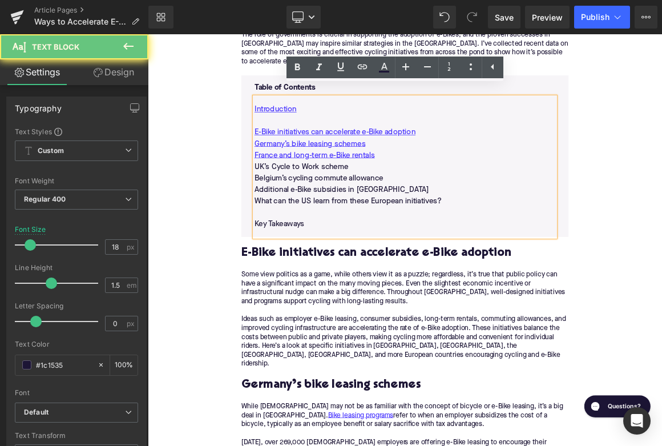
click at [389, 205] on p "UK’s Cycle to Work scheme" at bounding box center [493, 212] width 404 height 15
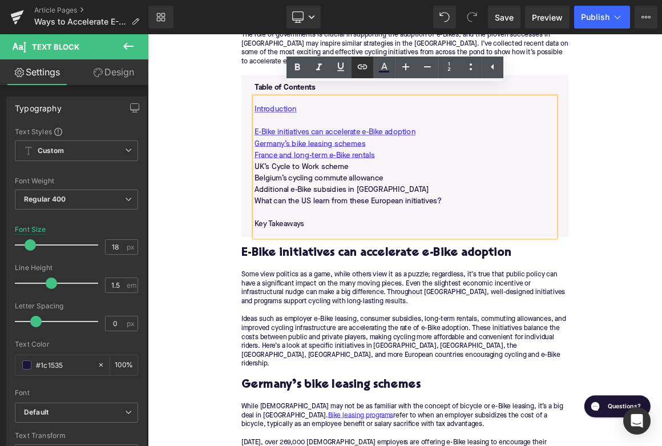
click at [362, 68] on icon at bounding box center [363, 67] width 14 height 14
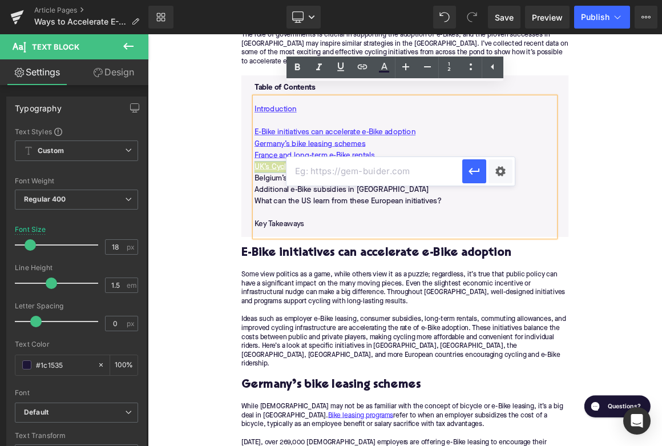
click at [348, 171] on input "text" at bounding box center [375, 171] width 176 height 29
paste input "#e-1744052154911"
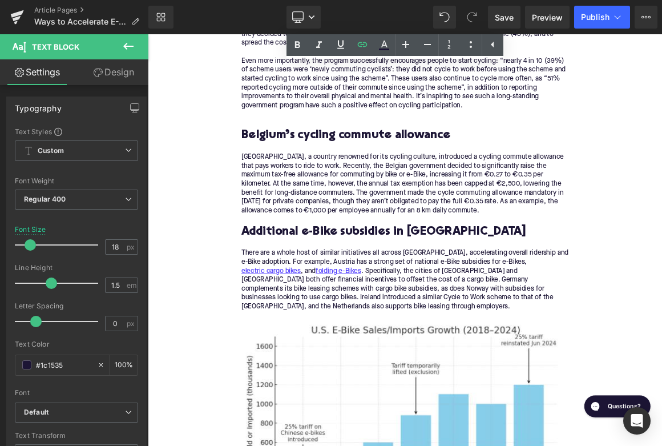
scroll to position [1779, 0]
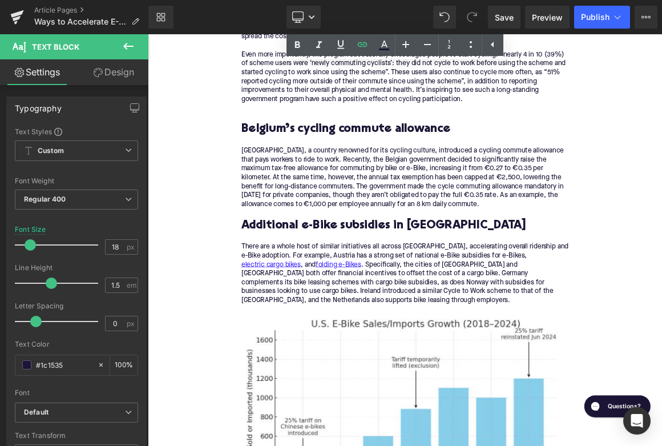
click at [376, 154] on h2 "Belgium’s cycling commute allowance" at bounding box center [493, 163] width 440 height 18
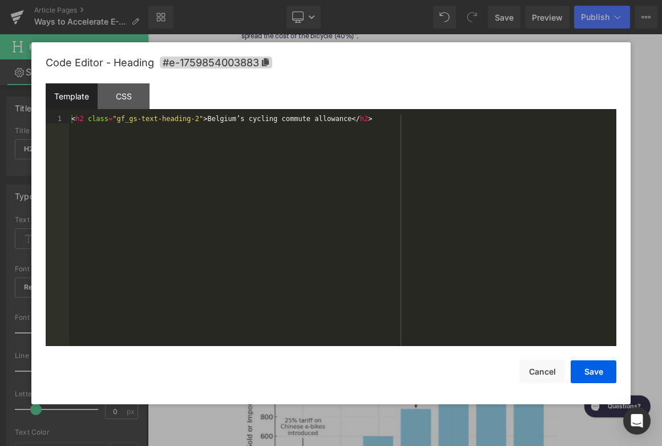
click at [313, 0] on div "Button You are previewing how the will restyle your page. You can not edit Elem…" at bounding box center [331, 0] width 662 height 0
click at [253, 58] on span "#e-1759854003883" at bounding box center [216, 63] width 112 height 12
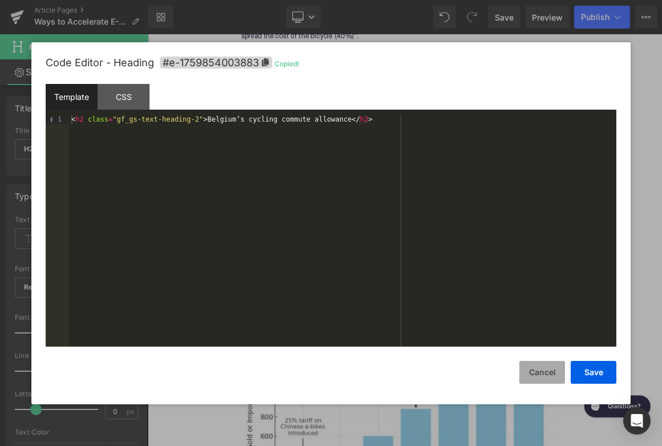
click at [546, 371] on button "Cancel" at bounding box center [542, 372] width 46 height 23
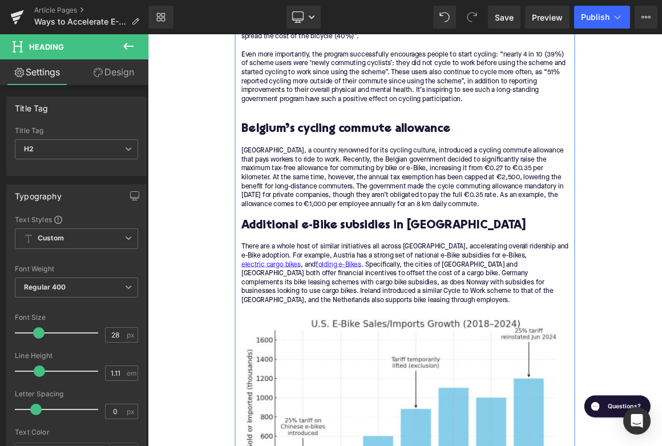
click at [307, 103] on div "The United Kingdom’s Cycle to Work scheme has been around since [DATE], essenti…" at bounding box center [493, 56] width 440 height 168
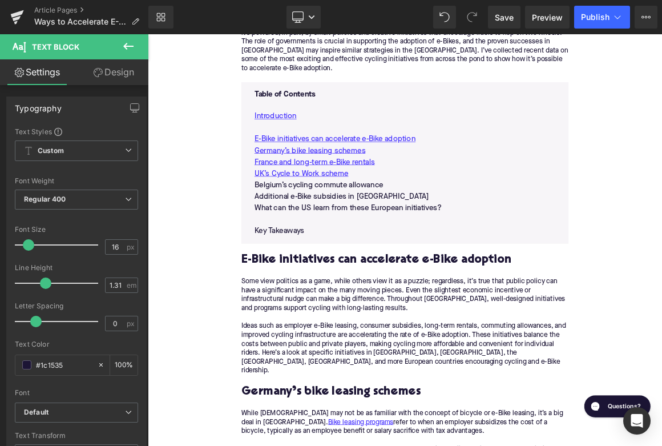
scroll to position [505, 0]
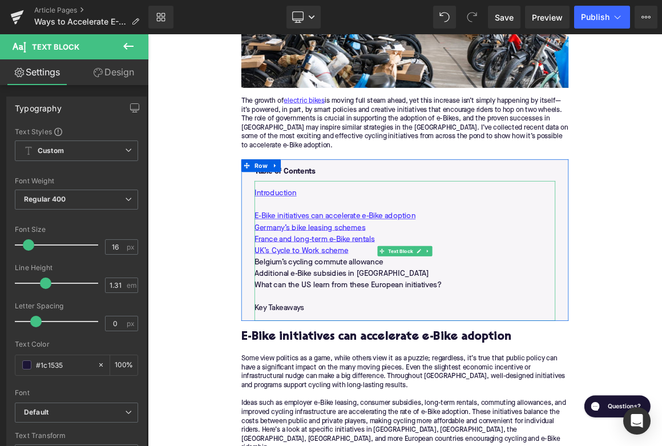
click at [351, 333] on p "Belgium’s cycling commute allowance" at bounding box center [493, 340] width 404 height 15
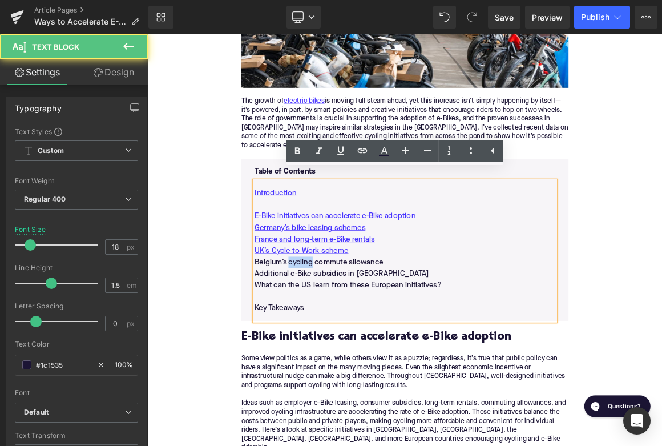
click at [351, 333] on p "Belgium’s cycling commute allowance" at bounding box center [493, 340] width 404 height 15
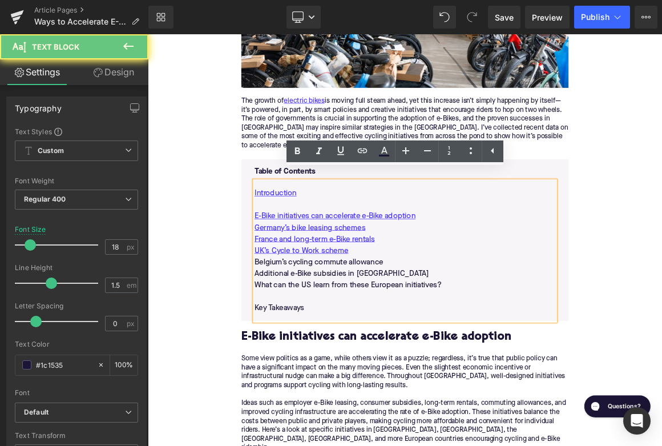
click at [351, 333] on p "Belgium’s cycling commute allowance" at bounding box center [493, 340] width 404 height 15
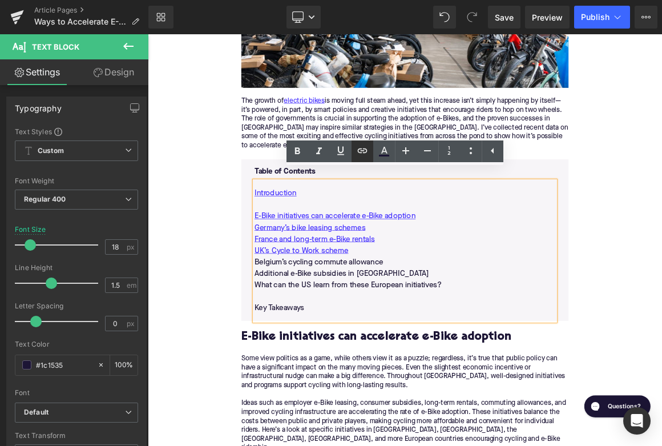
click at [360, 149] on icon at bounding box center [362, 150] width 10 height 5
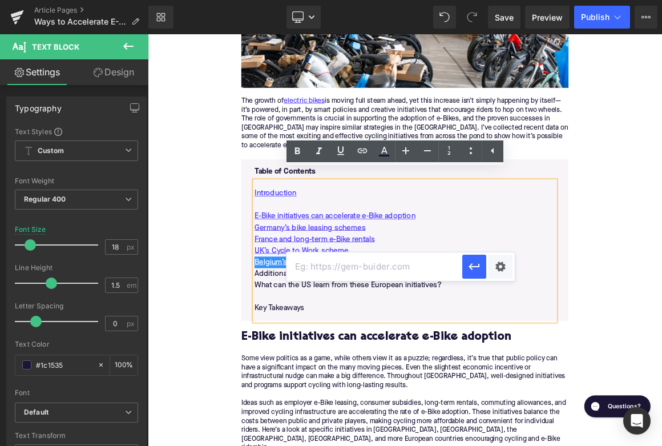
click at [346, 259] on input "text" at bounding box center [375, 266] width 176 height 29
paste input "#e-1759854003883"
type input "#e-1759854003883"
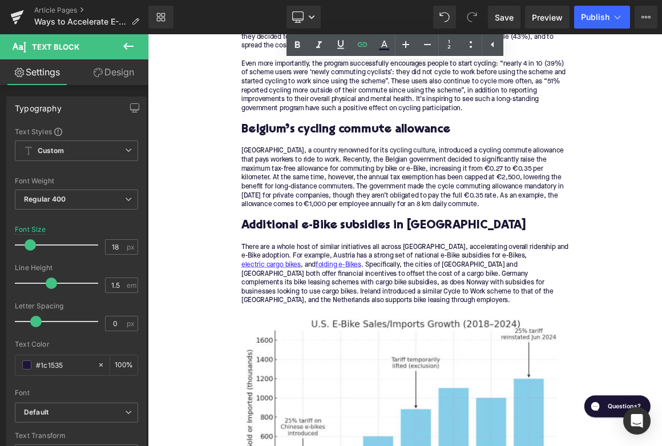
scroll to position [1786, 0]
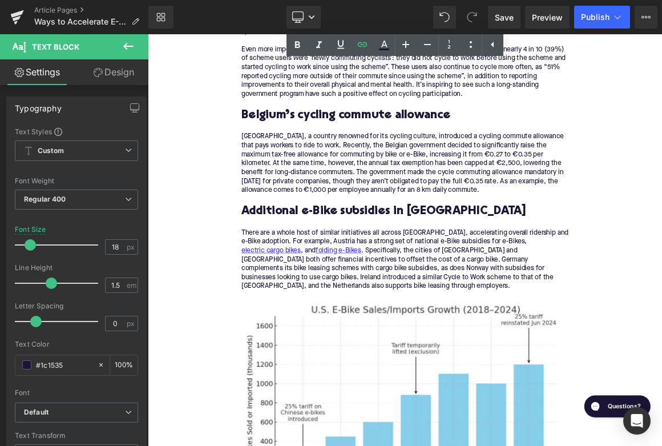
click at [371, 213] on div "[GEOGRAPHIC_DATA], a country renowned for its cycling culture, introduced a cyc…" at bounding box center [493, 208] width 440 height 84
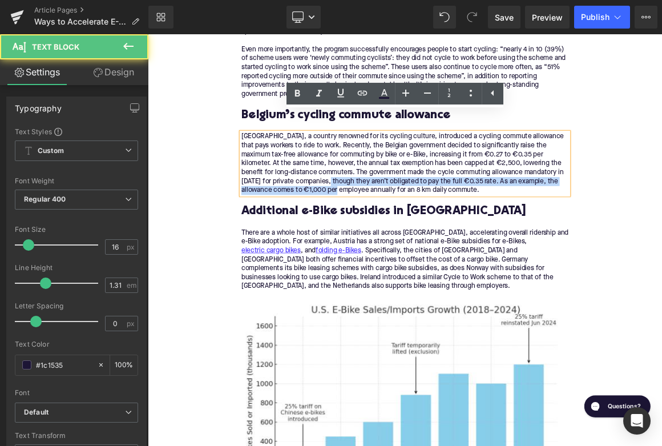
click at [371, 250] on div "Additional e-Bike subsidies in [GEOGRAPHIC_DATA]" at bounding box center [493, 272] width 440 height 45
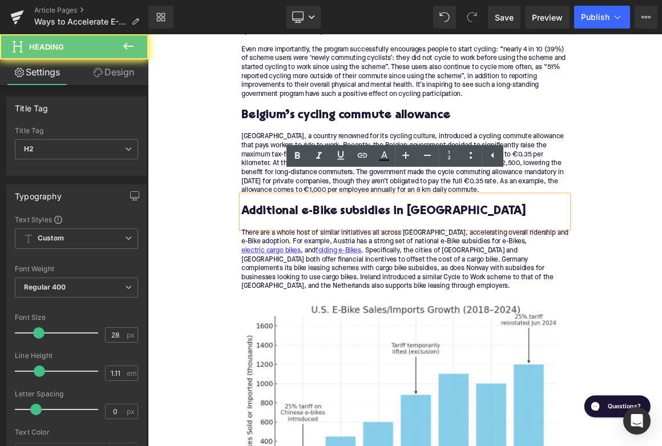
click at [371, 264] on h2 "Additional e-Bike subsidies in [GEOGRAPHIC_DATA]" at bounding box center [493, 273] width 440 height 18
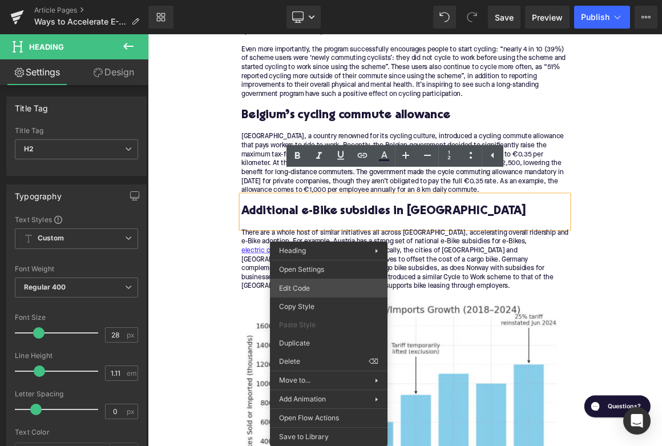
click at [312, 0] on div "Button You are previewing how the will restyle your page. You can not edit Elem…" at bounding box center [331, 0] width 662 height 0
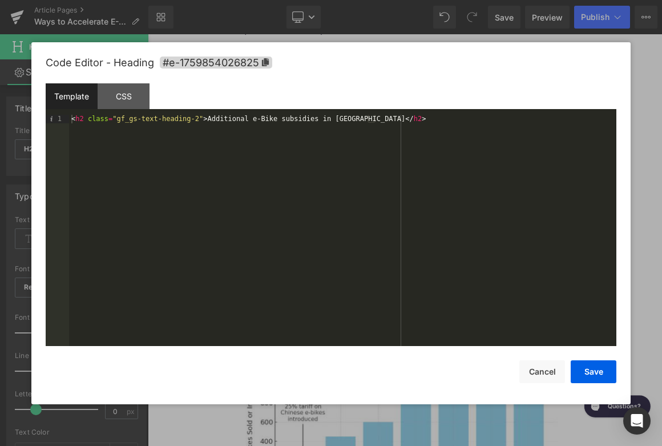
click at [235, 69] on div "Code Editor - Heading #e-1759854026825" at bounding box center [331, 62] width 571 height 41
click at [236, 65] on span "#e-1759854026825" at bounding box center [216, 63] width 112 height 12
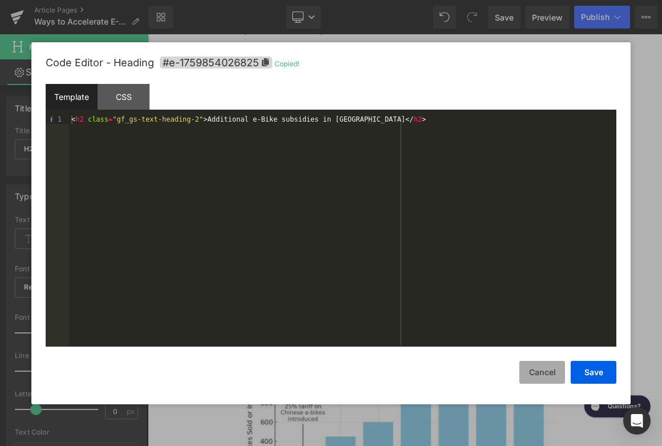
click at [539, 376] on button "Cancel" at bounding box center [542, 372] width 46 height 23
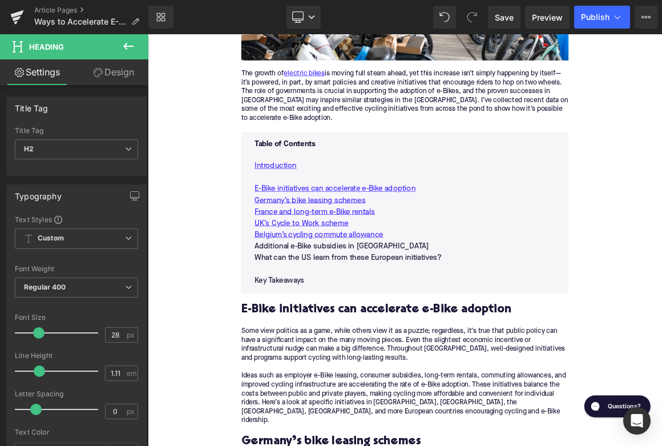
scroll to position [526, 0]
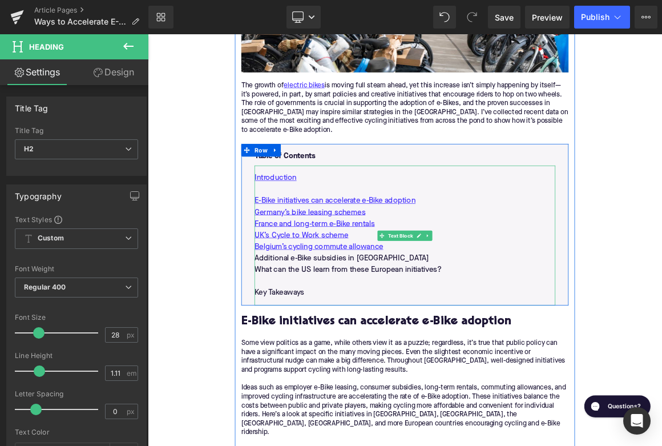
click at [392, 328] on p "Additional e-Bike subsidies in [GEOGRAPHIC_DATA]" at bounding box center [493, 335] width 404 height 15
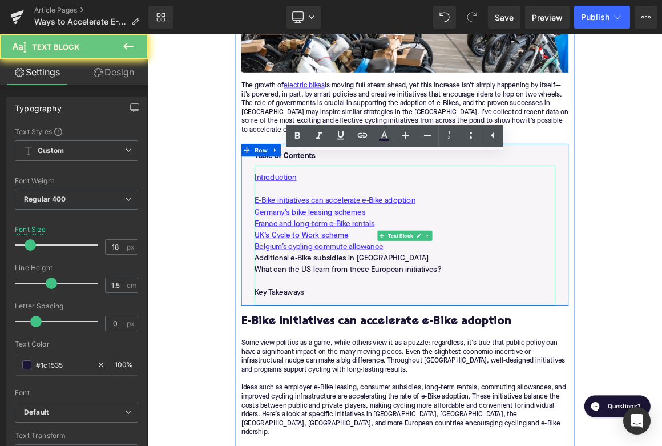
click at [392, 328] on p "Additional e-Bike subsidies in [GEOGRAPHIC_DATA]" at bounding box center [493, 335] width 404 height 15
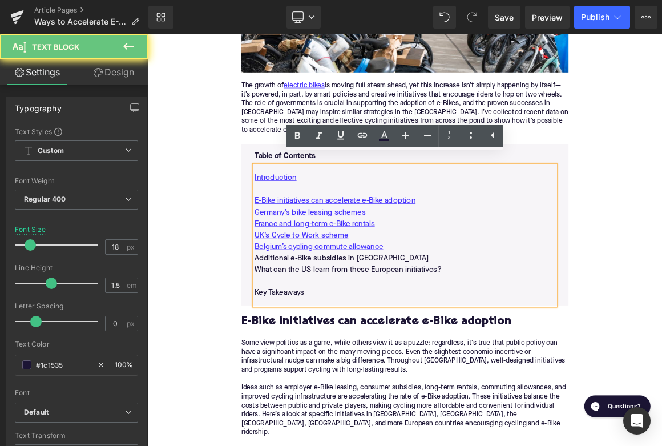
click at [392, 328] on p "Additional e-Bike subsidies in [GEOGRAPHIC_DATA]" at bounding box center [493, 335] width 404 height 15
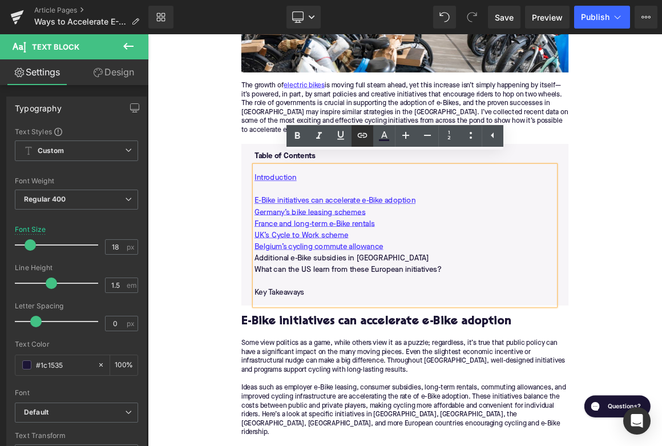
click at [364, 139] on icon at bounding box center [363, 135] width 14 height 14
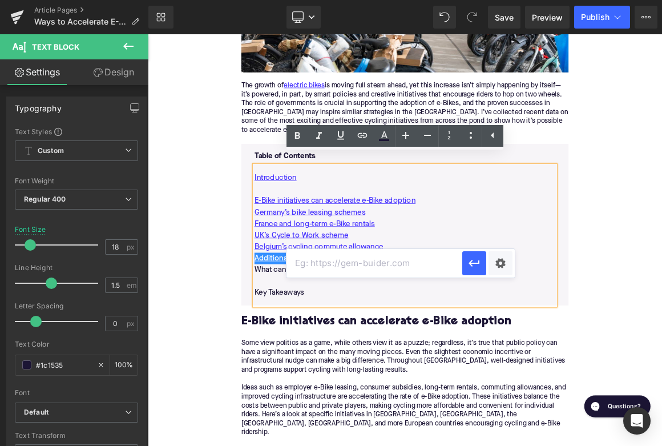
click at [358, 260] on input "text" at bounding box center [375, 263] width 176 height 29
paste input "#e-1759854026825"
type input "#e-1759854026825"
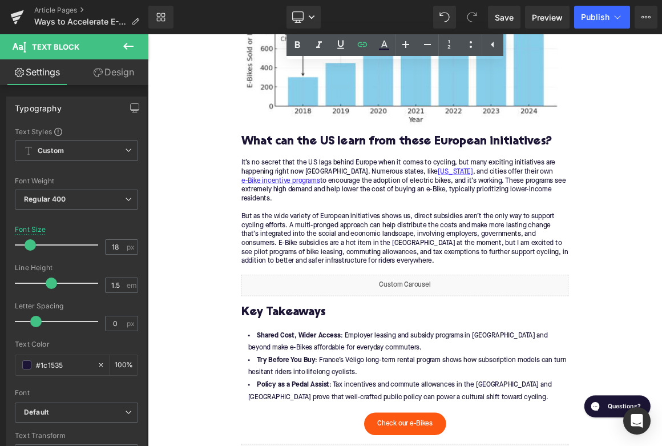
scroll to position [2291, 0]
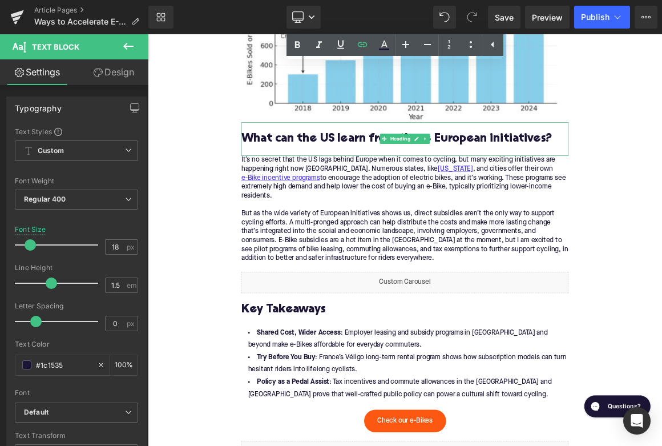
click at [328, 166] on h2 "What can the US learn from these European initiatives?" at bounding box center [493, 175] width 440 height 18
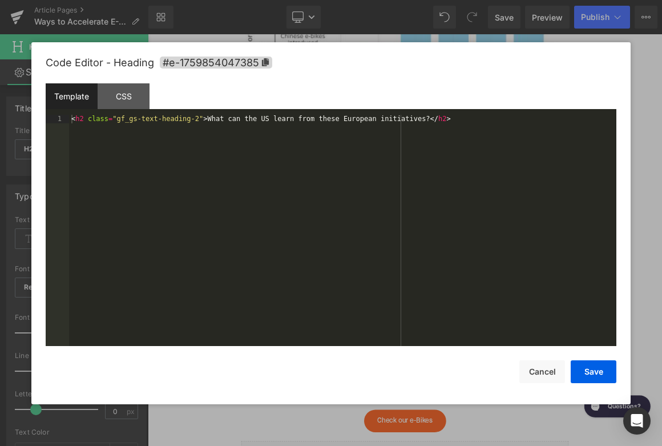
click at [281, 0] on div "Button You are previewing how the will restyle your page. You can not edit Elem…" at bounding box center [331, 0] width 662 height 0
click at [227, 68] on span "#e-1759854047385" at bounding box center [216, 63] width 112 height 12
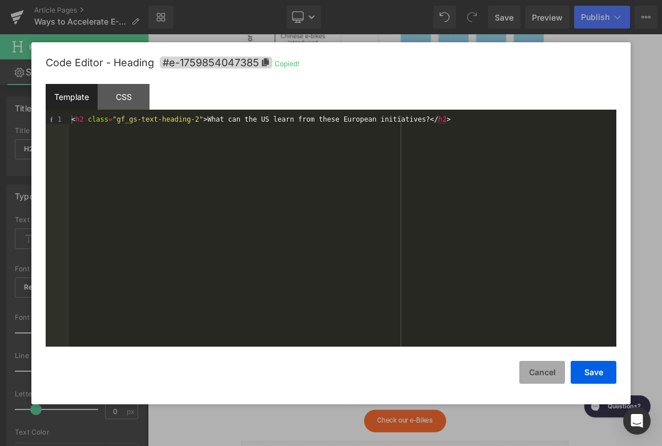
click at [544, 367] on button "Cancel" at bounding box center [542, 372] width 46 height 23
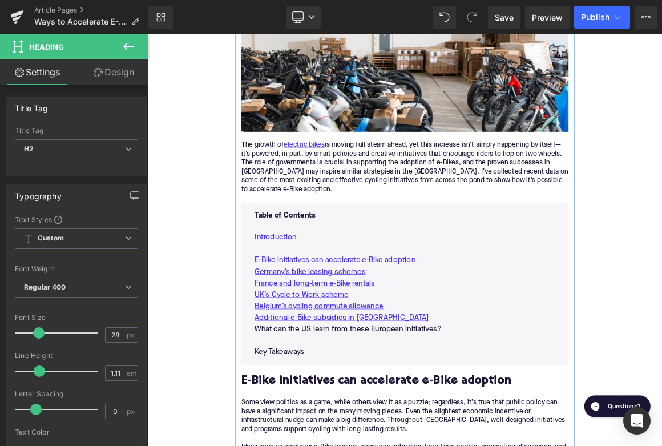
scroll to position [605, 0]
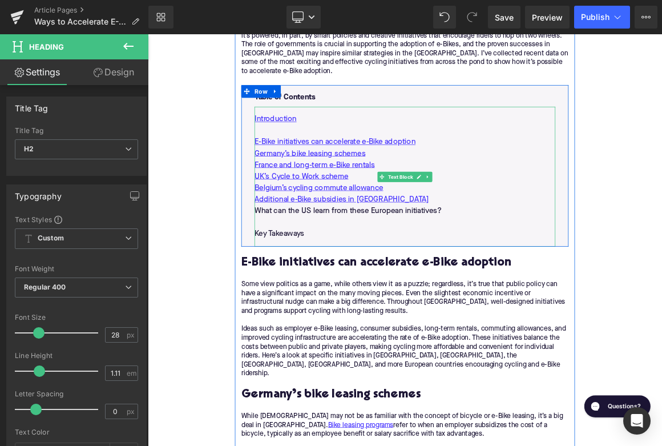
click at [351, 264] on p "What can the US learn from these European initiatives?" at bounding box center [493, 271] width 404 height 15
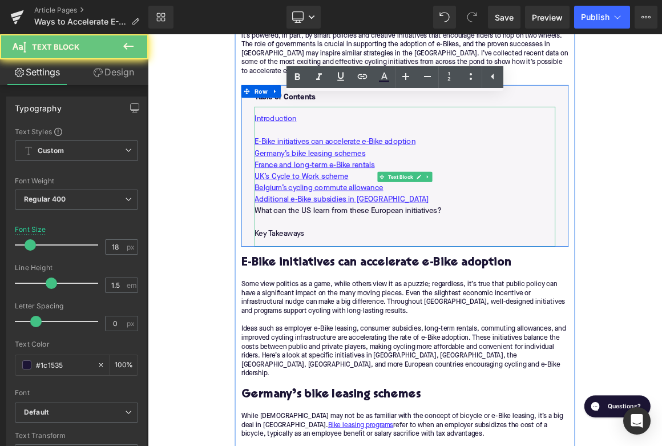
click at [351, 264] on p "What can the US learn from these European initiatives?" at bounding box center [493, 271] width 404 height 15
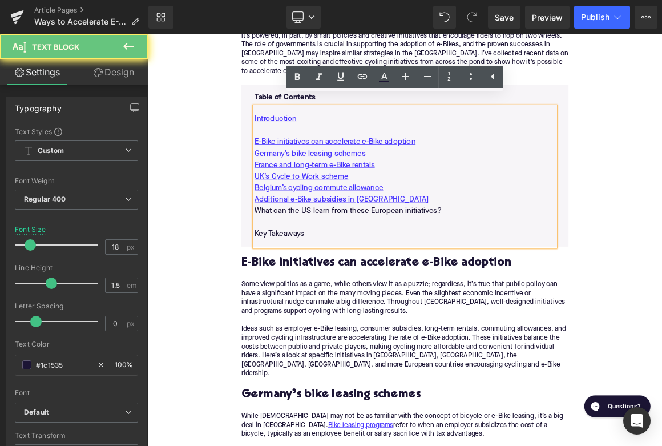
click at [351, 264] on p "What can the US learn from these European initiatives?" at bounding box center [493, 271] width 404 height 15
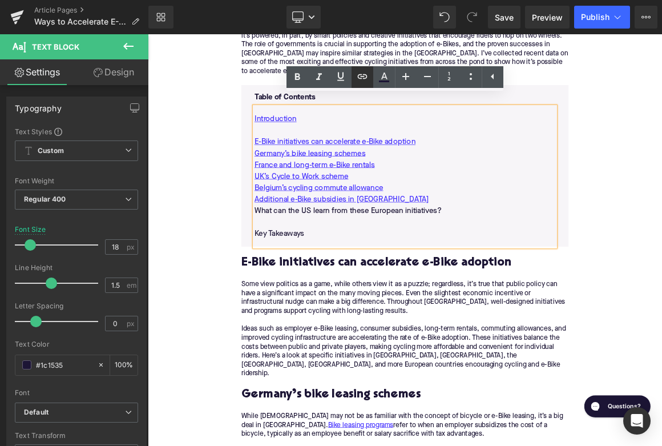
click at [353, 73] on link at bounding box center [363, 77] width 22 height 22
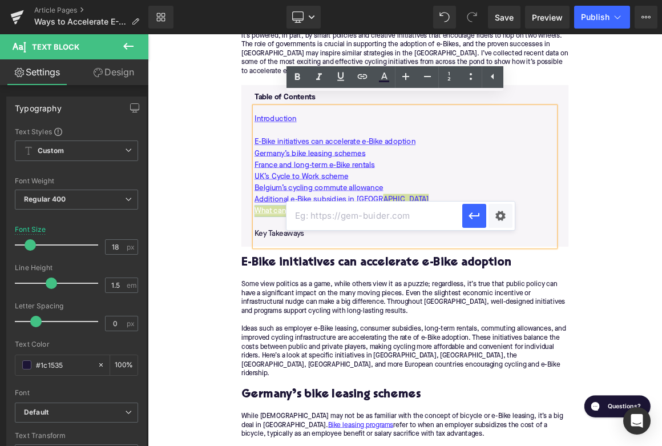
click at [341, 216] on input "text" at bounding box center [375, 216] width 176 height 29
paste input "#e-1759854047385"
type input "#e-1759854047385"
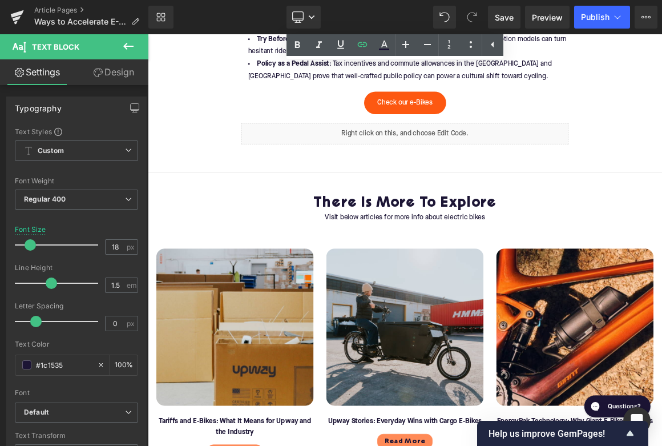
scroll to position [2549, 0]
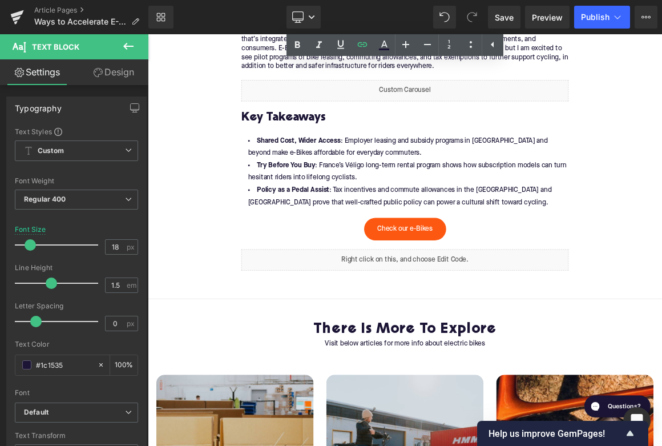
click at [315, 138] on h2 "Key Takeaways" at bounding box center [493, 147] width 440 height 18
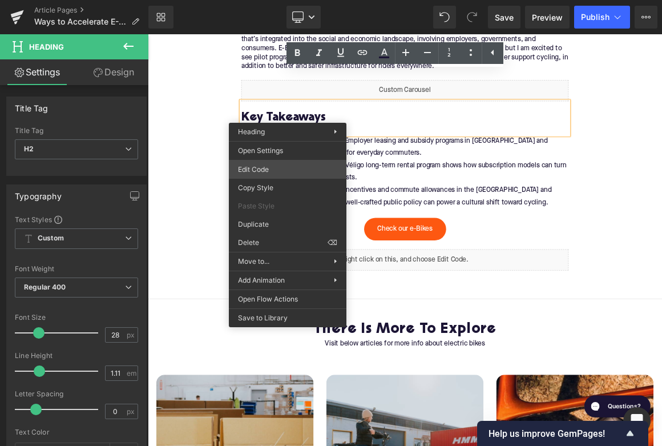
click at [273, 0] on div "Button You are previewing how the will restyle your page. You can not edit Elem…" at bounding box center [331, 0] width 662 height 0
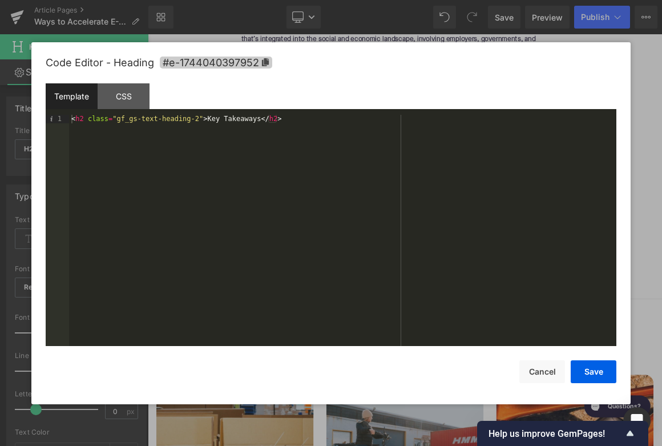
click at [248, 64] on span "#e-1744040397952" at bounding box center [216, 63] width 112 height 12
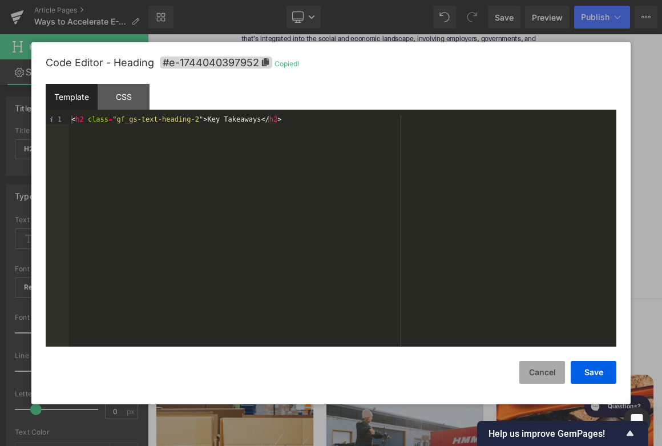
click at [532, 381] on button "Cancel" at bounding box center [542, 372] width 46 height 23
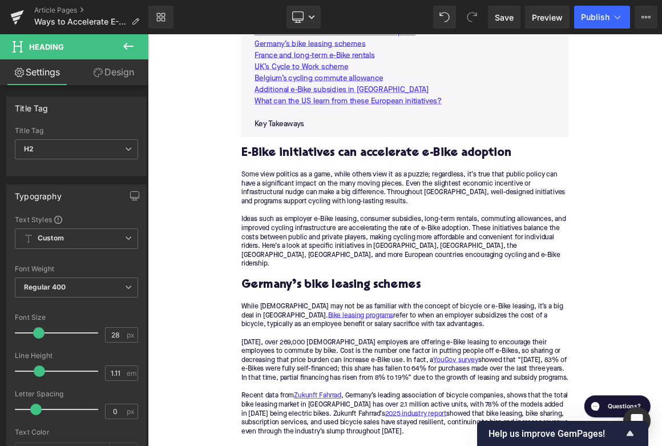
scroll to position [591, 0]
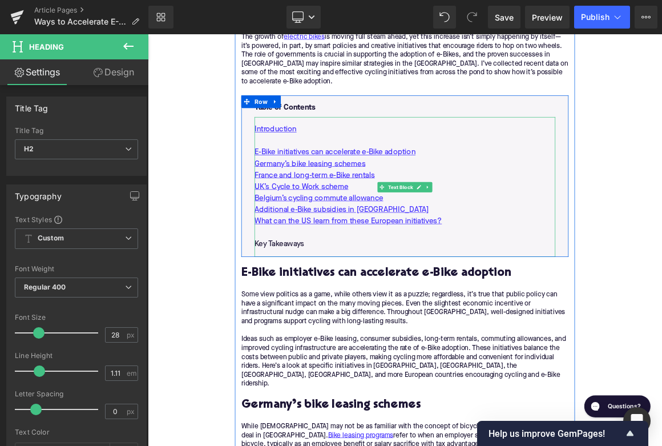
click at [341, 308] on p "Key Takeaways" at bounding box center [493, 315] width 404 height 15
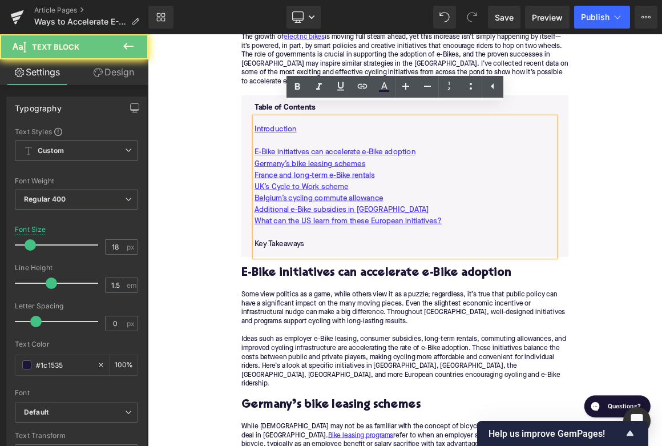
click at [341, 308] on p "Key Takeaways" at bounding box center [493, 315] width 404 height 15
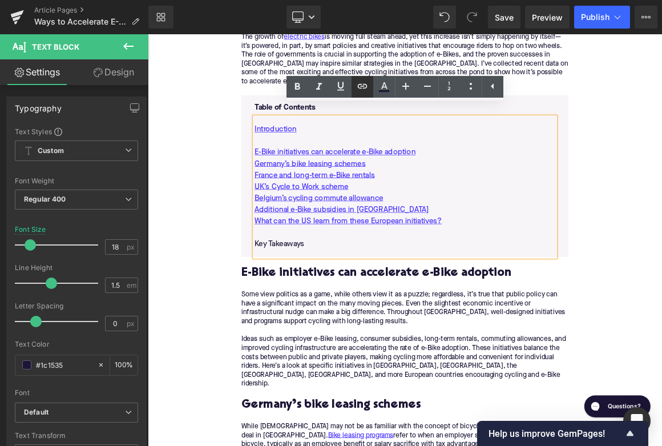
click at [357, 87] on icon at bounding box center [363, 86] width 14 height 14
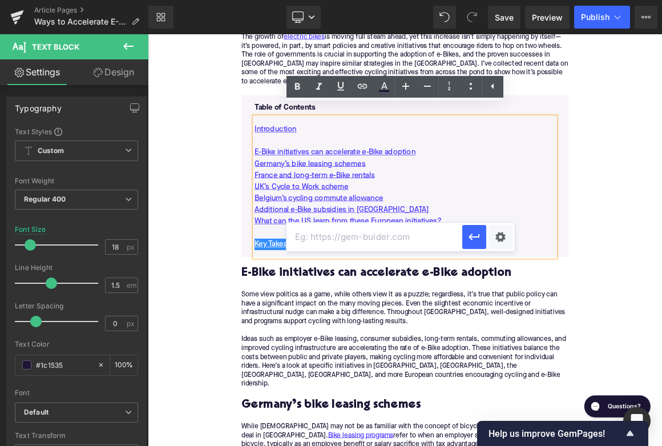
click at [331, 235] on input "text" at bounding box center [375, 237] width 176 height 29
paste input "#e-1744040397952"
type input "#e-1744040397952"
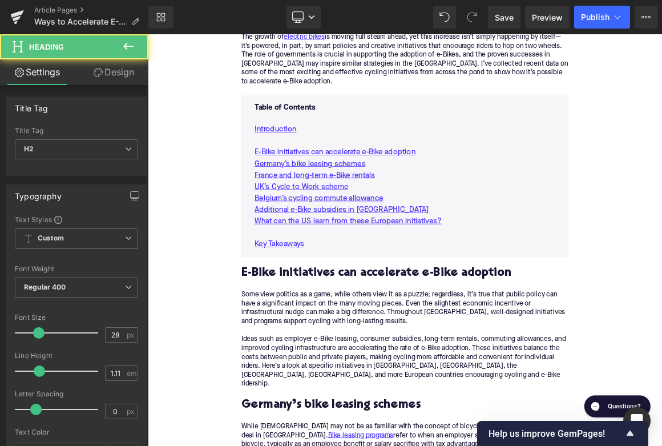
click at [115, 134] on div "Title Tag" at bounding box center [76, 131] width 123 height 8
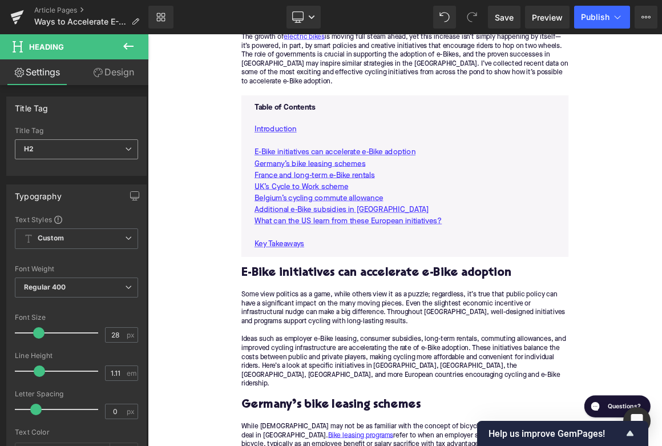
click at [114, 156] on span "H2" at bounding box center [76, 149] width 123 height 20
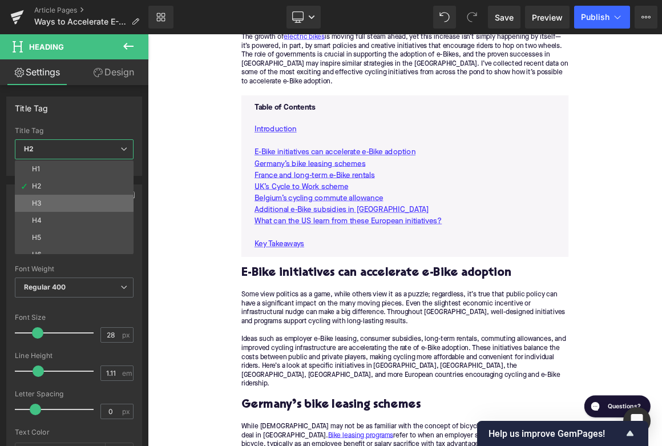
click at [110, 206] on li "H3" at bounding box center [77, 203] width 124 height 17
type input "24"
type input "1.29"
type input "#000000"
type input "100"
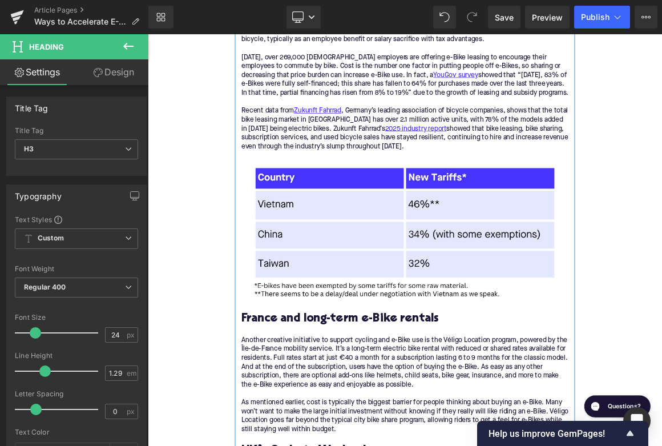
scroll to position [1137, 0]
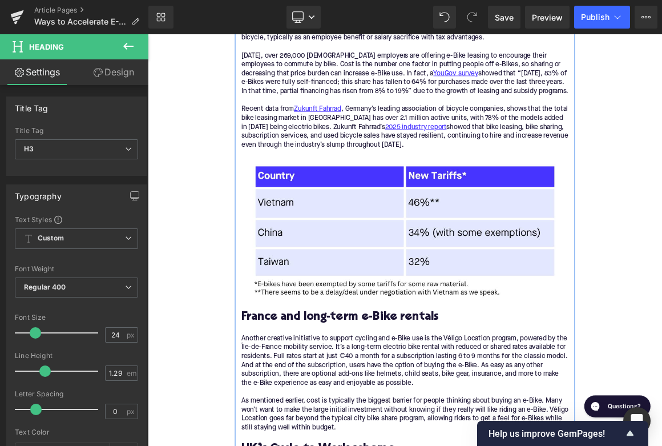
click at [314, 406] on h2 "France and long-term e-Bike rentals" at bounding box center [493, 415] width 440 height 18
click at [103, 148] on span "H2" at bounding box center [76, 149] width 123 height 20
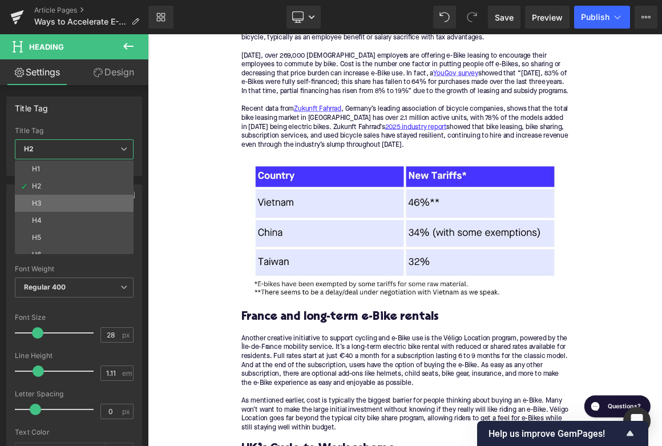
click at [111, 202] on li "H3" at bounding box center [77, 203] width 124 height 17
type input "24"
type input "1.29"
type input "100"
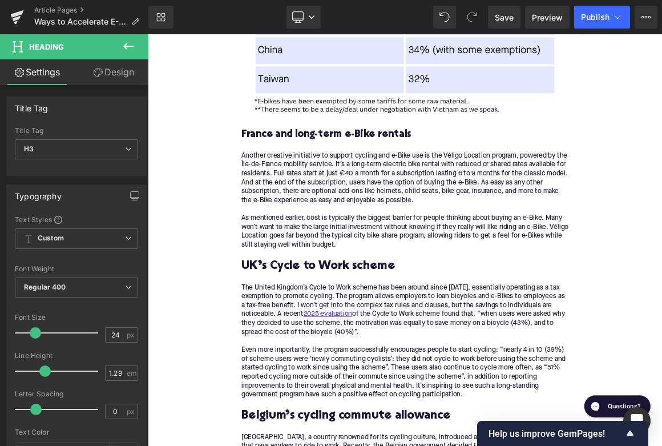
scroll to position [1473, 0]
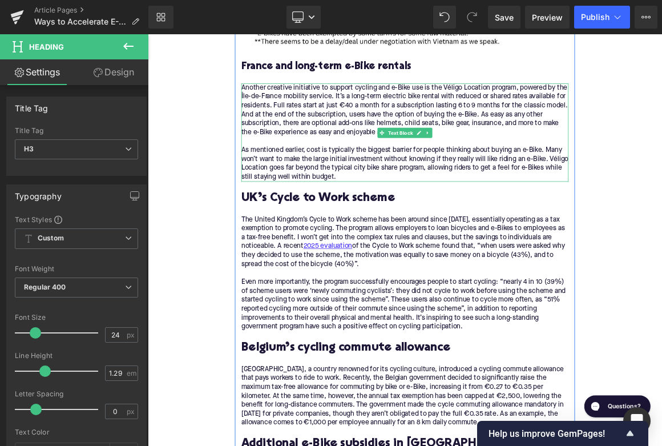
click at [319, 246] on h2 "UK’s Cycle to Work scheme" at bounding box center [493, 255] width 440 height 18
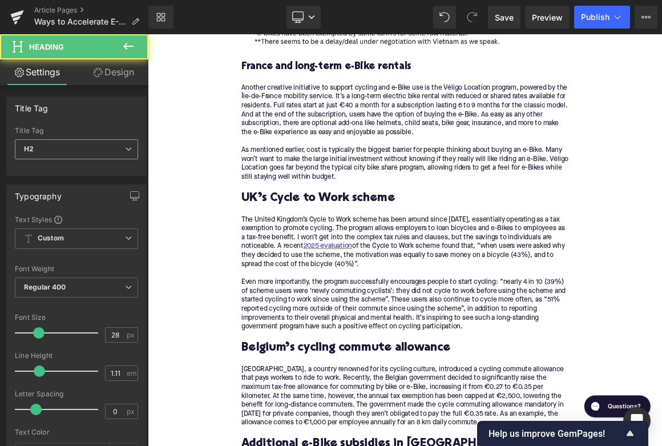
click at [108, 146] on span "H2" at bounding box center [76, 149] width 123 height 20
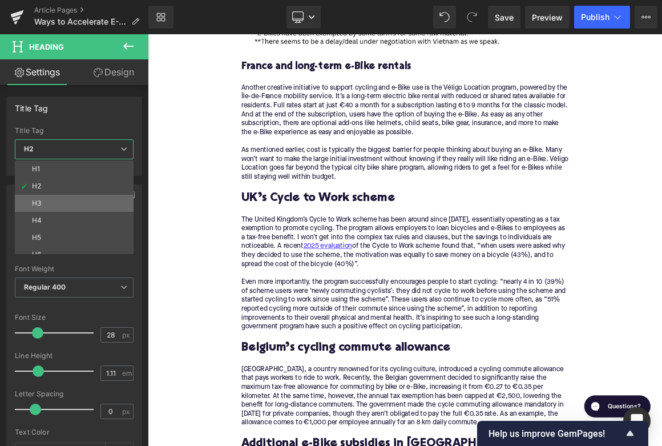
drag, startPoint x: 106, startPoint y: 197, endPoint x: 282, endPoint y: 415, distance: 280.1
click at [106, 197] on li "H3" at bounding box center [77, 203] width 124 height 17
type input "24"
type input "1.29"
type input "100"
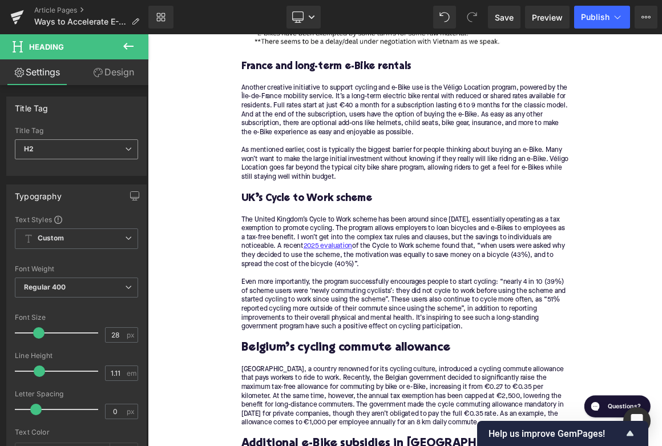
click at [87, 151] on span "H2" at bounding box center [76, 149] width 123 height 20
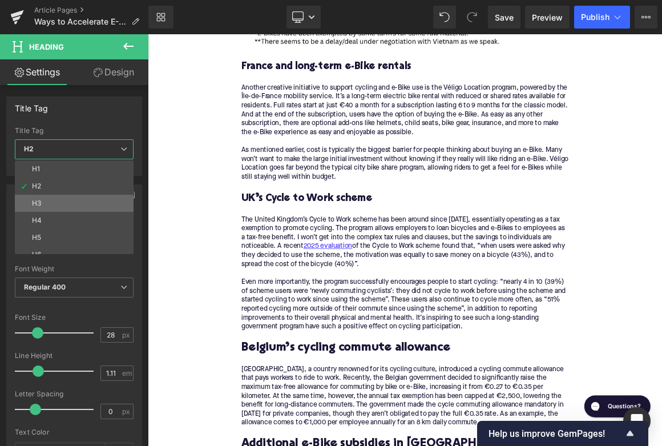
drag, startPoint x: 85, startPoint y: 198, endPoint x: 157, endPoint y: 423, distance: 236.1
click at [85, 198] on li "H3" at bounding box center [77, 203] width 124 height 17
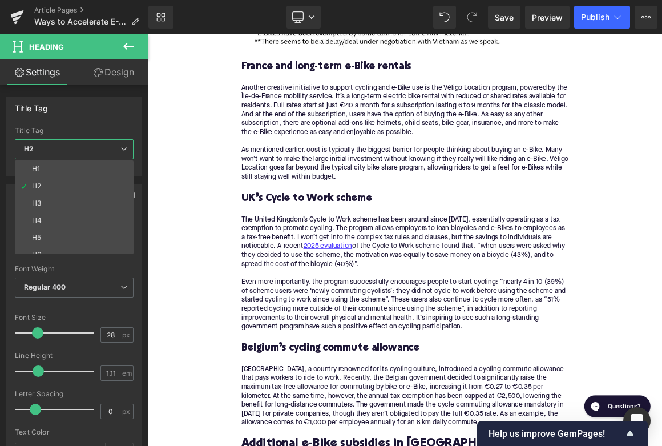
type input "24"
type input "1.29"
type input "100"
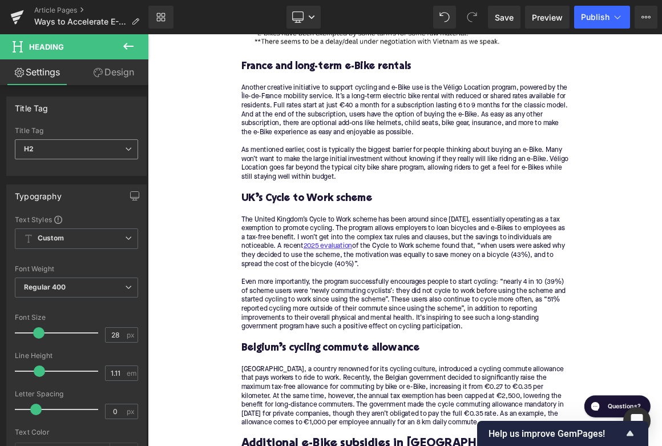
click at [109, 152] on span "H2" at bounding box center [76, 149] width 123 height 20
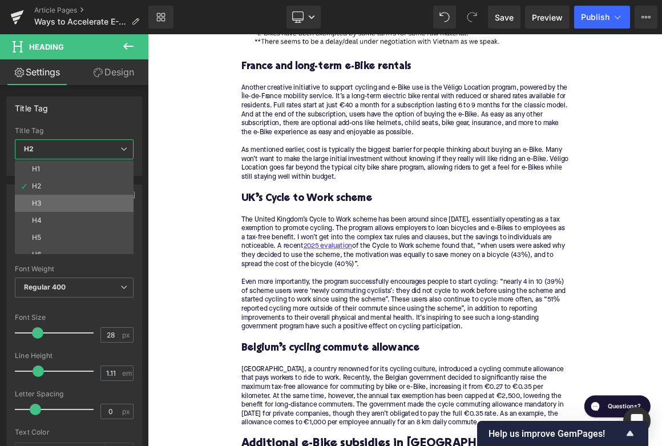
click at [108, 206] on li "H3" at bounding box center [77, 203] width 124 height 17
type input "24"
type input "1.29"
type input "100"
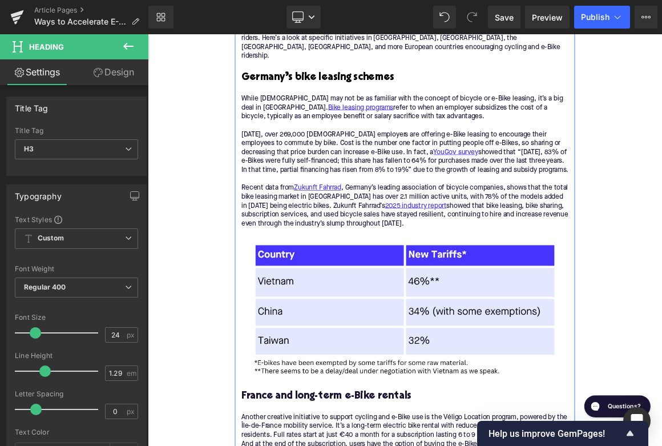
scroll to position [991, 0]
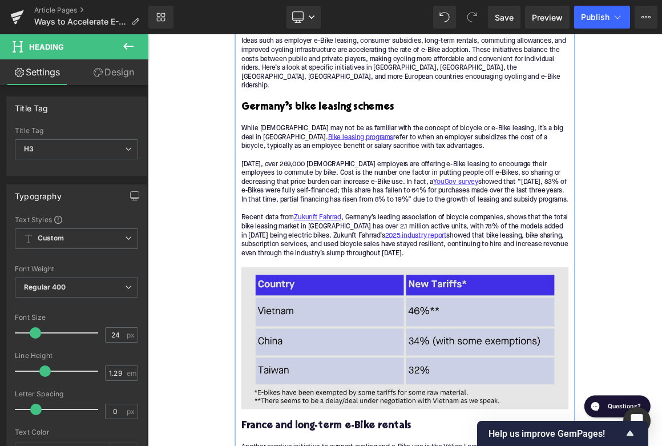
click at [546, 405] on img at bounding box center [493, 442] width 440 height 191
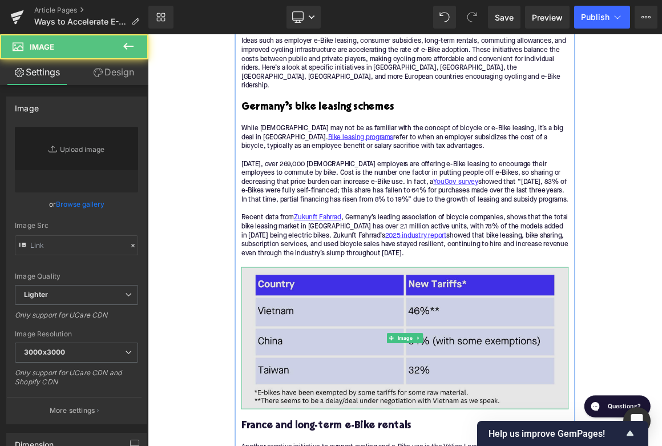
type input "[URL][DOMAIN_NAME]"
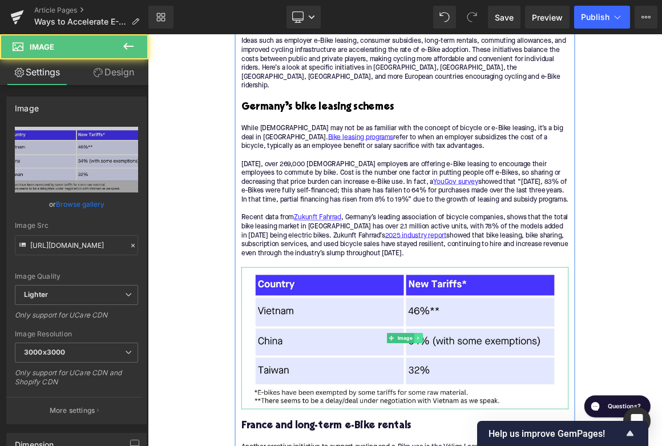
click at [510, 439] on icon at bounding box center [511, 442] width 6 height 7
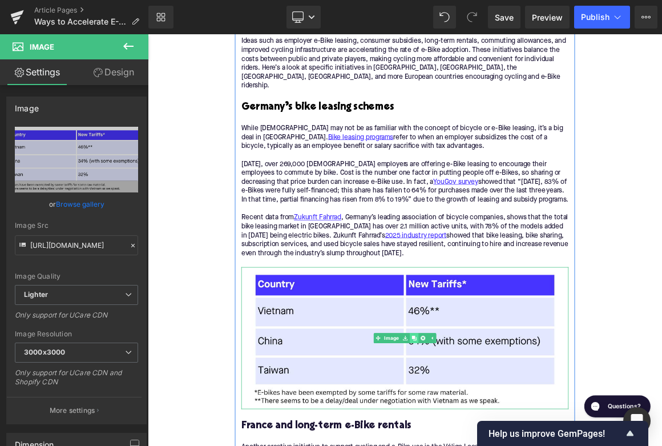
click at [507, 440] on icon at bounding box center [505, 443] width 6 height 6
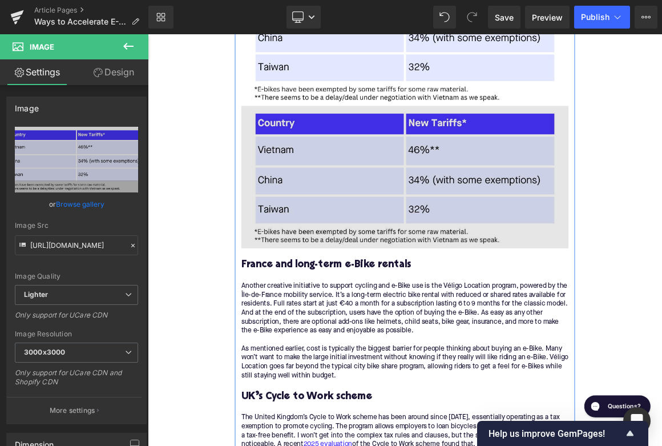
scroll to position [1423, 0]
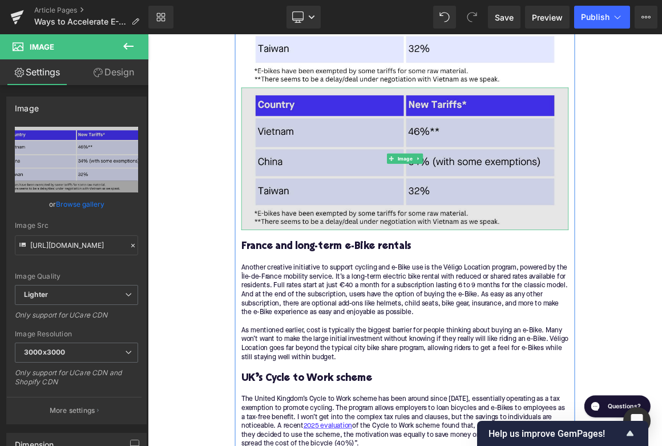
click at [462, 175] on img at bounding box center [493, 201] width 440 height 191
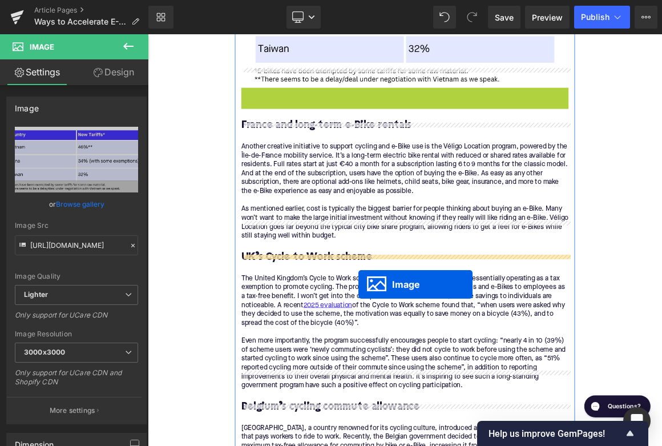
drag, startPoint x: 475, startPoint y: 177, endPoint x: 431, endPoint y: 340, distance: 169.1
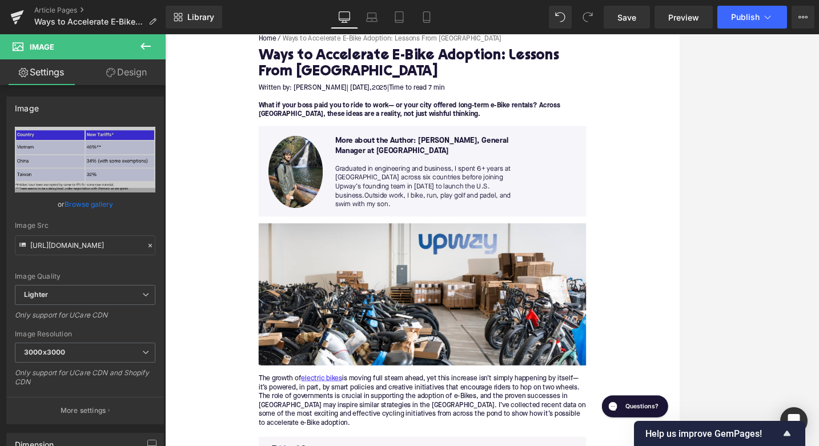
scroll to position [177, 0]
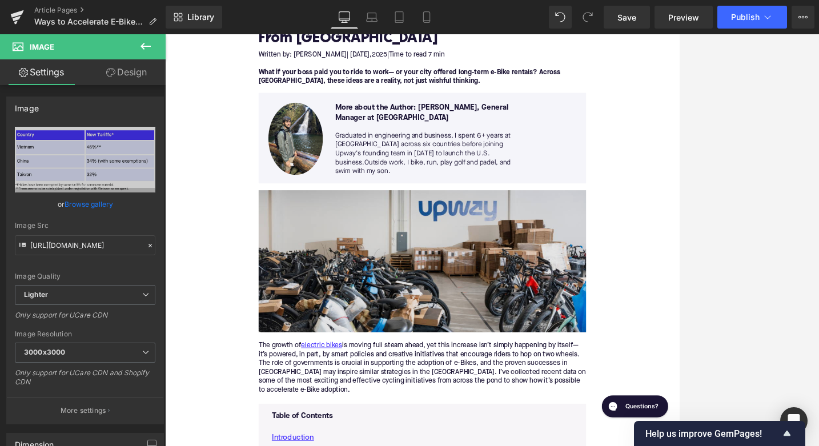
click at [466, 312] on img at bounding box center [511, 339] width 440 height 191
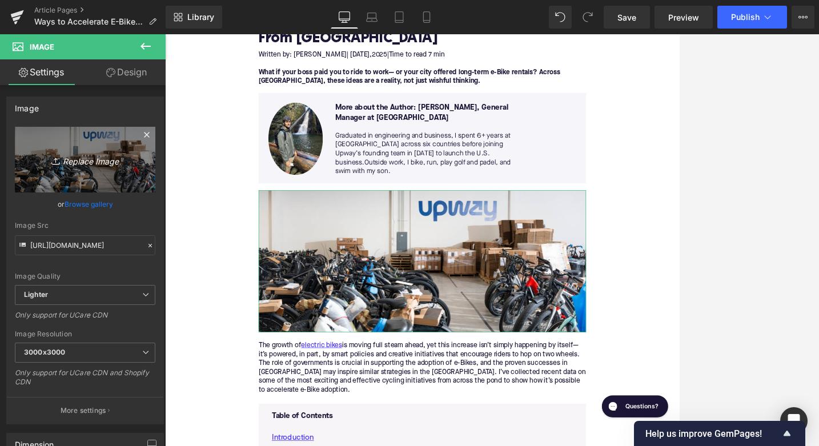
click at [96, 154] on icon "Replace Image" at bounding box center [84, 159] width 91 height 14
type input "C:\fakepath\Remy's Copy Pt. 2(60).png"
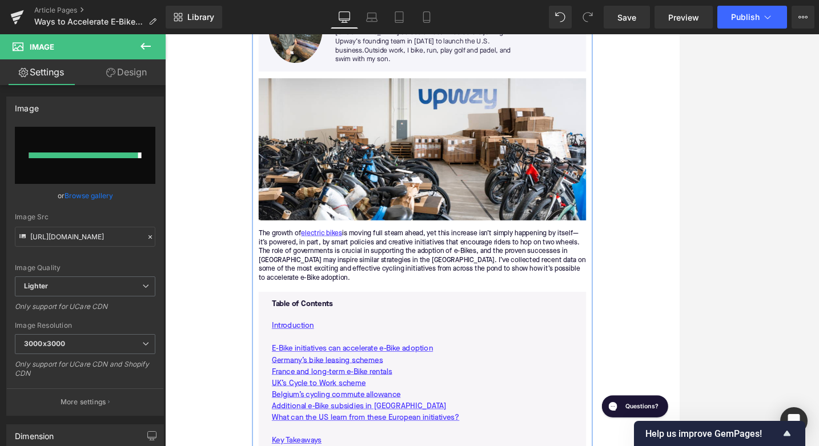
type input "[URL][DOMAIN_NAME]"
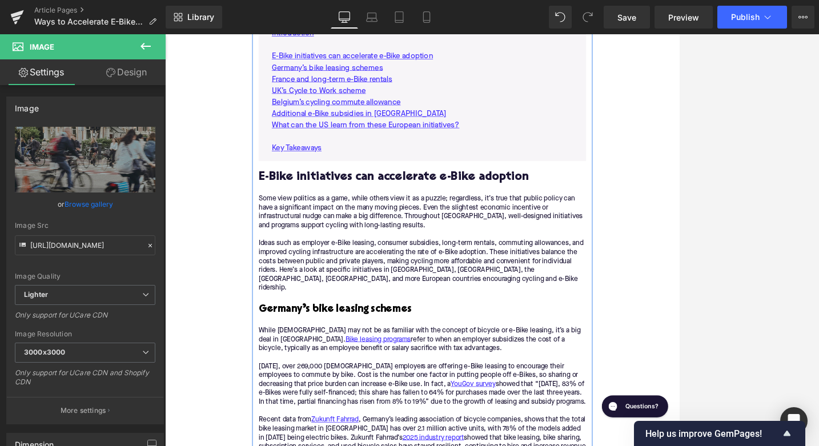
scroll to position [1179, 0]
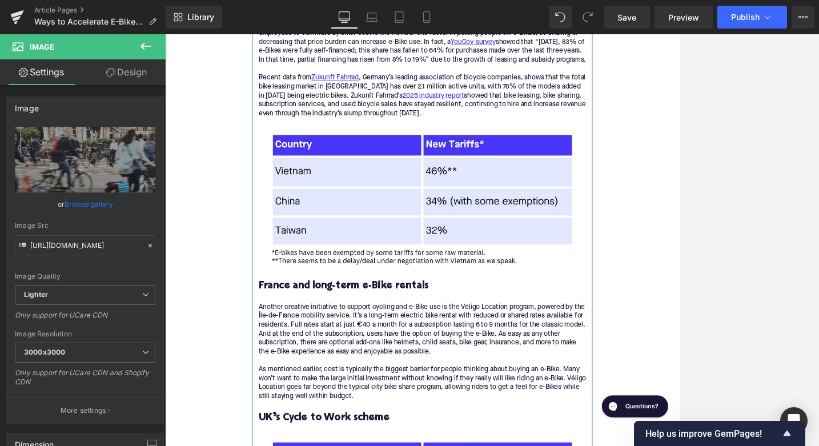
click at [520, 231] on div "Image" at bounding box center [511, 254] width 440 height 191
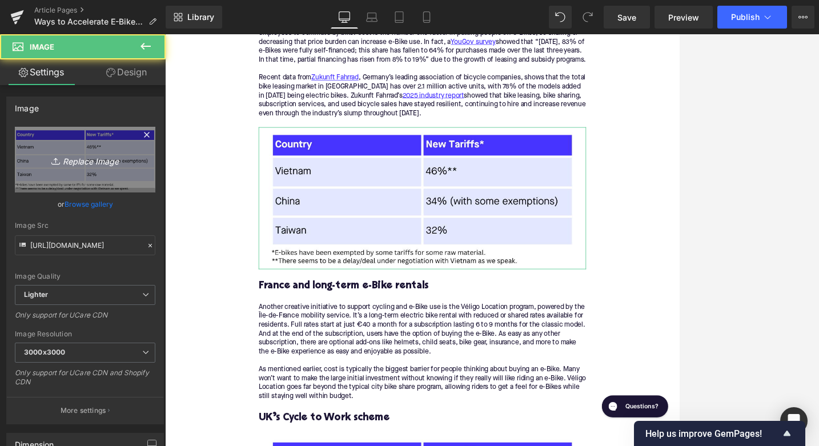
click at [101, 166] on icon "Replace Image" at bounding box center [84, 159] width 91 height 14
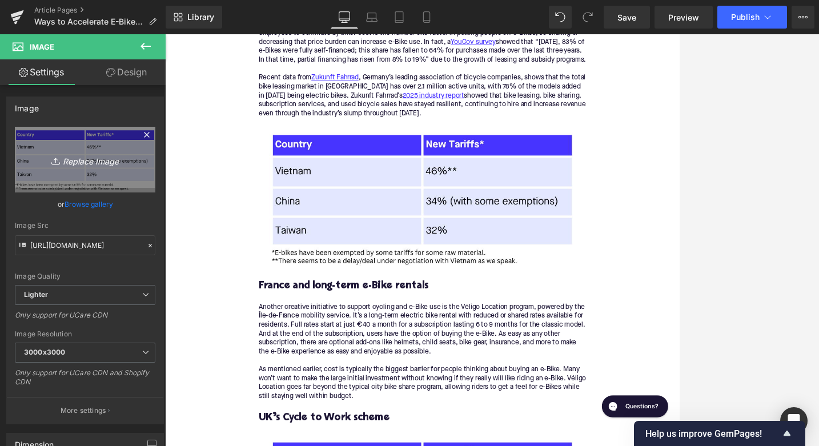
type input "C:\fakepath\Remy's Copy Pt. 2(64).png"
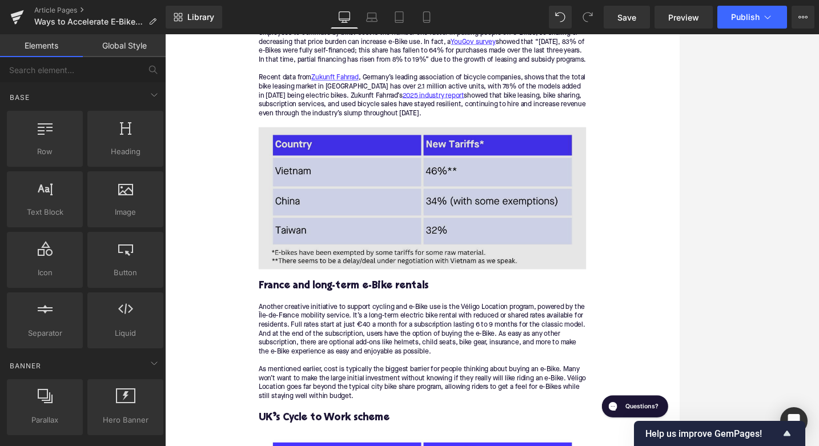
click at [397, 246] on img at bounding box center [511, 254] width 440 height 191
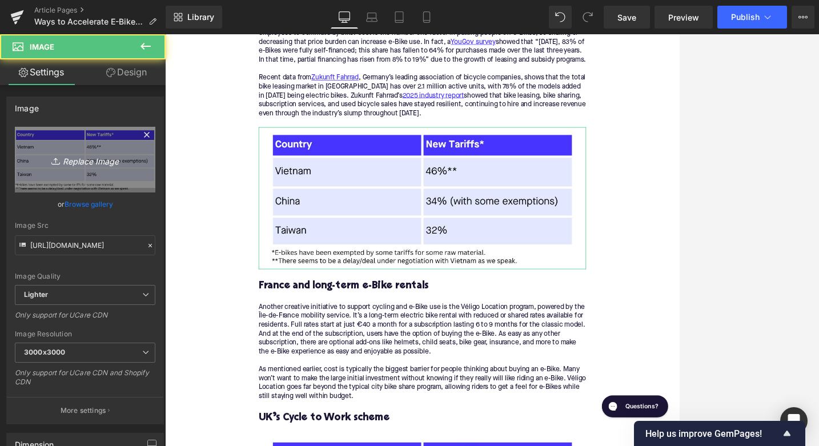
click at [96, 174] on link "Replace Image" at bounding box center [85, 160] width 140 height 66
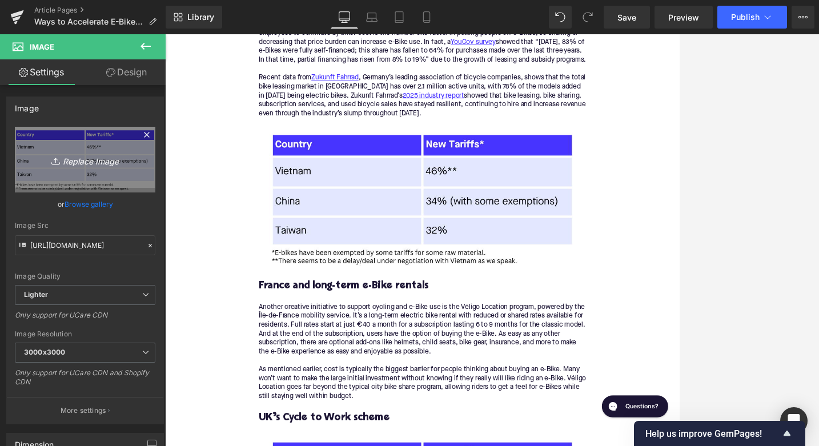
type input "C:\fakepath\Remy's Copy Pt. 2(64).png"
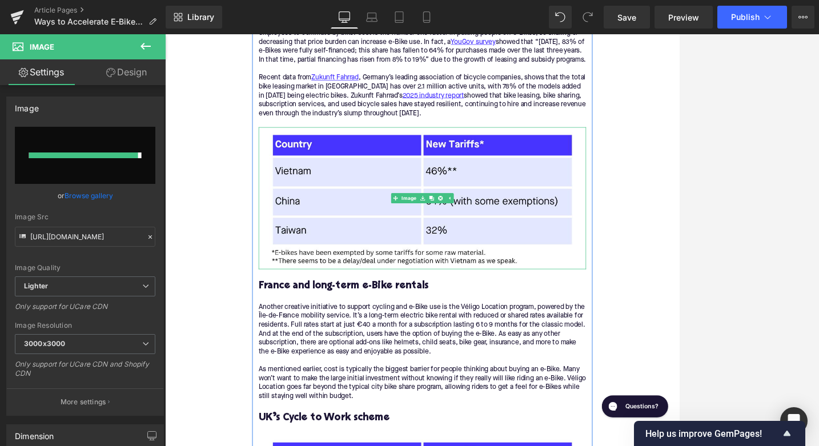
type input "[URL][DOMAIN_NAME]"
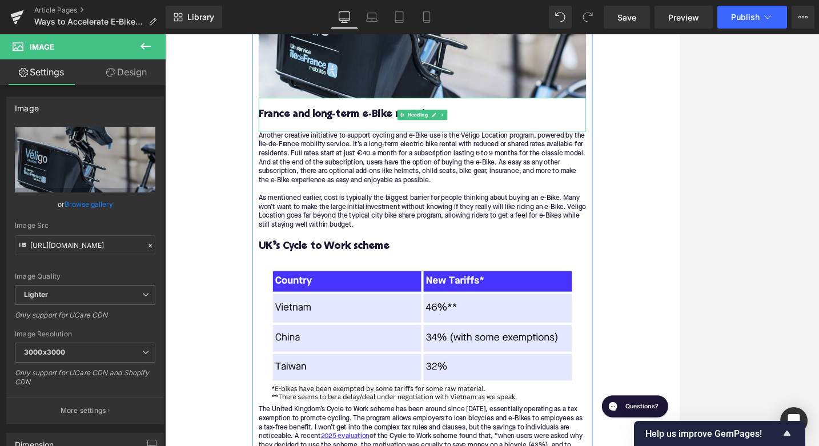
scroll to position [1427, 0]
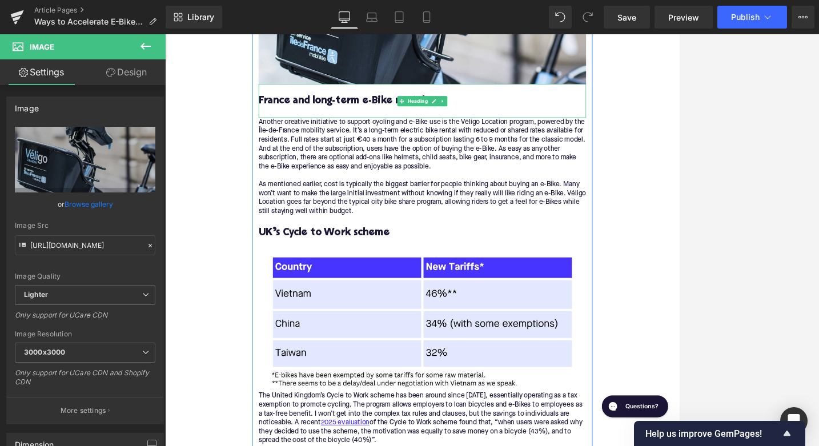
click at [497, 365] on img at bounding box center [511, 419] width 440 height 191
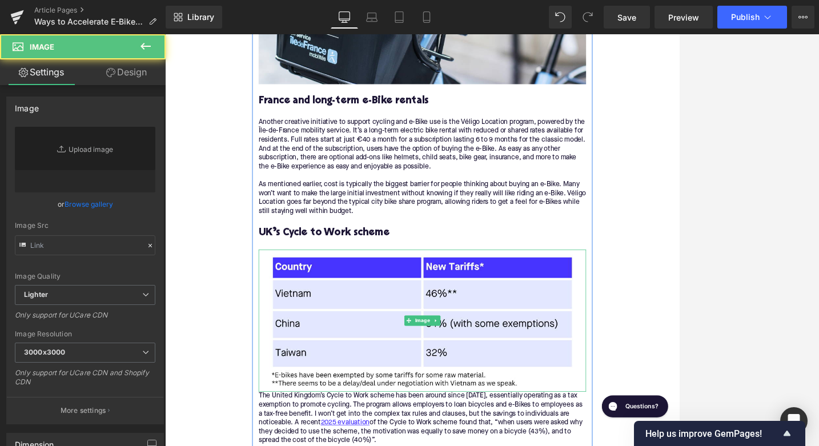
type input "[URL][DOMAIN_NAME]"
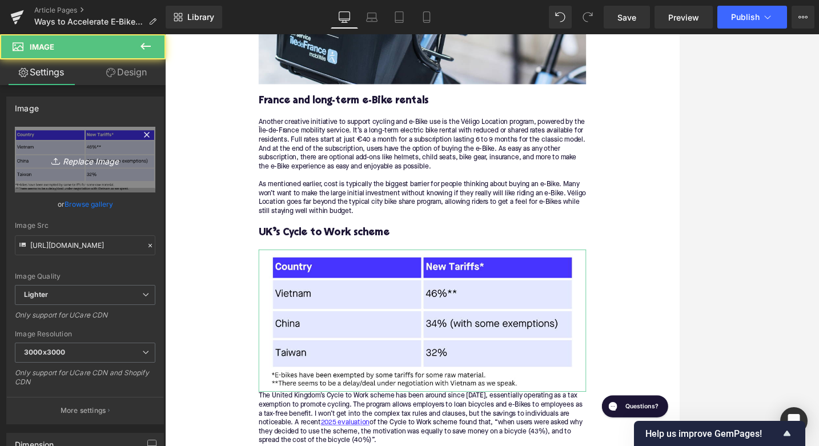
click at [138, 167] on link "Replace Image" at bounding box center [85, 160] width 140 height 66
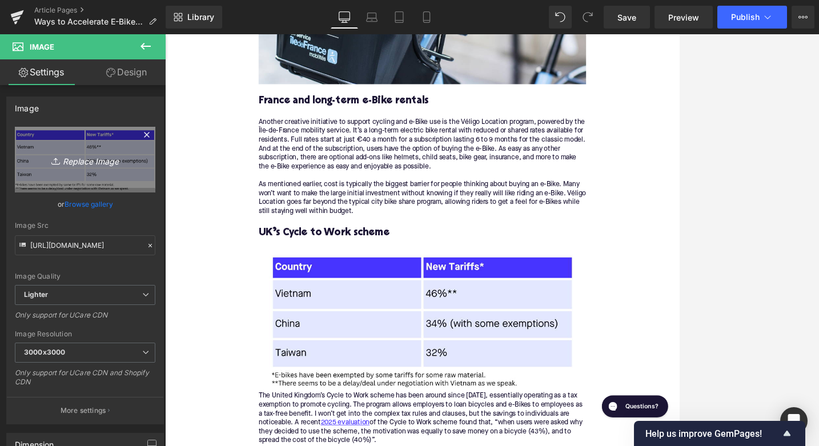
type input "C:\fakepath\Remy's Copy Pt. 2(63).png"
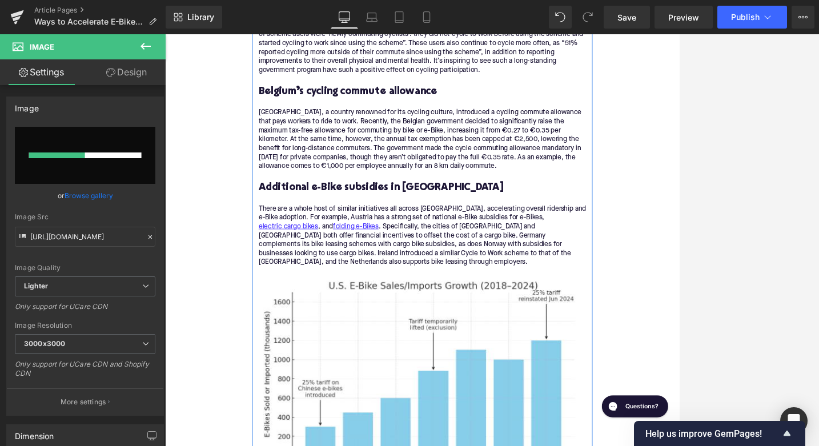
scroll to position [2080, 0]
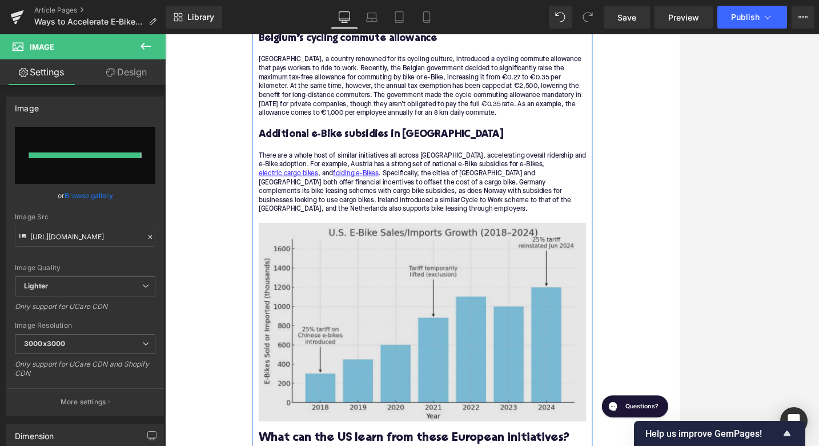
type input "[URL][DOMAIN_NAME]"
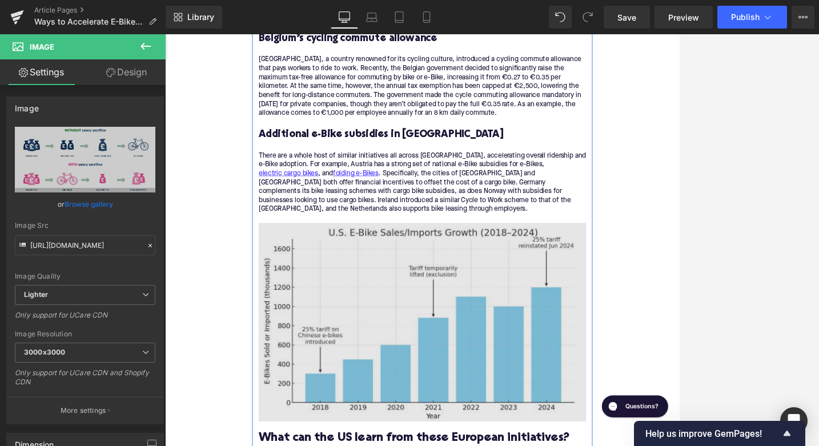
click at [515, 323] on img at bounding box center [511, 420] width 440 height 267
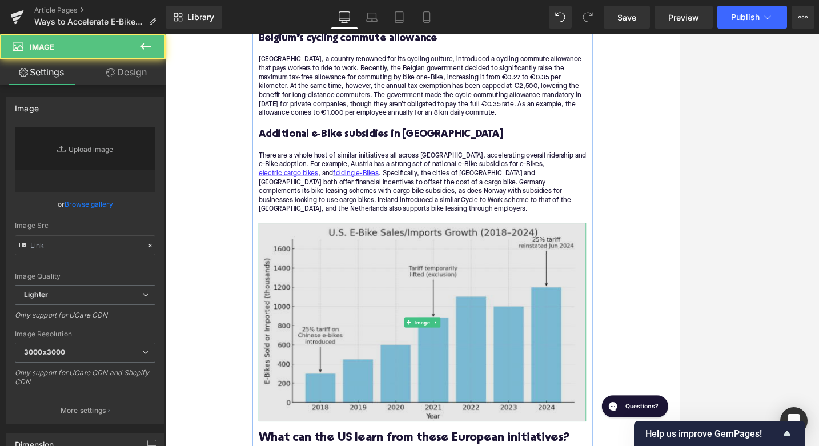
type input "[URL][DOMAIN_NAME]"
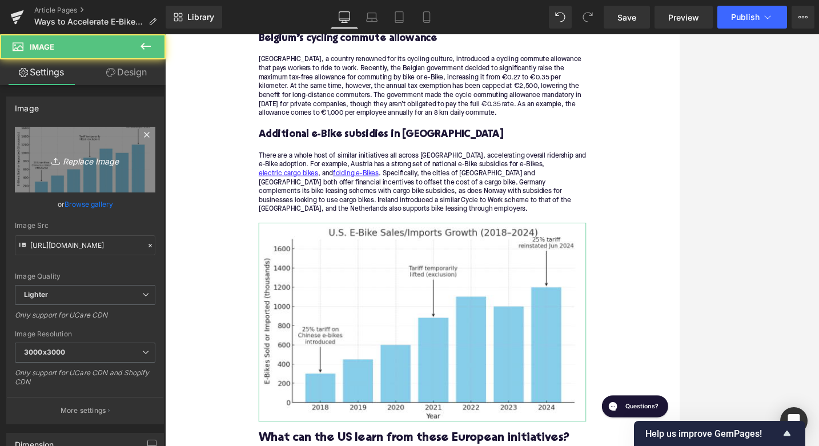
click at [76, 170] on link "Replace Image" at bounding box center [85, 160] width 140 height 66
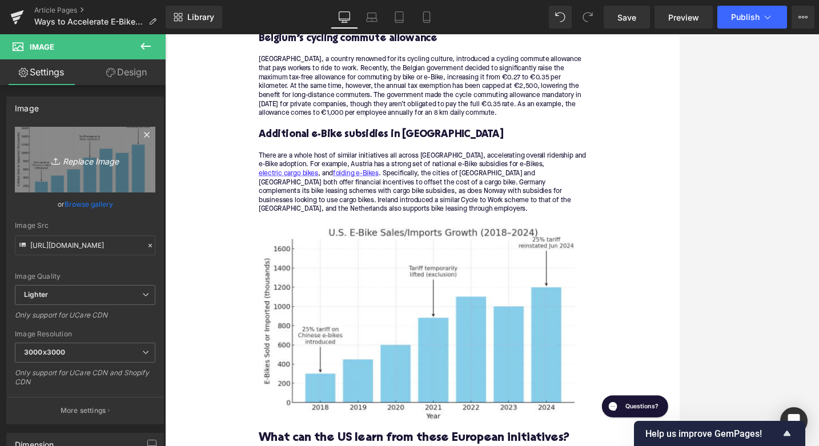
type input "C:\fakepath\Remy's Copy Pt. 2(62).png"
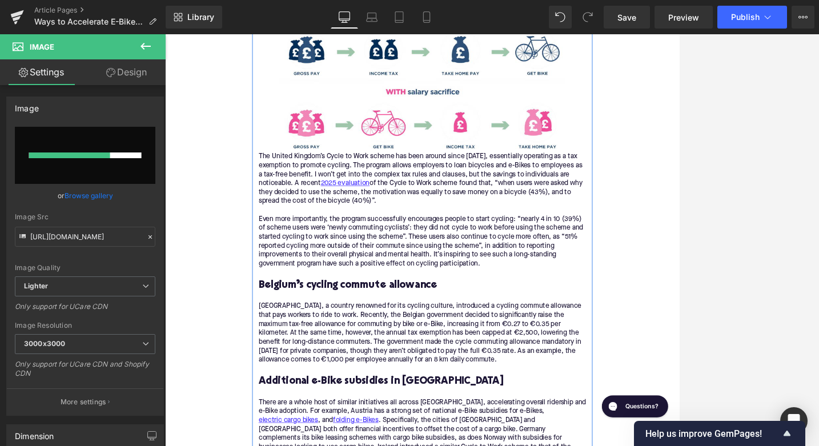
scroll to position [1733, 0]
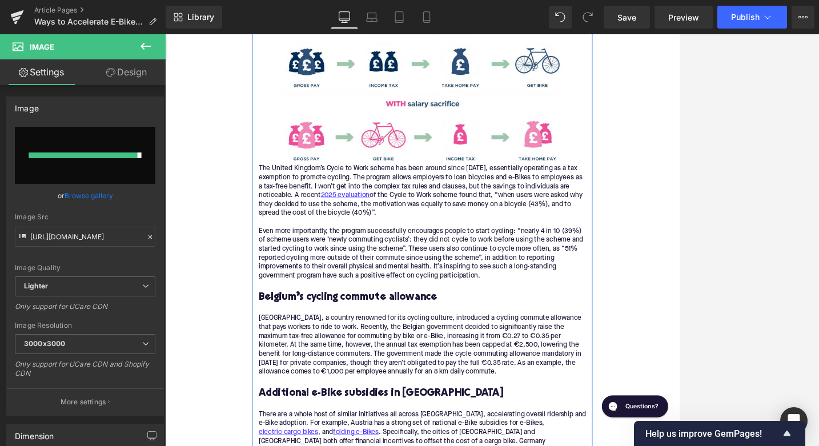
type input "[URL][DOMAIN_NAME]"
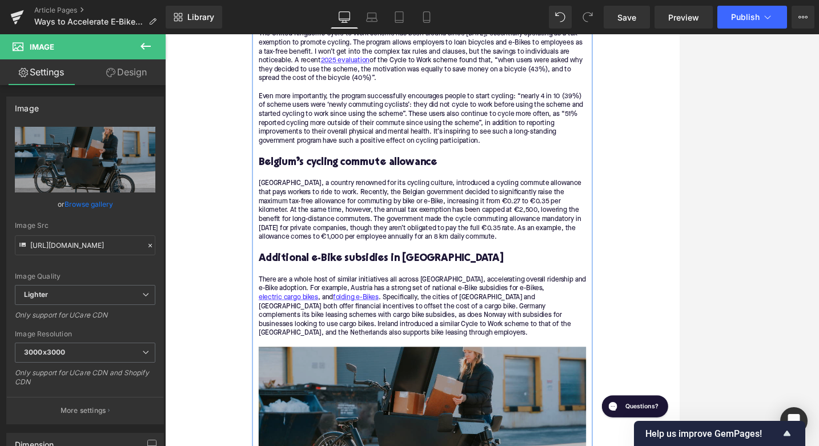
scroll to position [2022, 0]
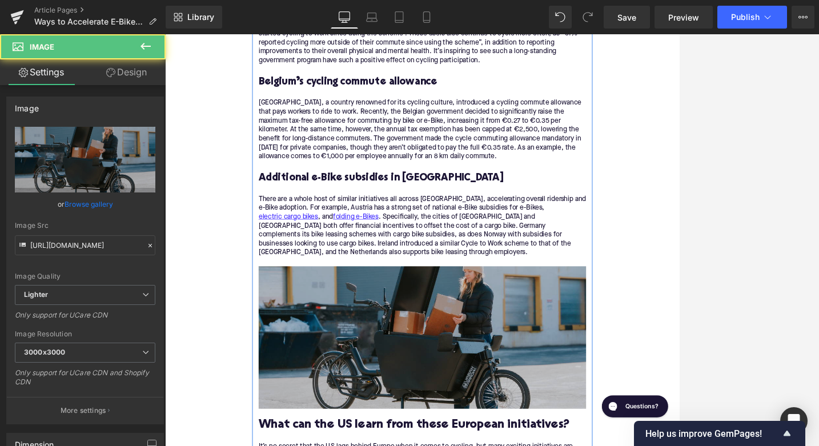
click at [543, 412] on img at bounding box center [511, 440] width 440 height 191
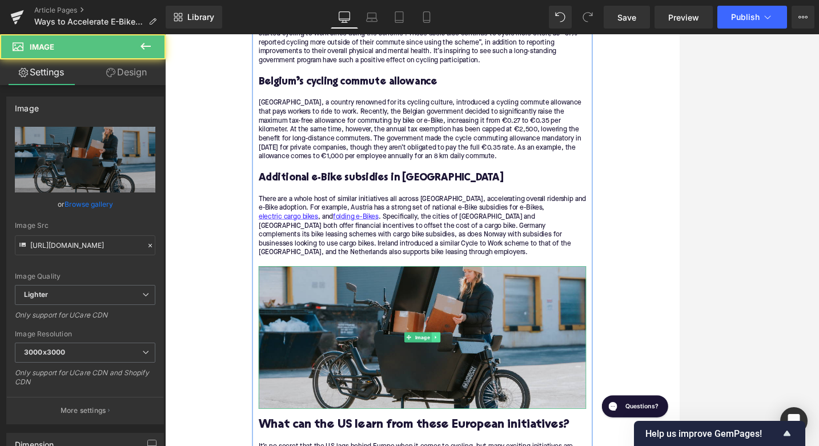
click at [531, 434] on link at bounding box center [528, 441] width 12 height 14
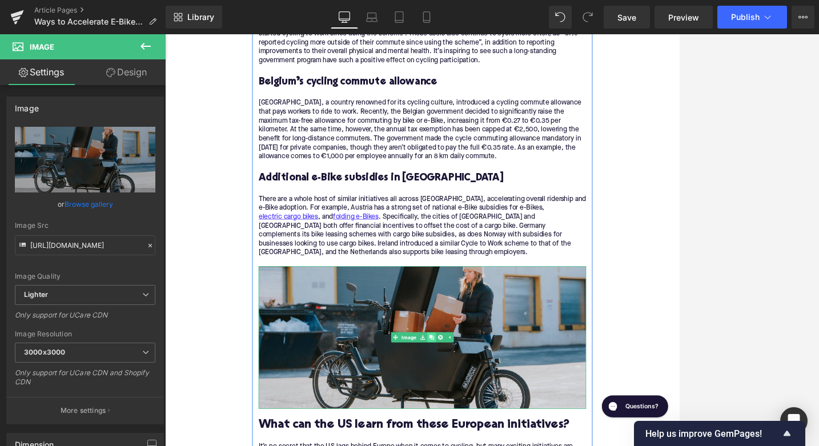
click at [526, 434] on link at bounding box center [523, 441] width 12 height 14
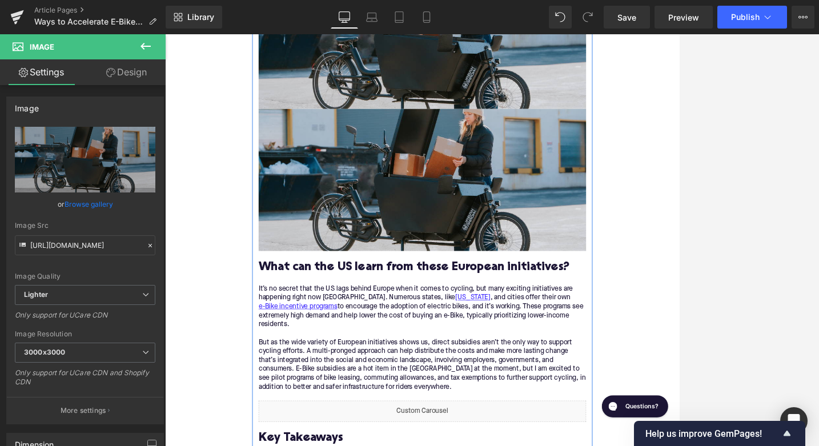
scroll to position [2441, 0]
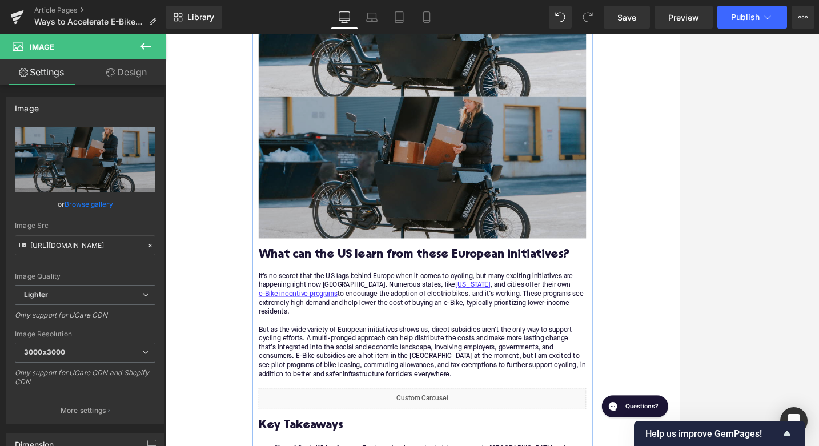
click at [386, 231] on img at bounding box center [511, 213] width 440 height 191
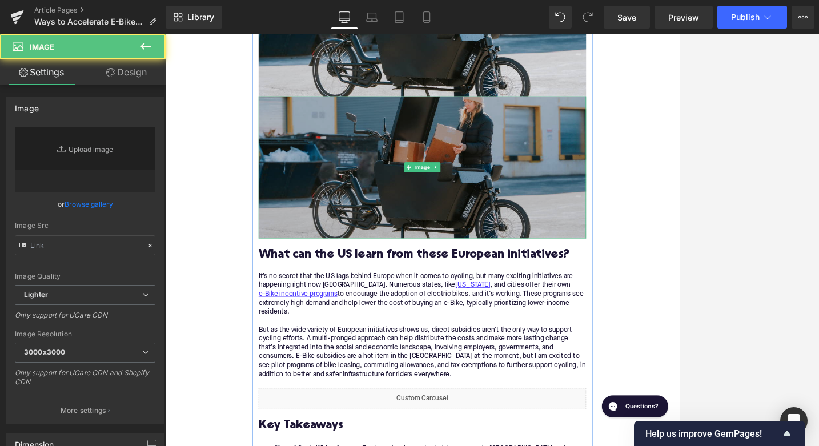
type input "[URL][DOMAIN_NAME]"
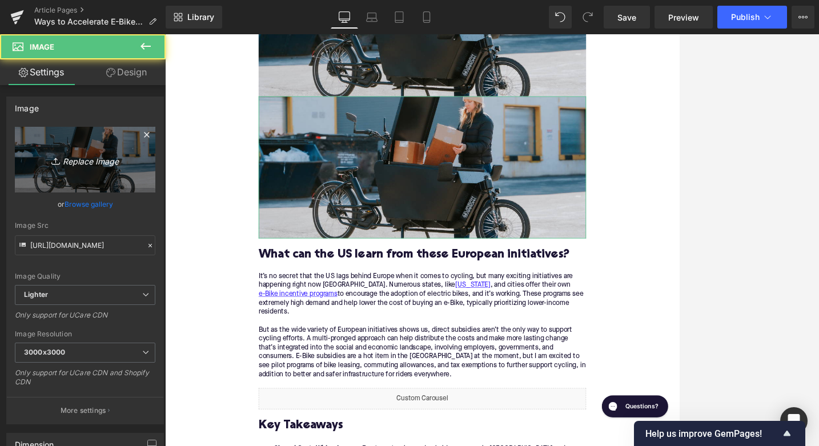
click at [100, 172] on link "Replace Image" at bounding box center [85, 160] width 140 height 66
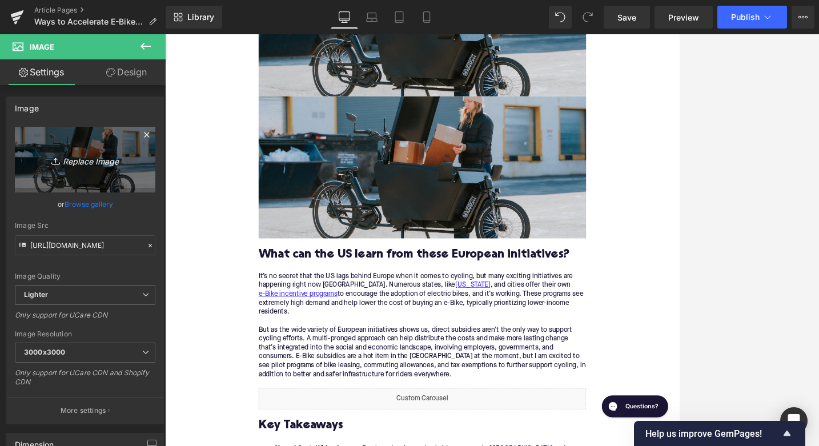
type input "C:\fakepath\Remy's Copy Pt. 2(59).png"
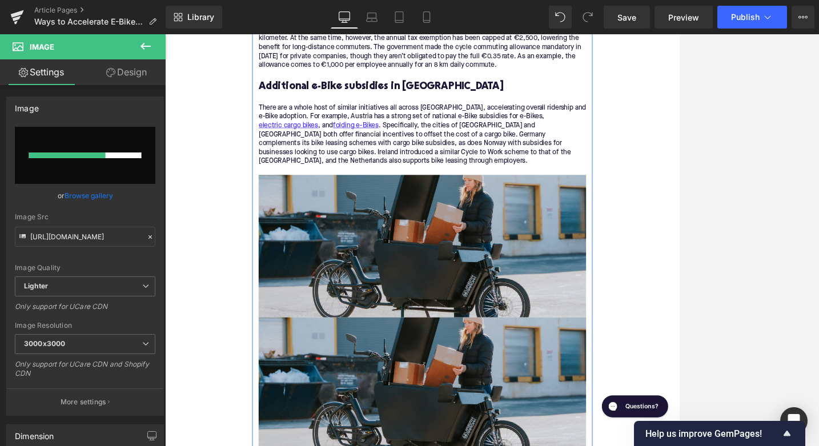
scroll to position [2156, 0]
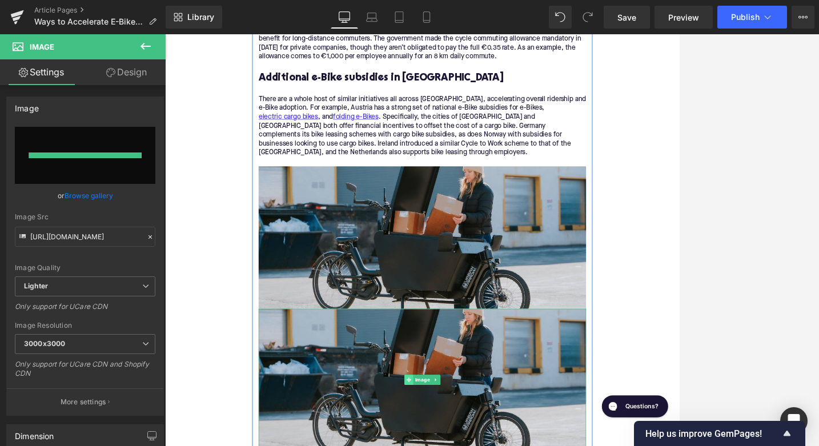
type input "[URL][DOMAIN_NAME]"
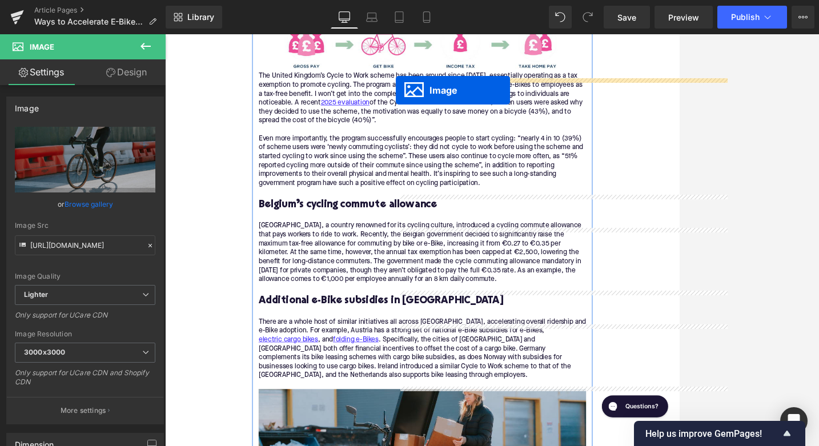
scroll to position [1822, 0]
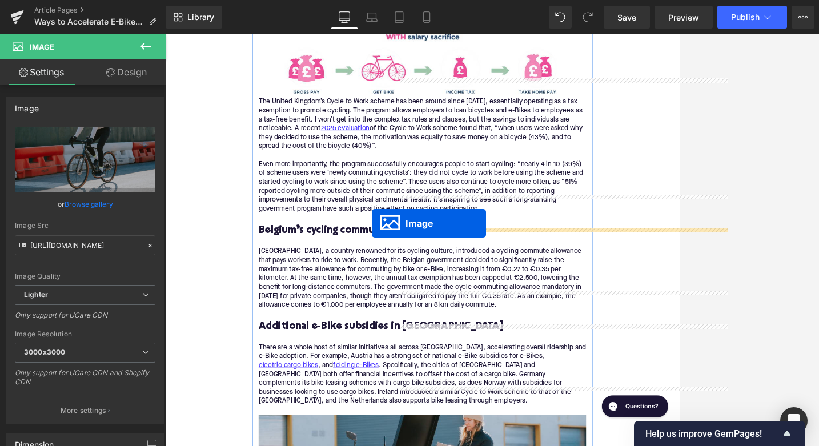
drag, startPoint x: 493, startPoint y: 460, endPoint x: 442, endPoint y: 288, distance: 178.6
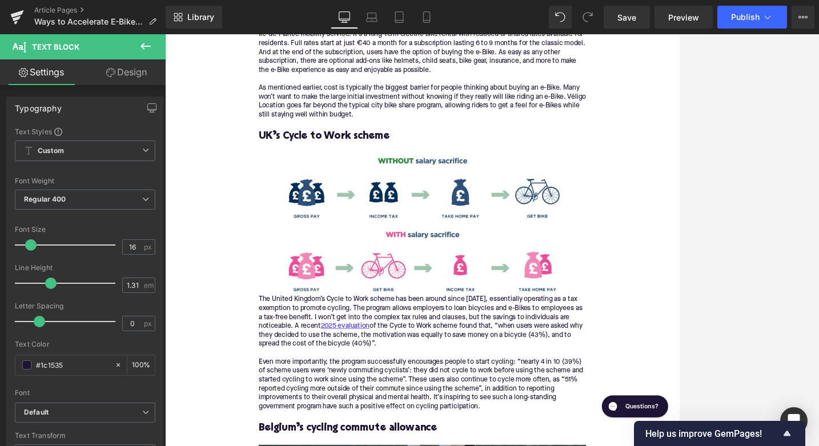
scroll to position [1467, 0]
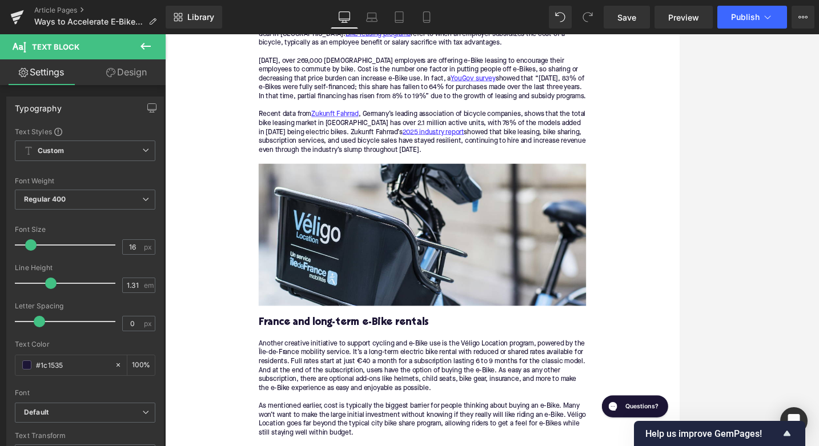
scroll to position [1098, 0]
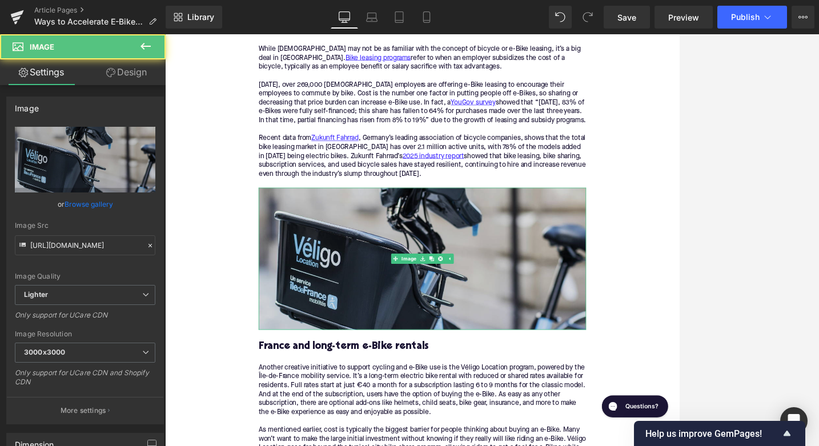
click at [374, 305] on img at bounding box center [511, 335] width 440 height 191
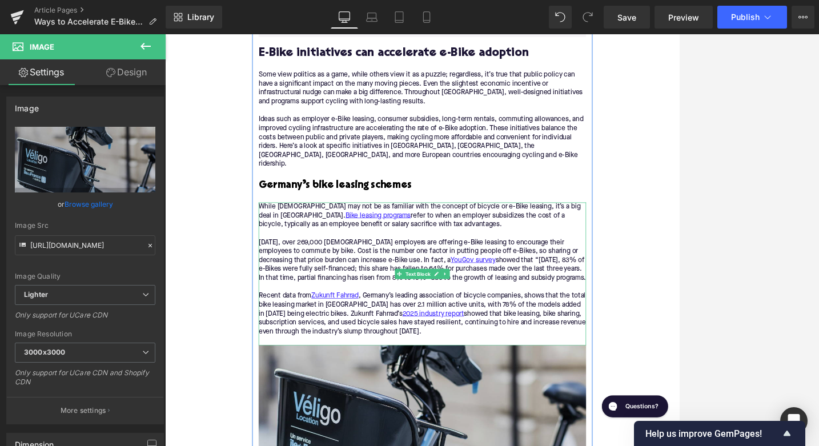
scroll to position [899, 0]
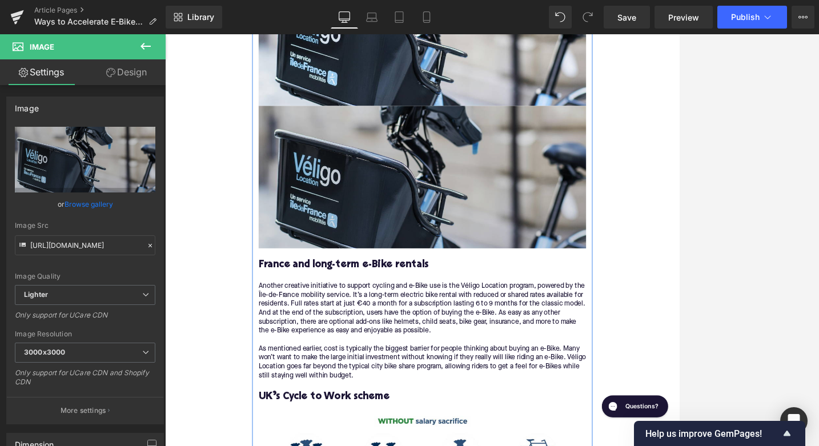
scroll to position [1423, 0]
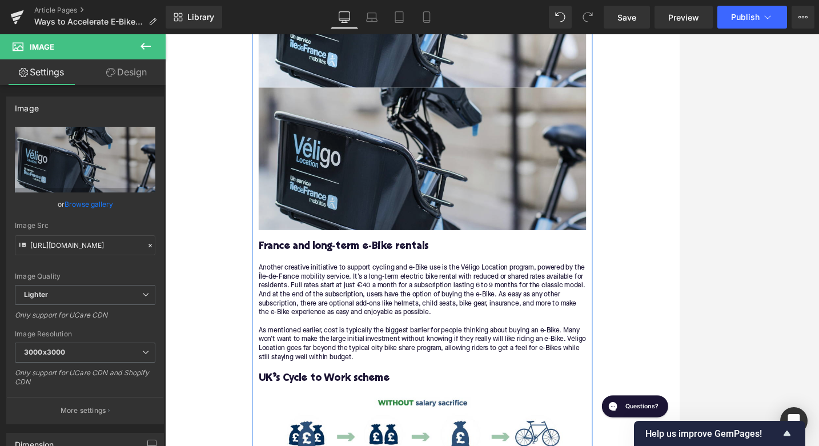
click at [362, 208] on img at bounding box center [511, 201] width 440 height 191
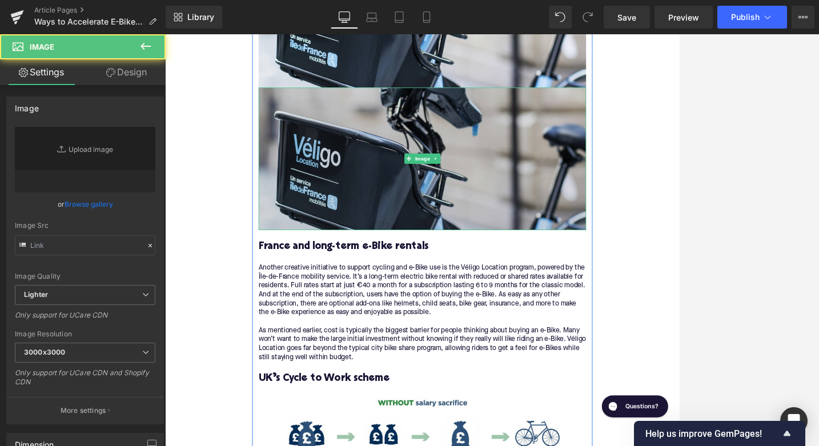
type input "[URL][DOMAIN_NAME]"
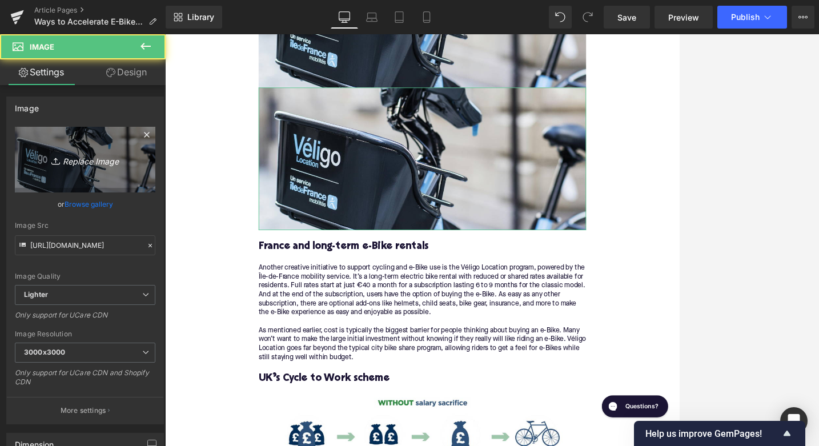
click at [106, 176] on link "Replace Image" at bounding box center [85, 160] width 140 height 66
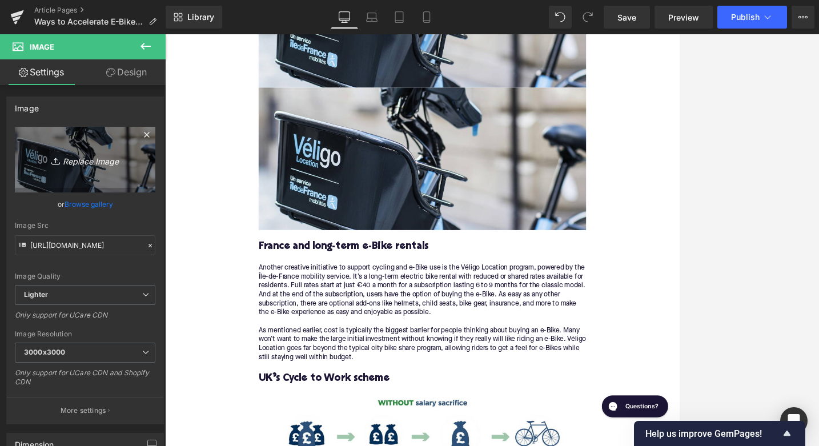
type input "C:\fakepath\Remy's Copy Pt. 2(61).png"
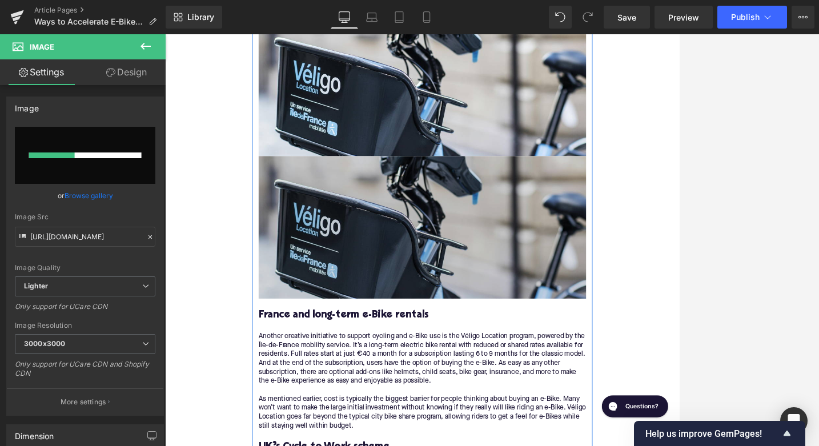
scroll to position [1192, 0]
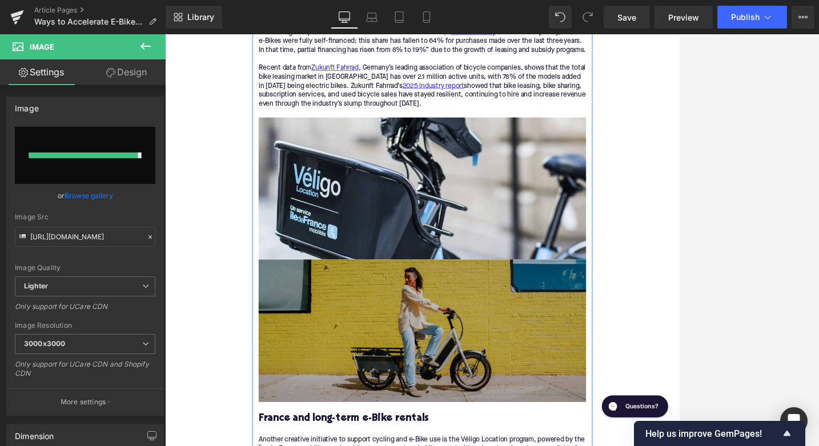
type input "[URL][DOMAIN_NAME]"
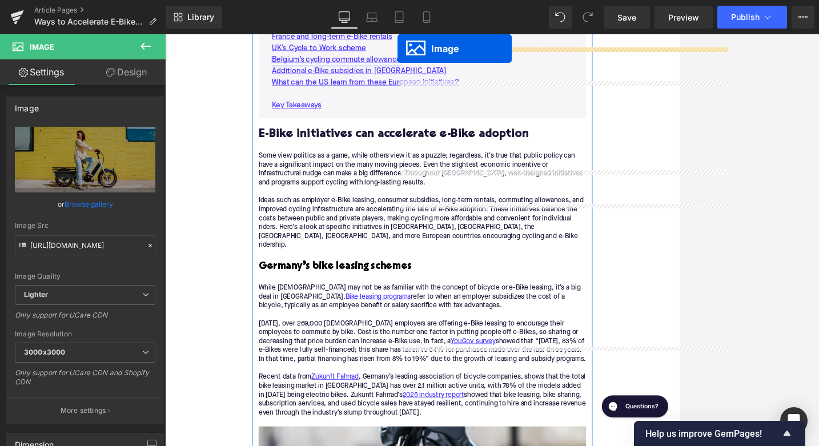
scroll to position [720, 0]
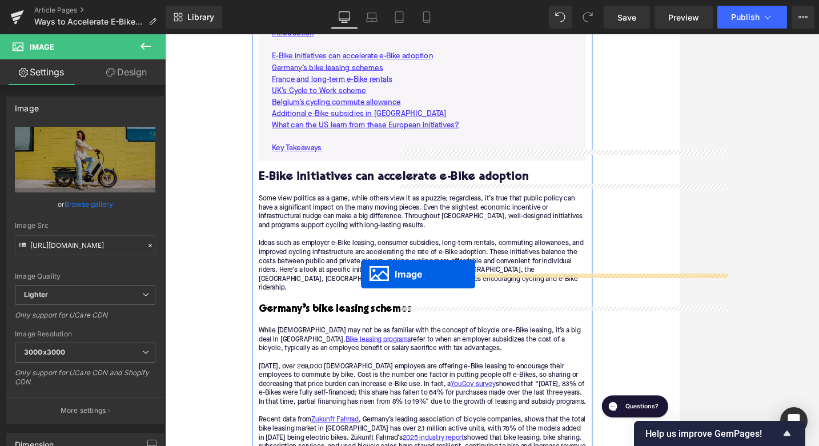
drag, startPoint x: 494, startPoint y: 410, endPoint x: 428, endPoint y: 356, distance: 85.2
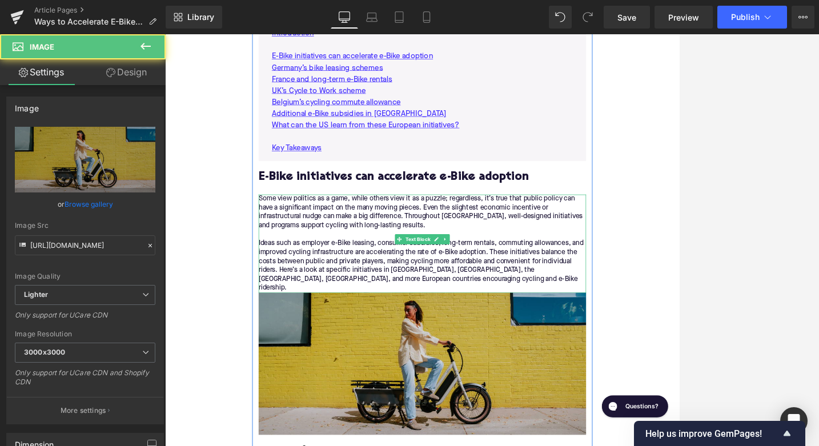
click at [522, 347] on div "Some view politics as a game, while others view it as a puzzle; regardless, it’…" at bounding box center [511, 315] width 440 height 132
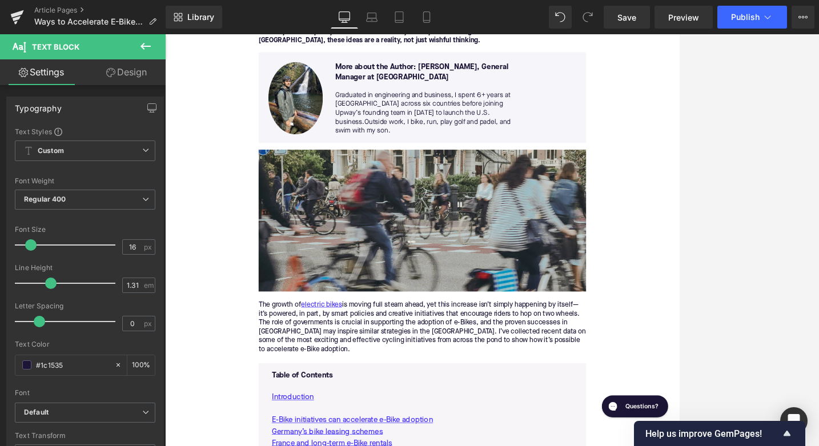
scroll to position [233, 0]
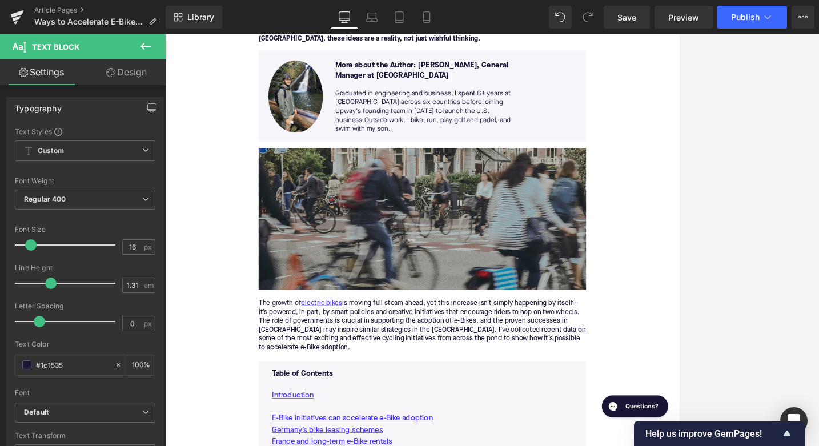
click at [382, 350] on img at bounding box center [511, 282] width 440 height 191
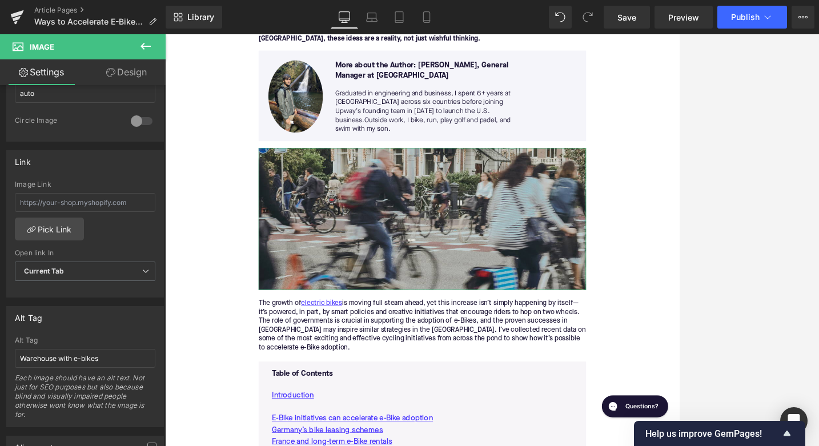
scroll to position [476, 0]
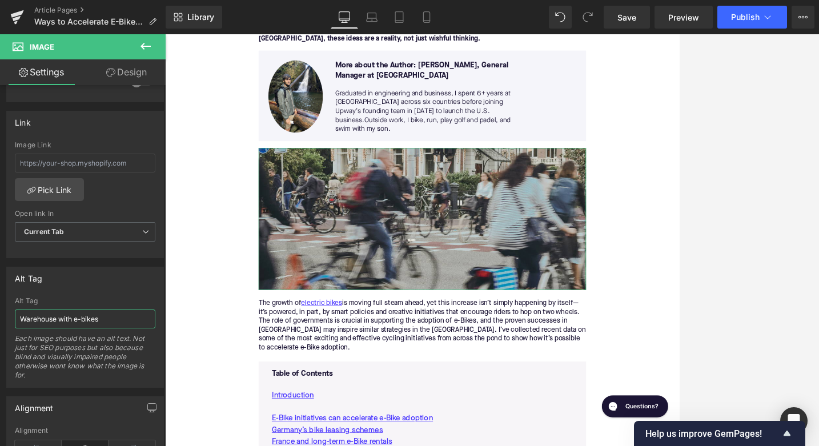
click at [75, 317] on input "Warehouse with e-bikes" at bounding box center [85, 318] width 140 height 19
type input "Bicycle commuters on busy street"
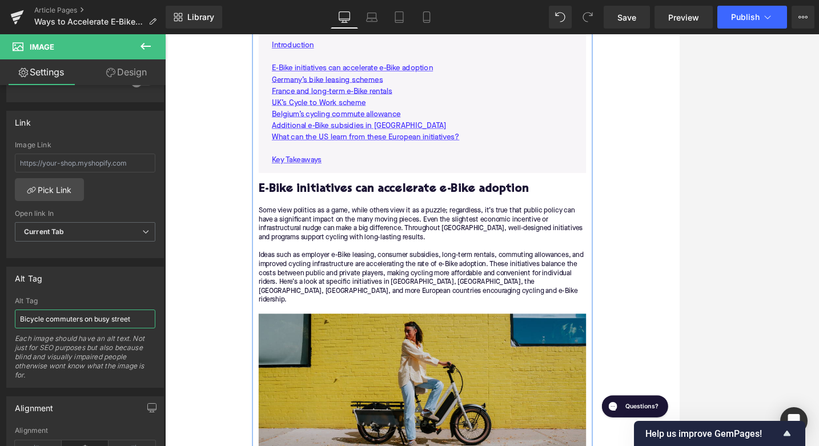
scroll to position [820, 0]
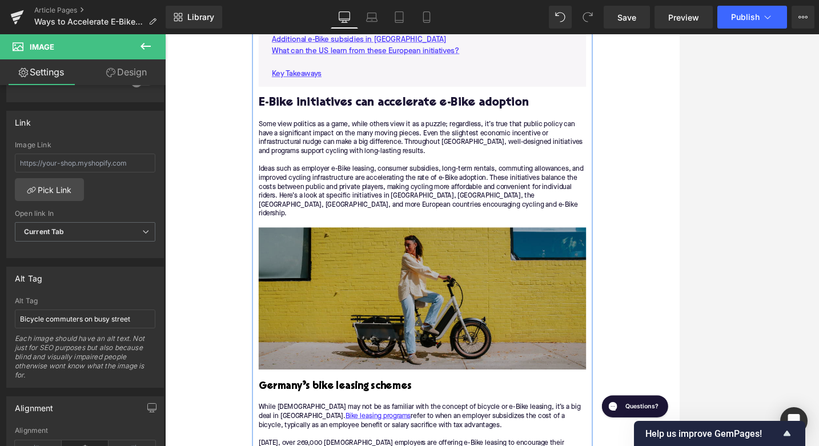
click at [321, 410] on img at bounding box center [511, 388] width 440 height 191
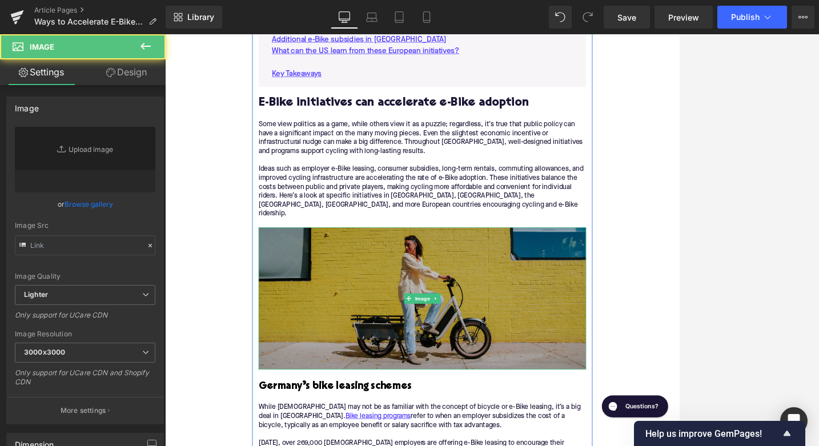
type input "[URL][DOMAIN_NAME]"
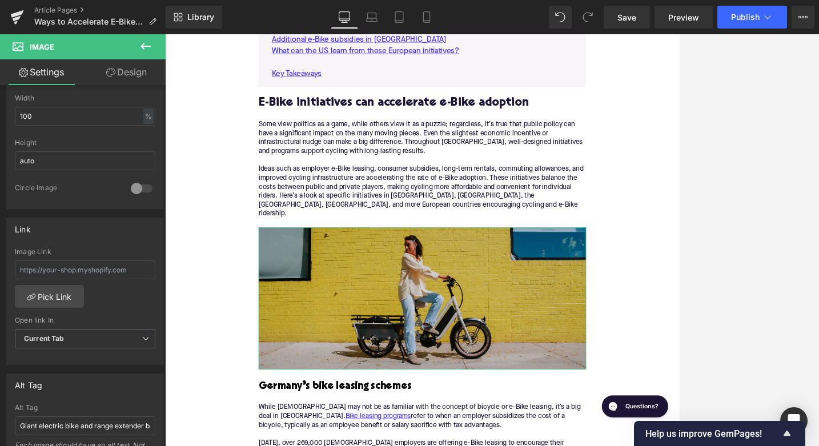
scroll to position [416, 0]
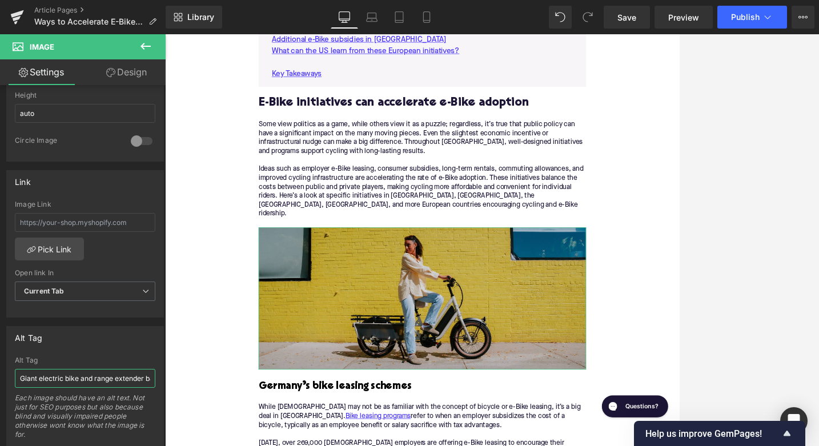
click at [66, 380] on input "Giant electric bike and range extender battery" at bounding box center [85, 378] width 140 height 19
type input "Woman on Specialized Globe Haul cargo ebike"
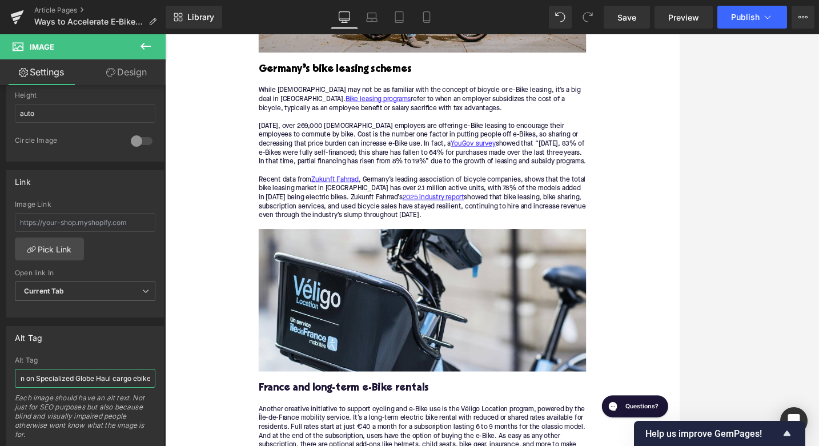
scroll to position [1296, 0]
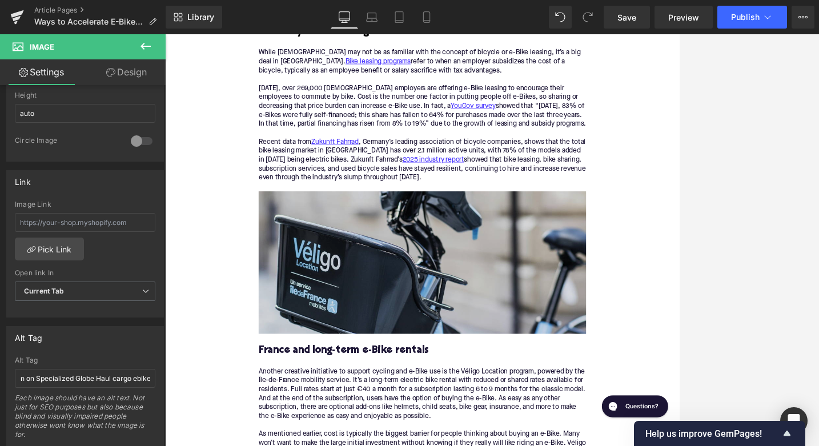
click at [368, 321] on img at bounding box center [511, 340] width 440 height 191
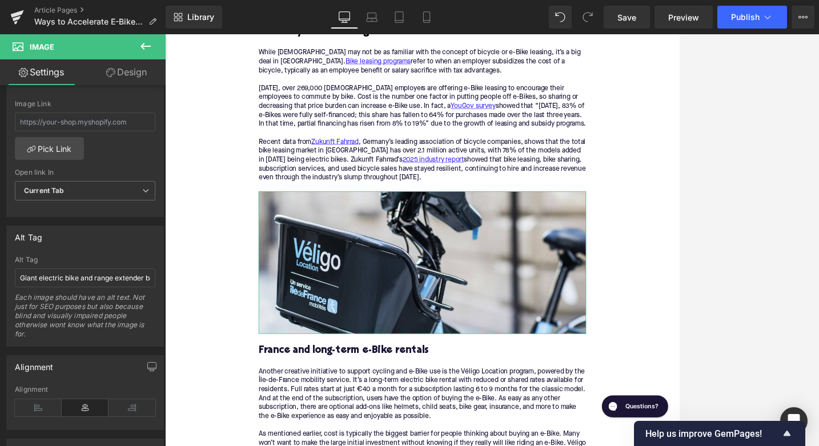
scroll to position [520, 0]
click at [57, 274] on input "Giant electric bike and range extender battery" at bounding box center [85, 274] width 140 height 19
type input "[GEOGRAPHIC_DATA] location electric rental bike"
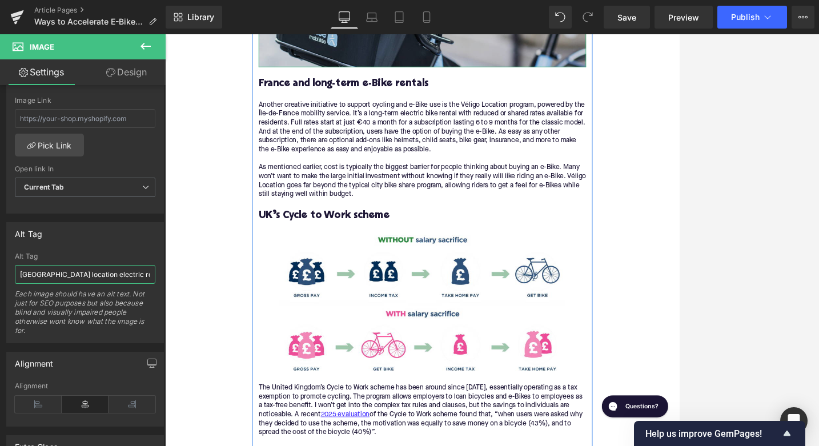
scroll to position [1725, 0]
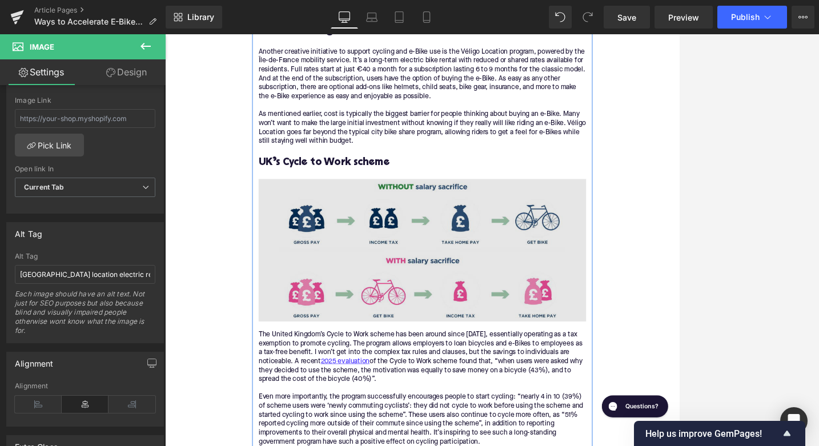
click at [355, 314] on img at bounding box center [511, 323] width 440 height 191
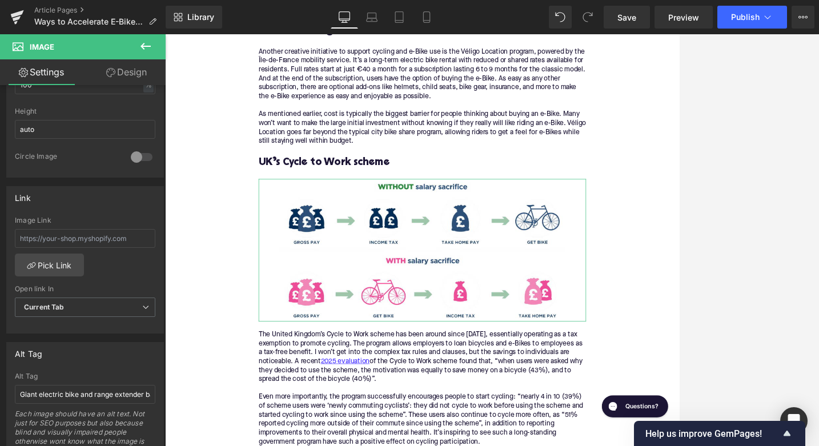
scroll to position [438, 0]
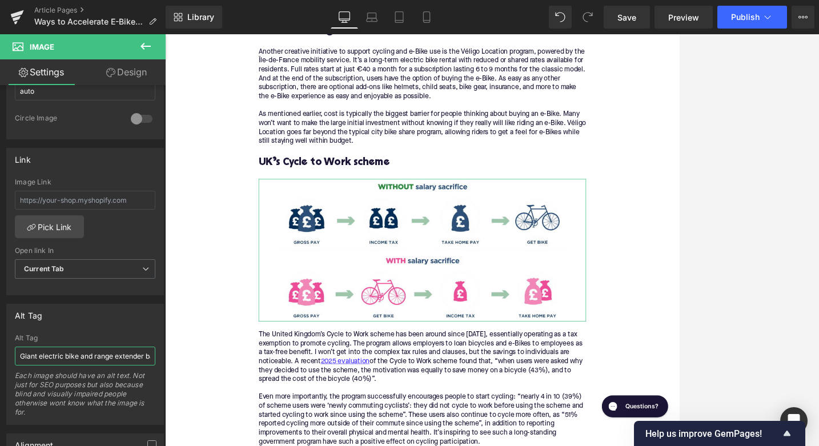
click at [63, 356] on input "Giant electric bike and range extender battery" at bounding box center [85, 356] width 140 height 19
type input "United Kingdom Cycle to Work infographic"
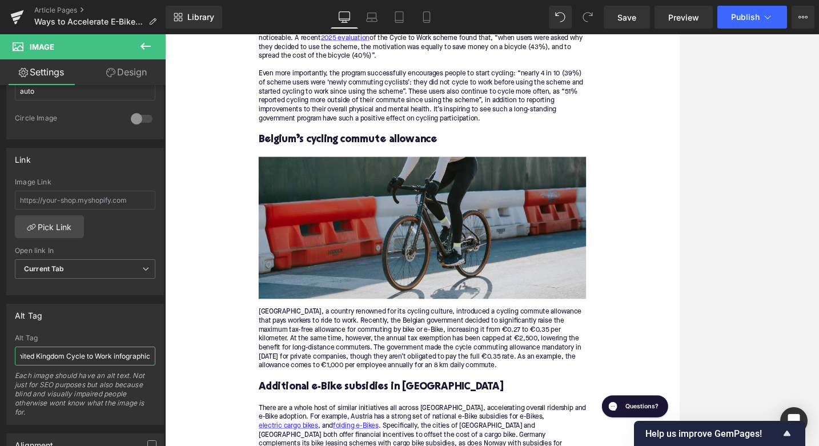
scroll to position [2199, 0]
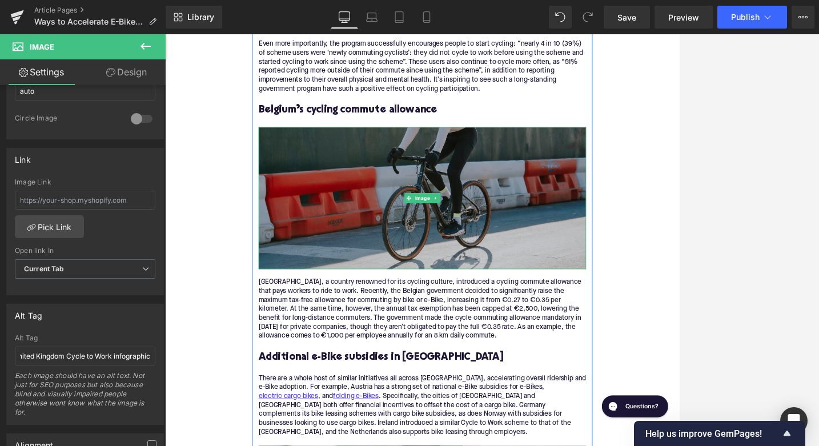
click at [377, 309] on img at bounding box center [511, 254] width 440 height 191
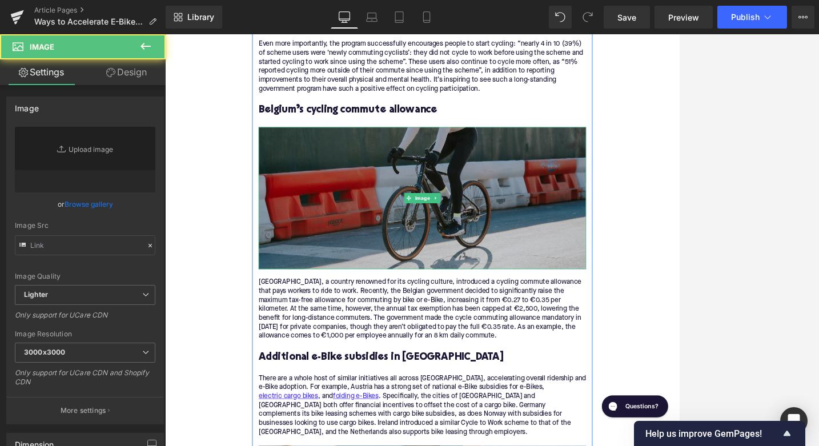
type input "[URL][DOMAIN_NAME]"
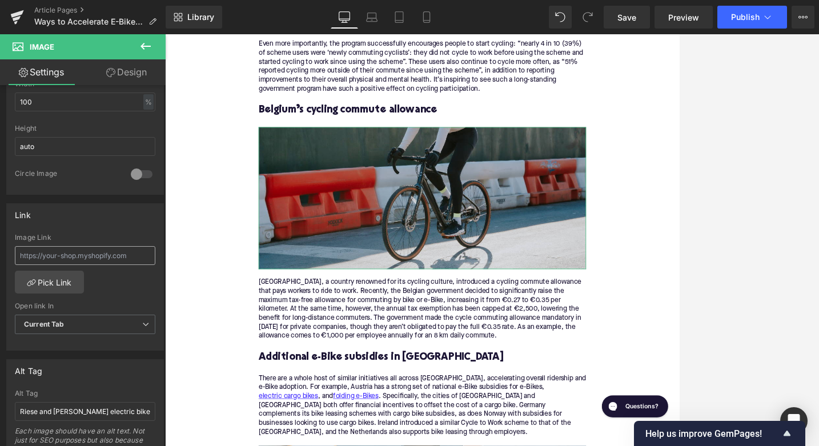
scroll to position [458, 0]
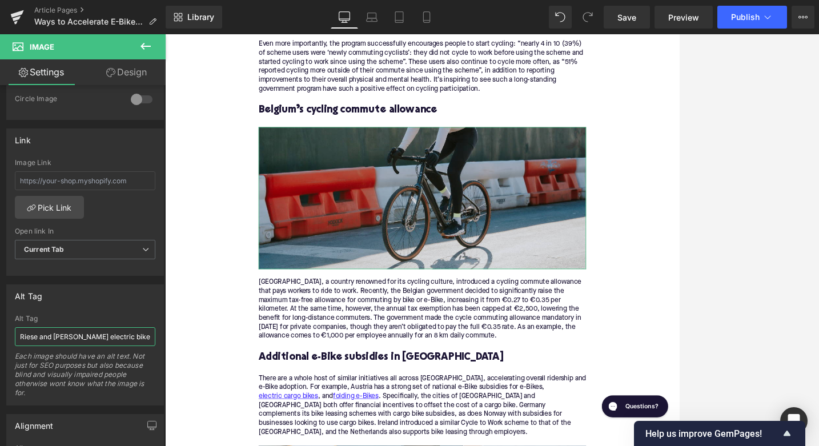
click at [65, 339] on input "Riese and [PERSON_NAME] electric bike and battery" at bounding box center [85, 336] width 140 height 19
type input "Rider on Cannondale Topstone electric gravel bike"
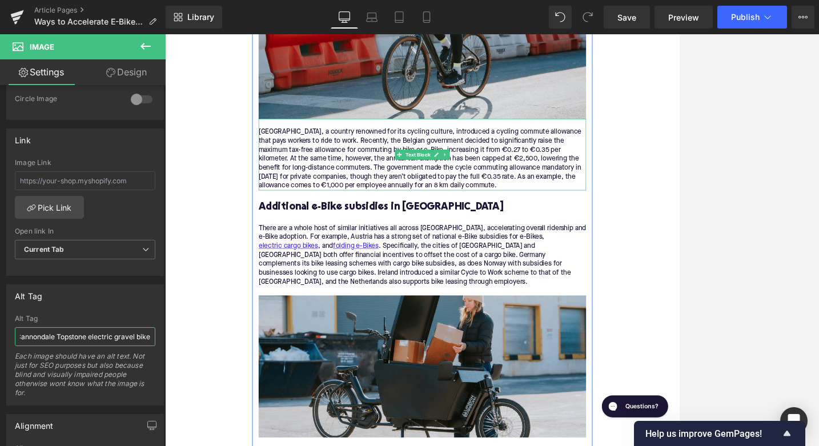
scroll to position [2496, 0]
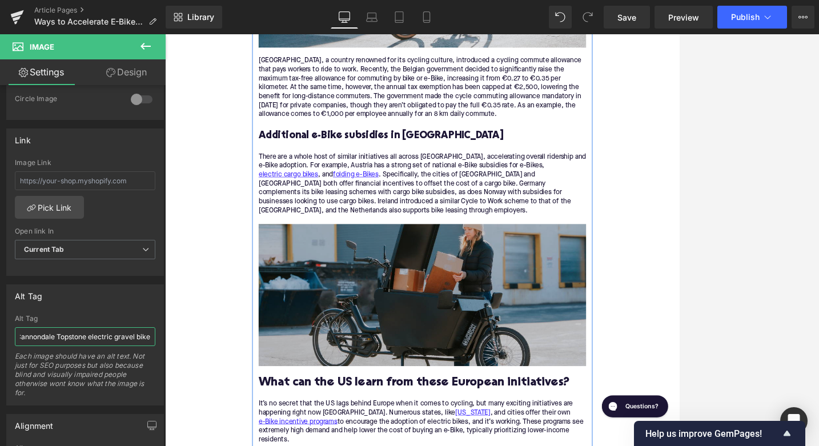
click at [373, 331] on img at bounding box center [511, 384] width 440 height 191
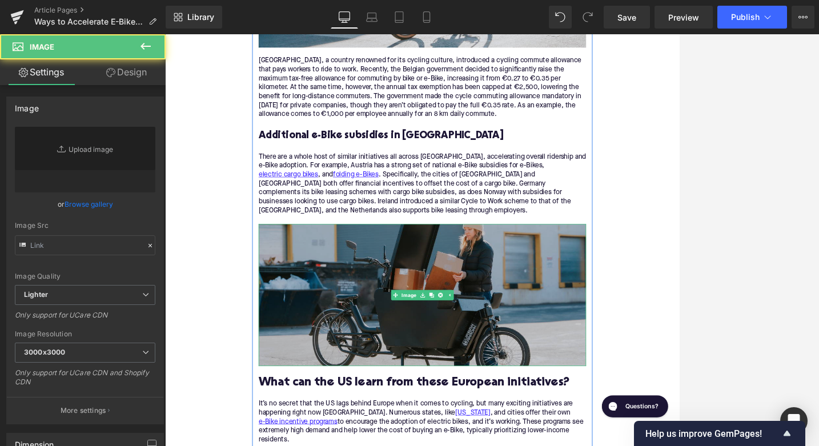
type input "[URL][DOMAIN_NAME]"
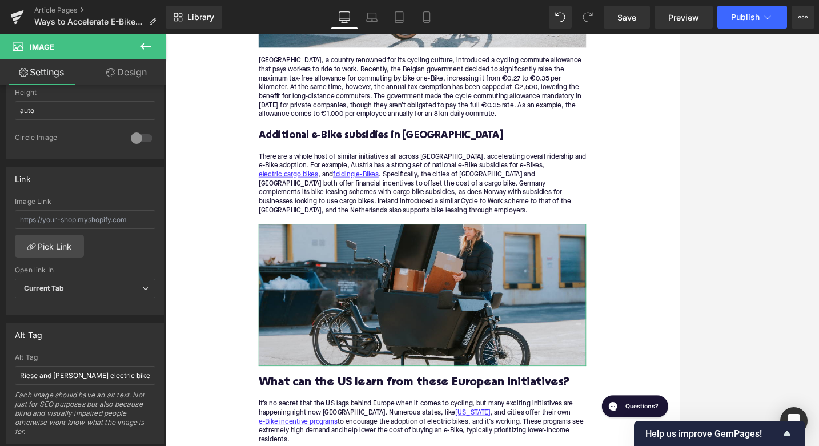
scroll to position [426, 0]
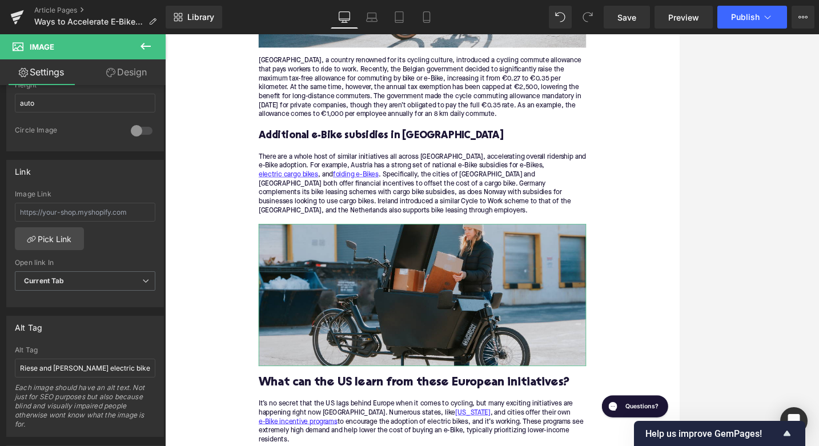
click at [95, 357] on div "Alt Tag Riese and [PERSON_NAME] electric bike and battery Each image should hav…" at bounding box center [85, 391] width 140 height 90
click at [95, 362] on input "Riese and [PERSON_NAME] electric bike and battery" at bounding box center [85, 367] width 140 height 19
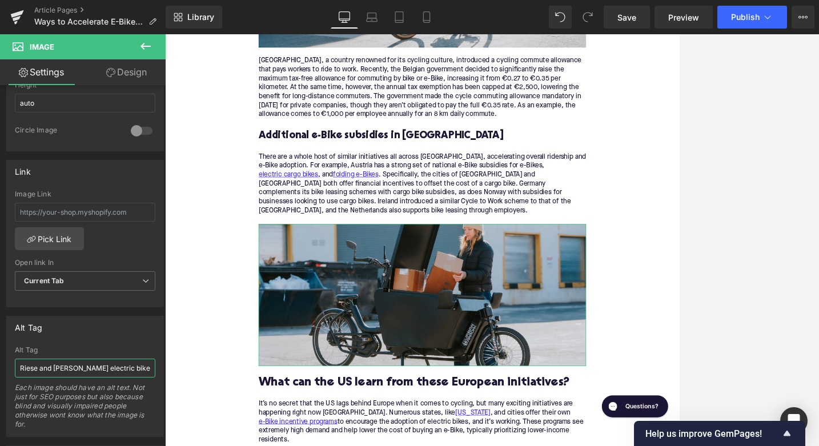
click at [95, 362] on input "Riese and [PERSON_NAME] electric bike and battery" at bounding box center [85, 367] width 140 height 19
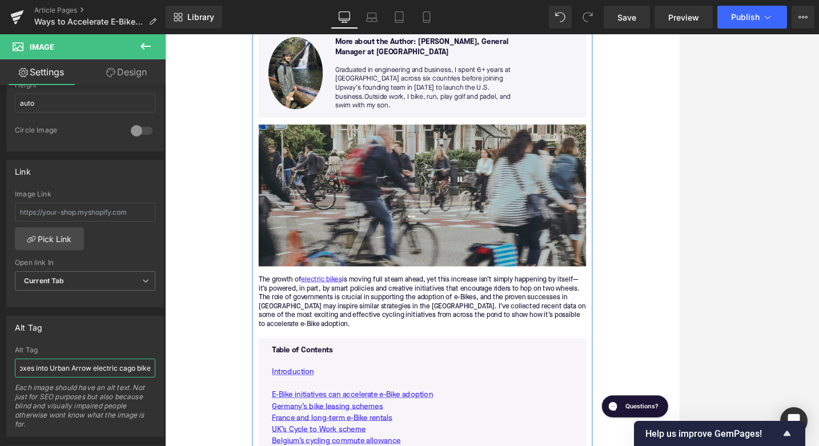
scroll to position [112, 0]
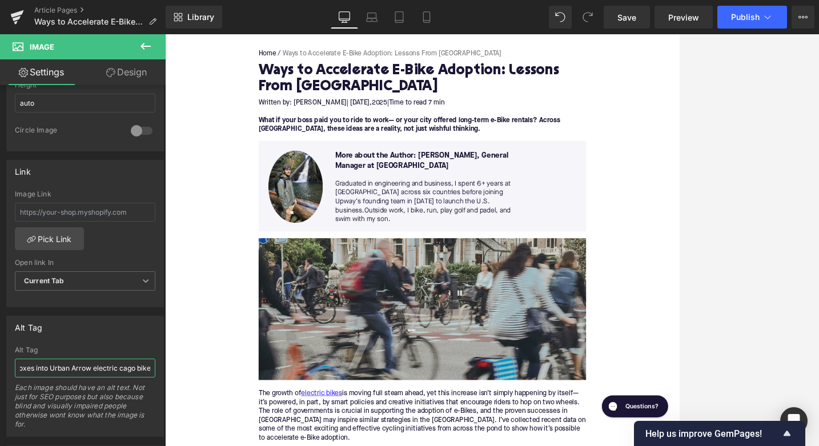
type input "Woman loading boxes into Urban Arrow electric cago bike"
click at [662, 22] on button "Publish" at bounding box center [752, 17] width 70 height 23
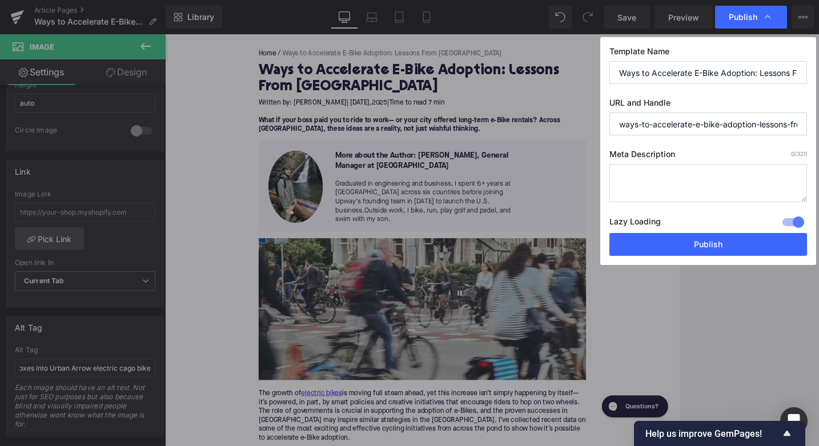
click at [650, 183] on textarea at bounding box center [708, 183] width 198 height 38
paste textarea "How Europe’s creative e-Bike policies—like leasing, commuting allowances, and r…"
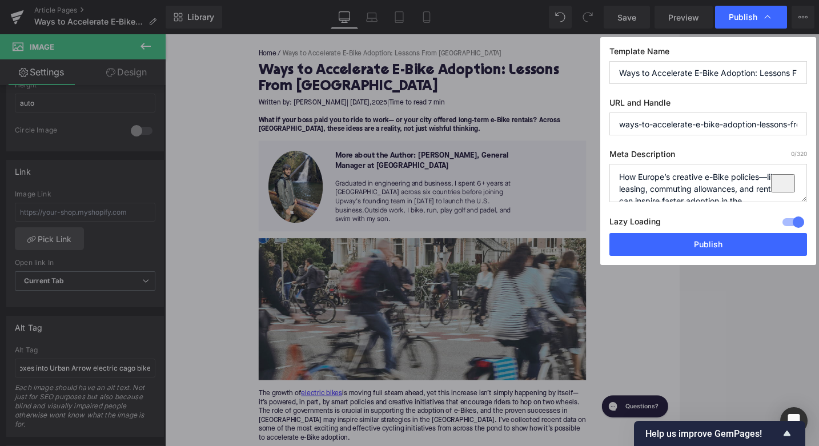
scroll to position [5, 0]
type textarea "How Europe’s creative e-Bike policies—like leasing, commuting allowances, and r…"
click at [662, 124] on input "ways-to-accelerate-e-bike-adoption-lessons-from-[GEOGRAPHIC_DATA]" at bounding box center [708, 123] width 198 height 23
drag, startPoint x: 784, startPoint y: 126, endPoint x: 769, endPoint y: 126, distance: 15.4
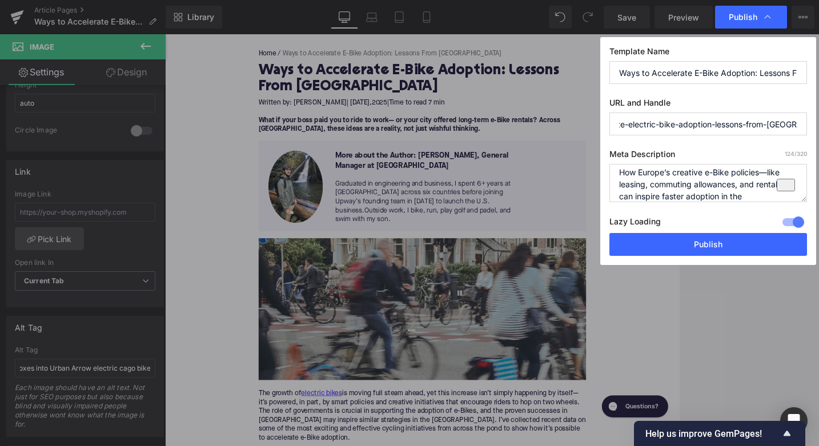
click at [662, 126] on input "ways-to-accelerate-electric-bike-adoption-lessons-from-[GEOGRAPHIC_DATA]" at bounding box center [708, 123] width 198 height 23
type input "ways-to-accelerate-electric-bike-adoption-[GEOGRAPHIC_DATA]"
click at [662, 241] on button "Publish" at bounding box center [708, 244] width 198 height 23
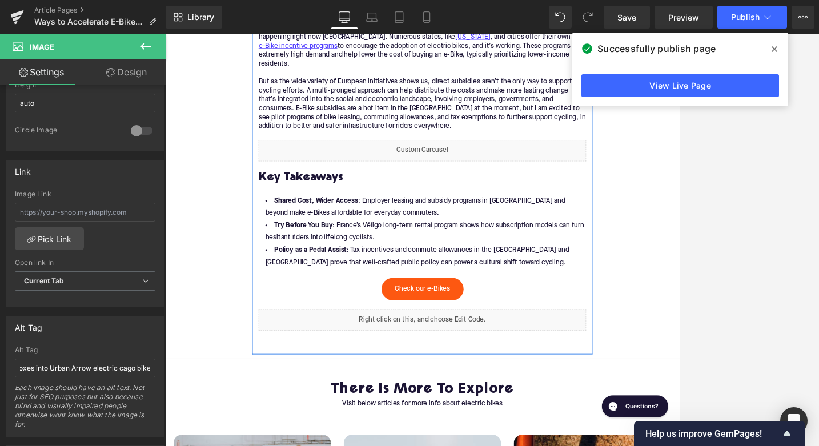
scroll to position [2885, 0]
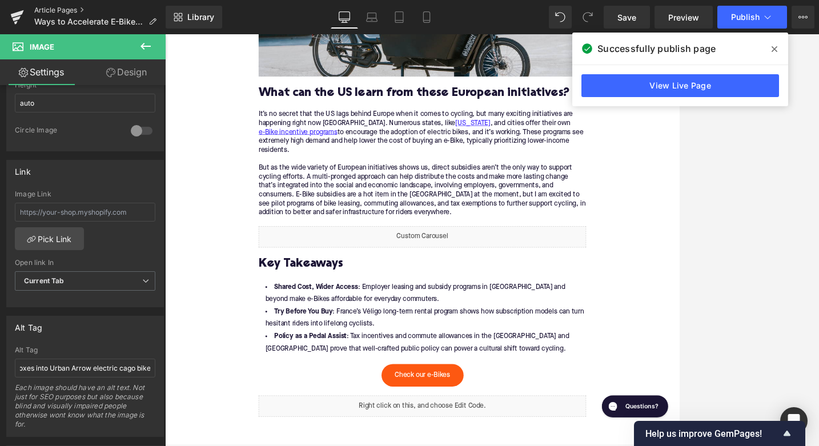
click at [71, 12] on link "Article Pages" at bounding box center [99, 10] width 131 height 9
